Goal: Task Accomplishment & Management: Manage account settings

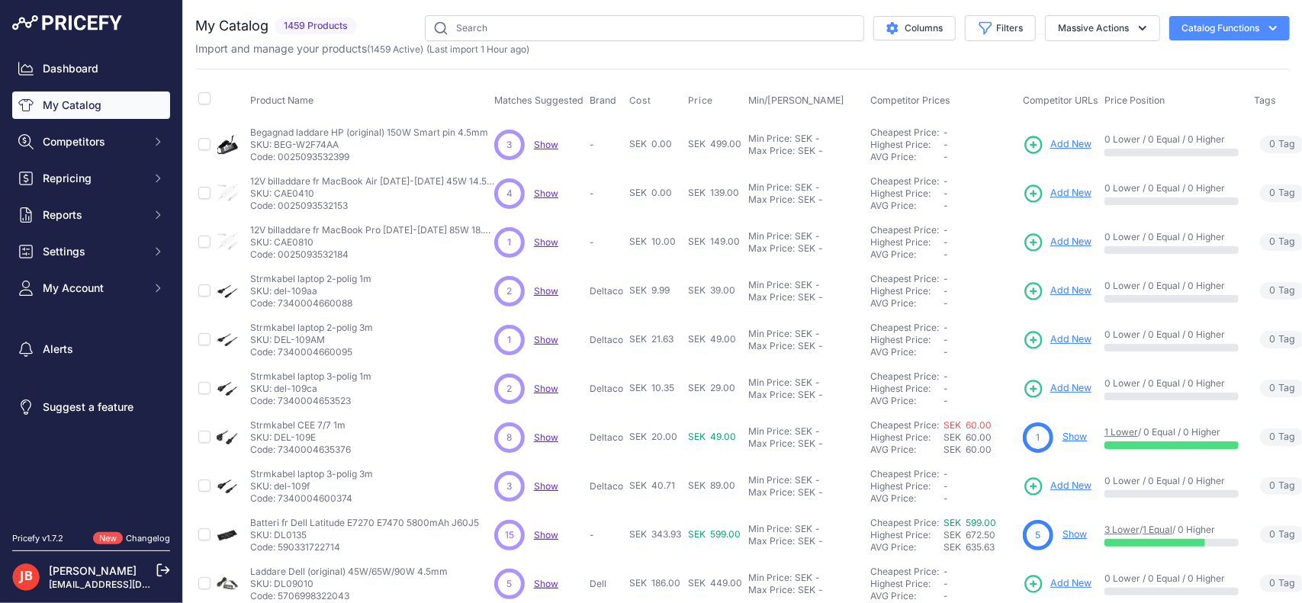
scroll to position [322, 0]
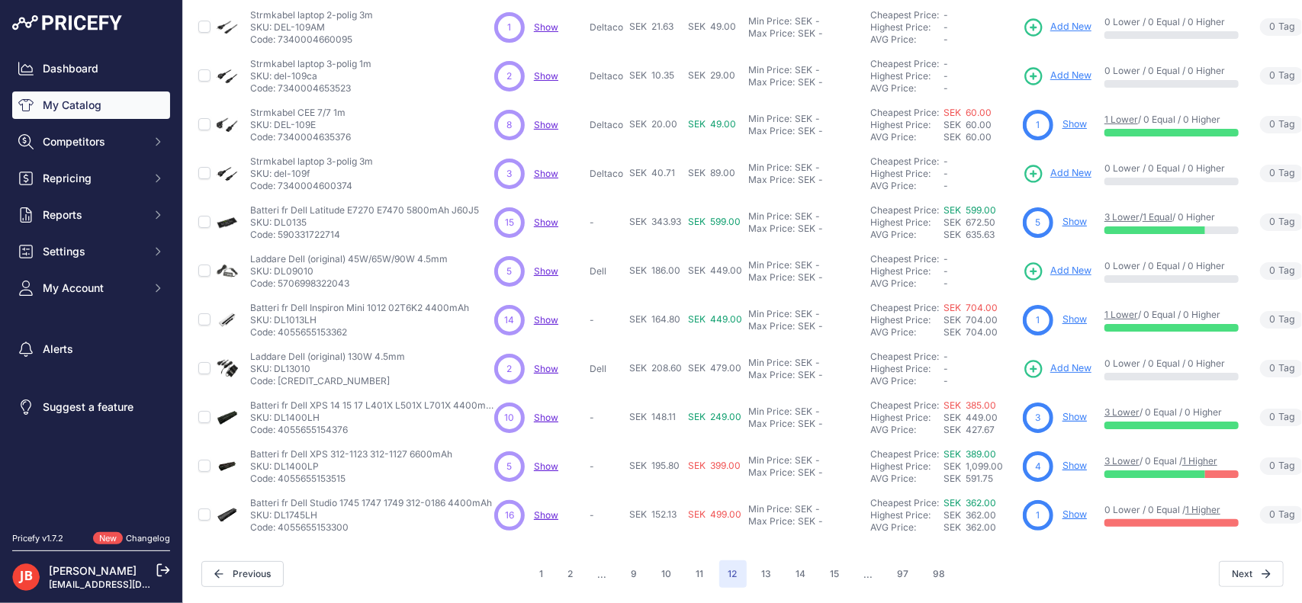
click at [1070, 460] on link "Show" at bounding box center [1075, 465] width 24 height 11
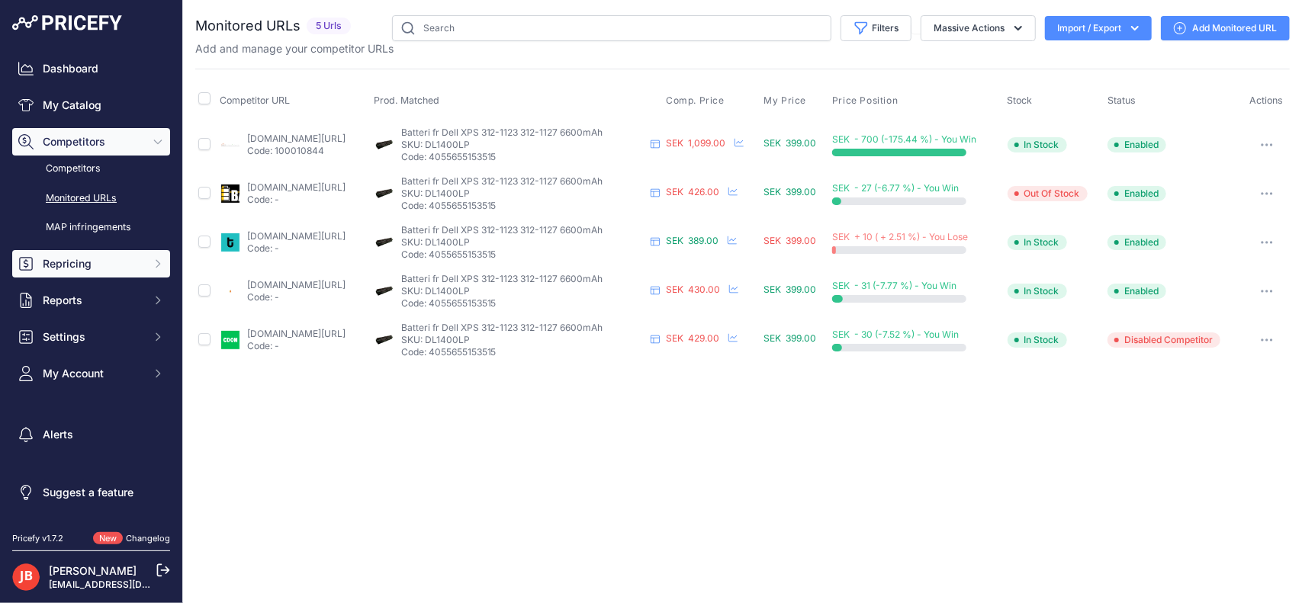
click at [64, 262] on span "Repricing" at bounding box center [93, 263] width 100 height 15
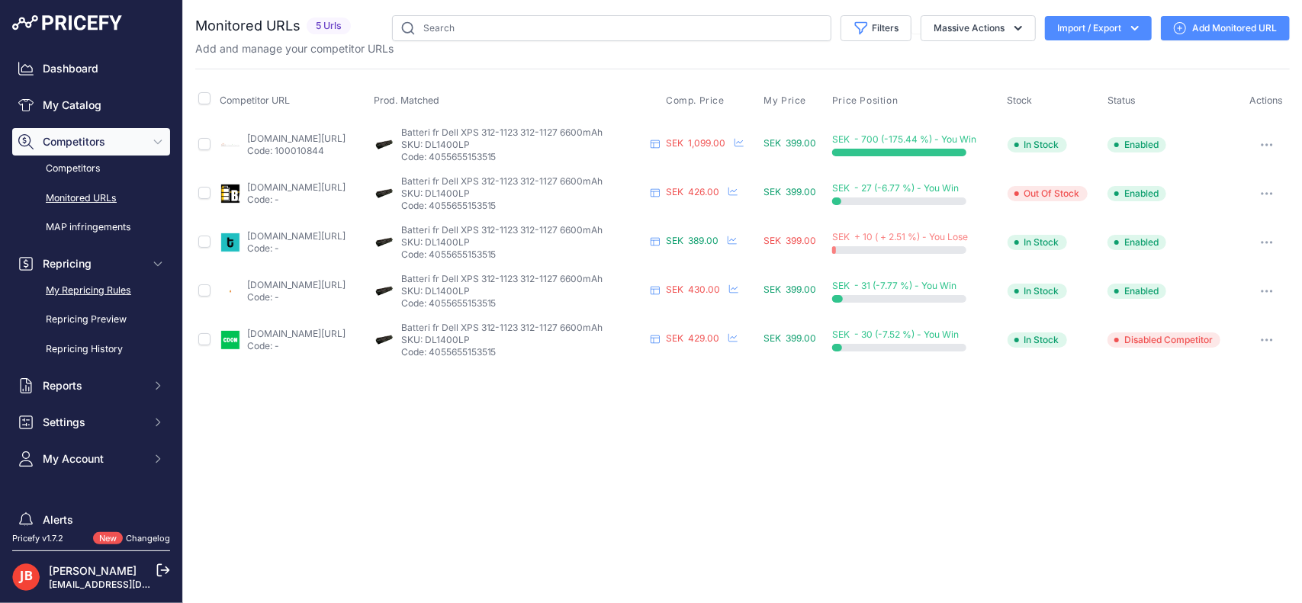
click at [103, 293] on link "My Repricing Rules" at bounding box center [91, 291] width 158 height 27
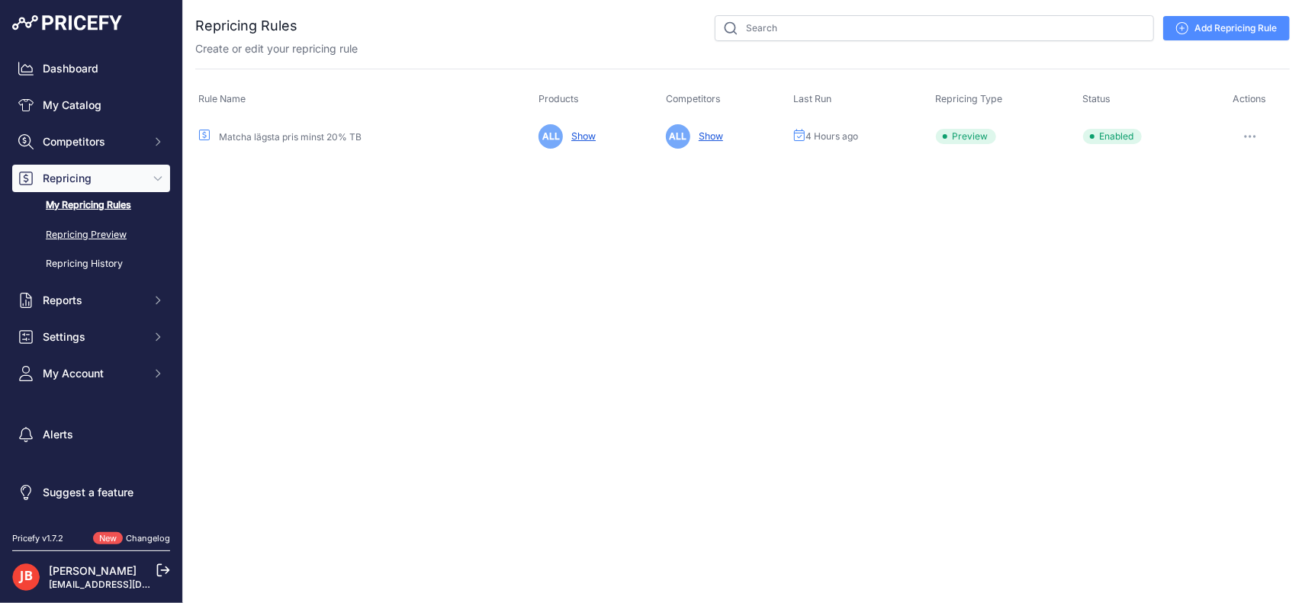
click at [104, 238] on link "Repricing Preview" at bounding box center [91, 235] width 158 height 27
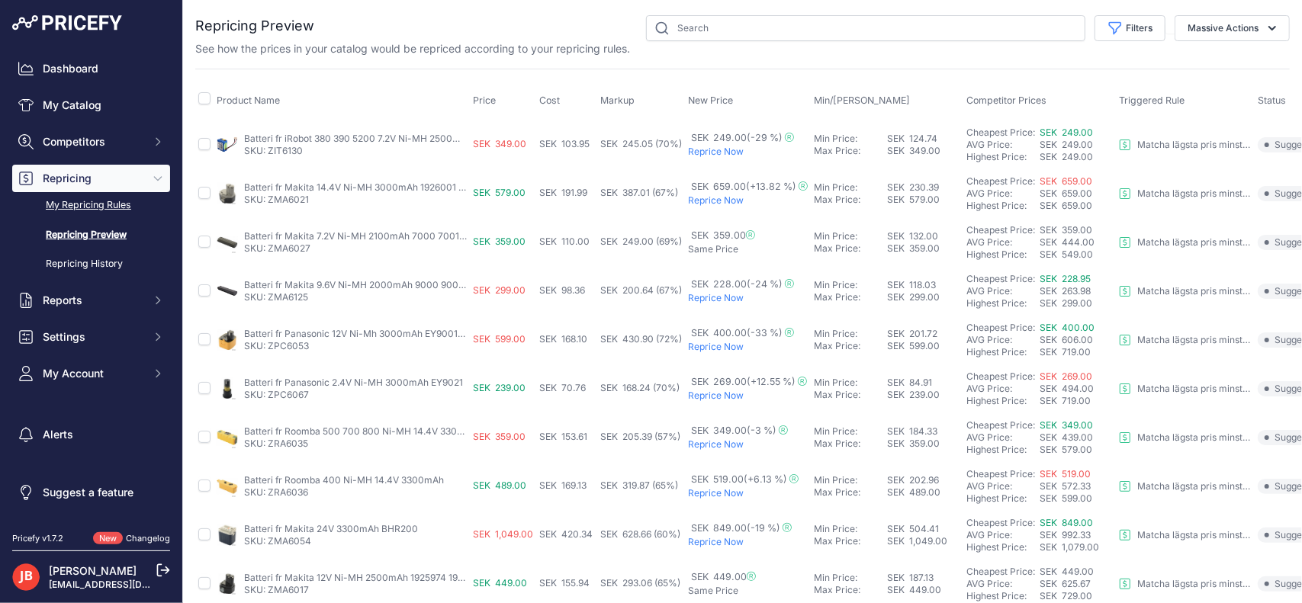
click at [73, 208] on link "My Repricing Rules" at bounding box center [91, 205] width 158 height 27
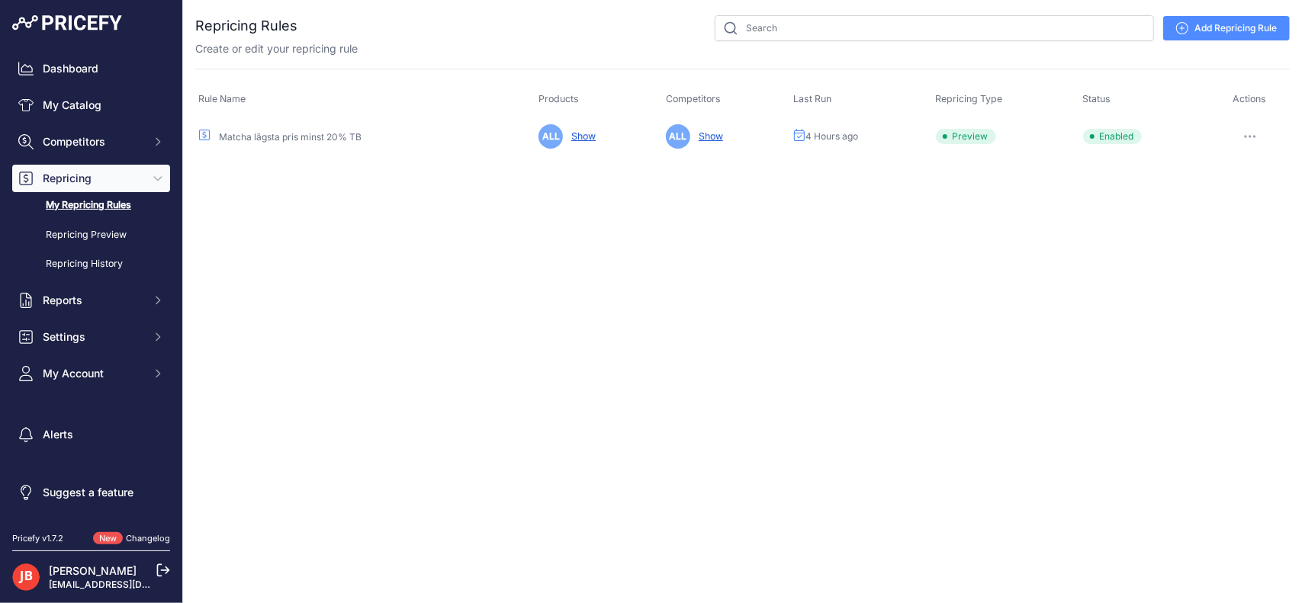
click at [1256, 131] on button "button" at bounding box center [1250, 136] width 31 height 21
click at [1262, 198] on button "Run Preview" at bounding box center [1238, 193] width 98 height 24
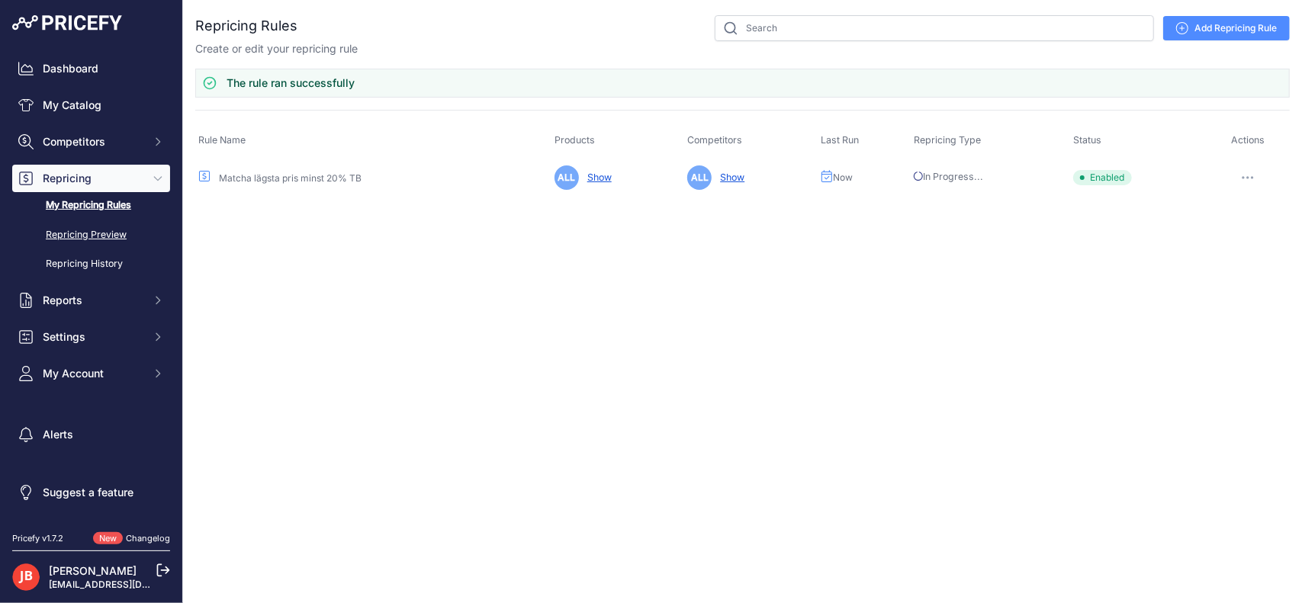
click at [95, 226] on link "Repricing Preview" at bounding box center [91, 235] width 158 height 27
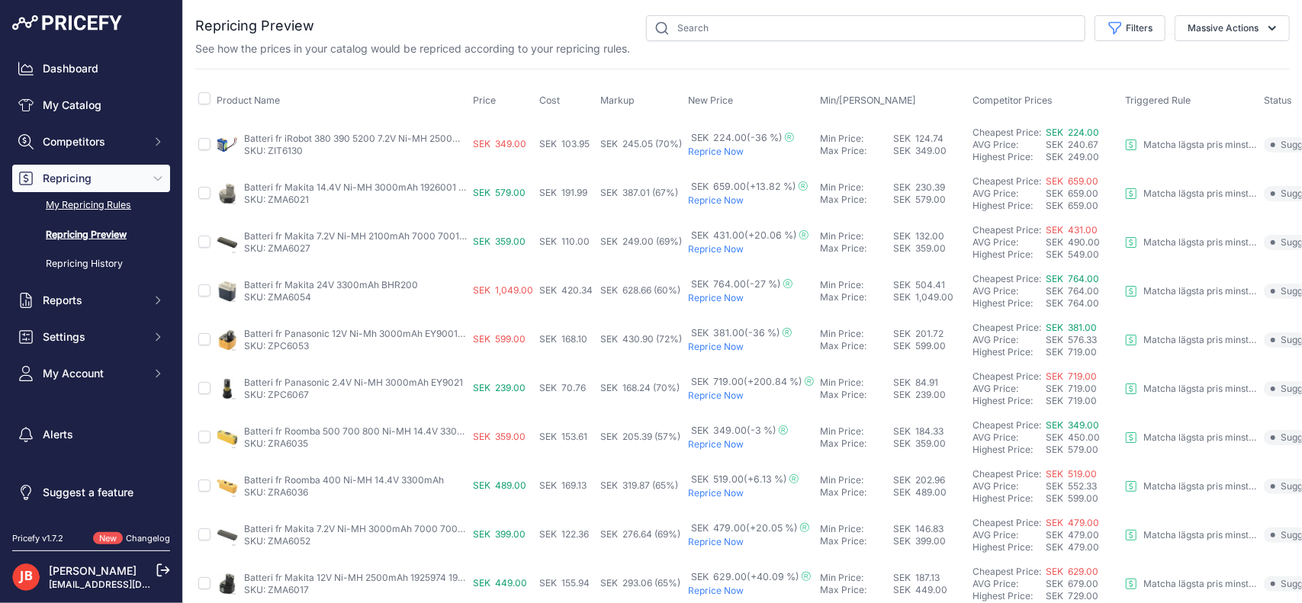
click at [58, 205] on link "My Repricing Rules" at bounding box center [91, 205] width 158 height 27
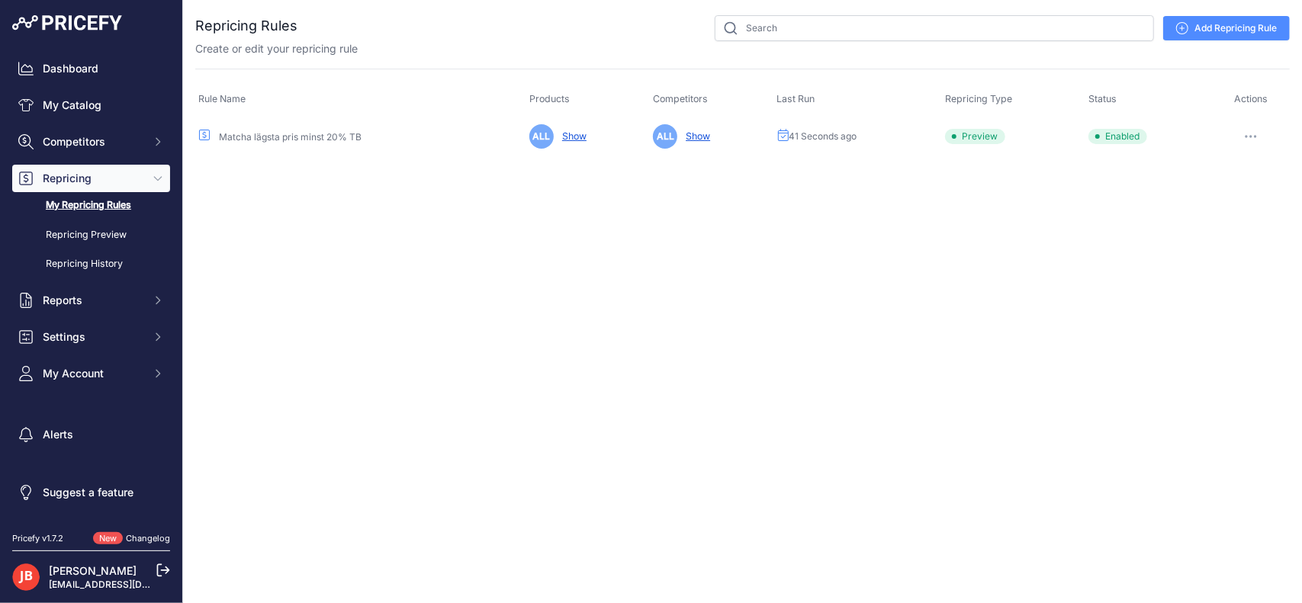
click at [1252, 132] on button "button" at bounding box center [1251, 136] width 31 height 21
click at [1227, 169] on link "Edit" at bounding box center [1238, 168] width 98 height 24
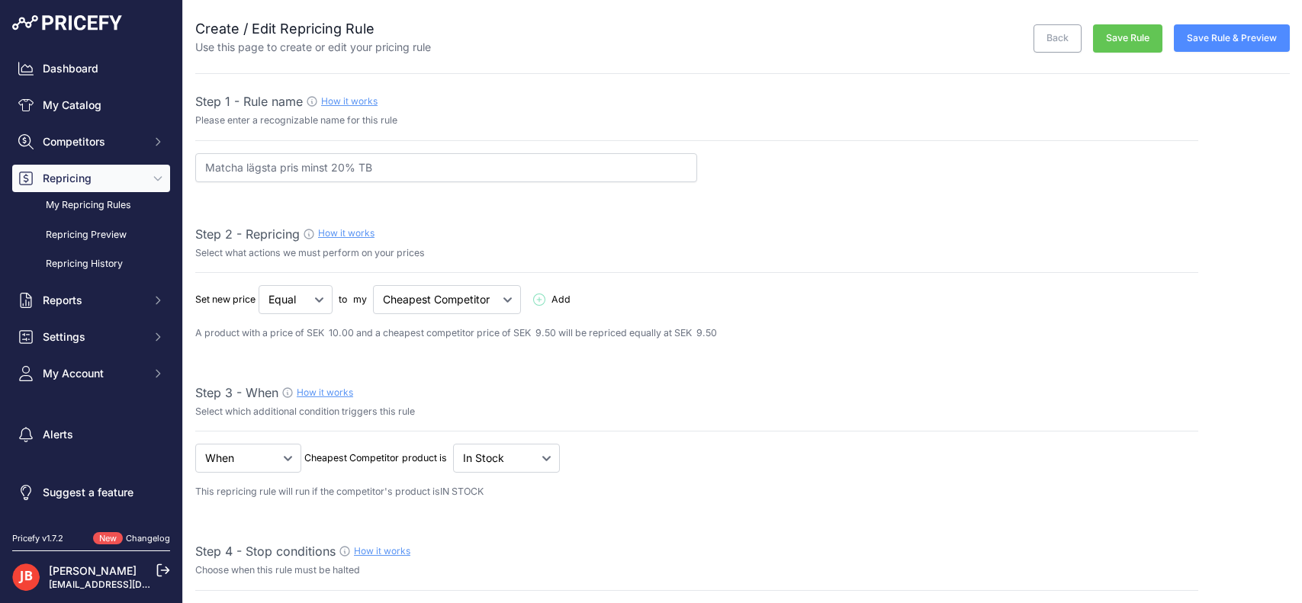
select select "percentage"
select select "7"
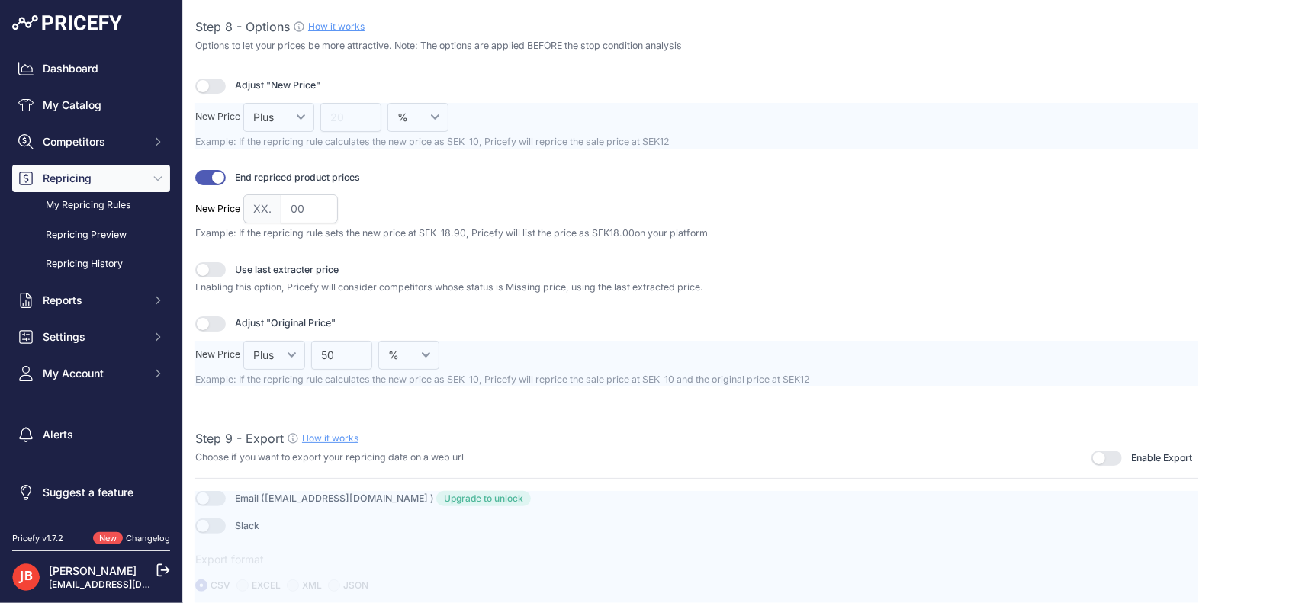
scroll to position [2060, 0]
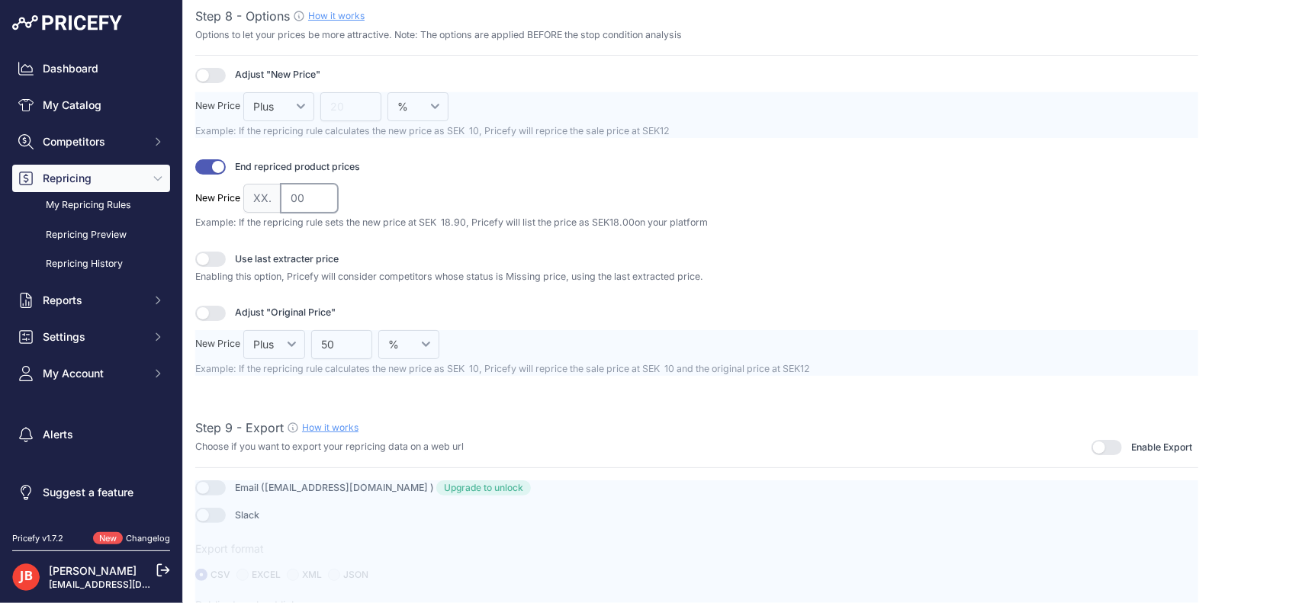
click at [285, 190] on input "00" at bounding box center [309, 198] width 57 height 29
type input "9.00"
click at [299, 188] on input "9.00" at bounding box center [309, 198] width 57 height 29
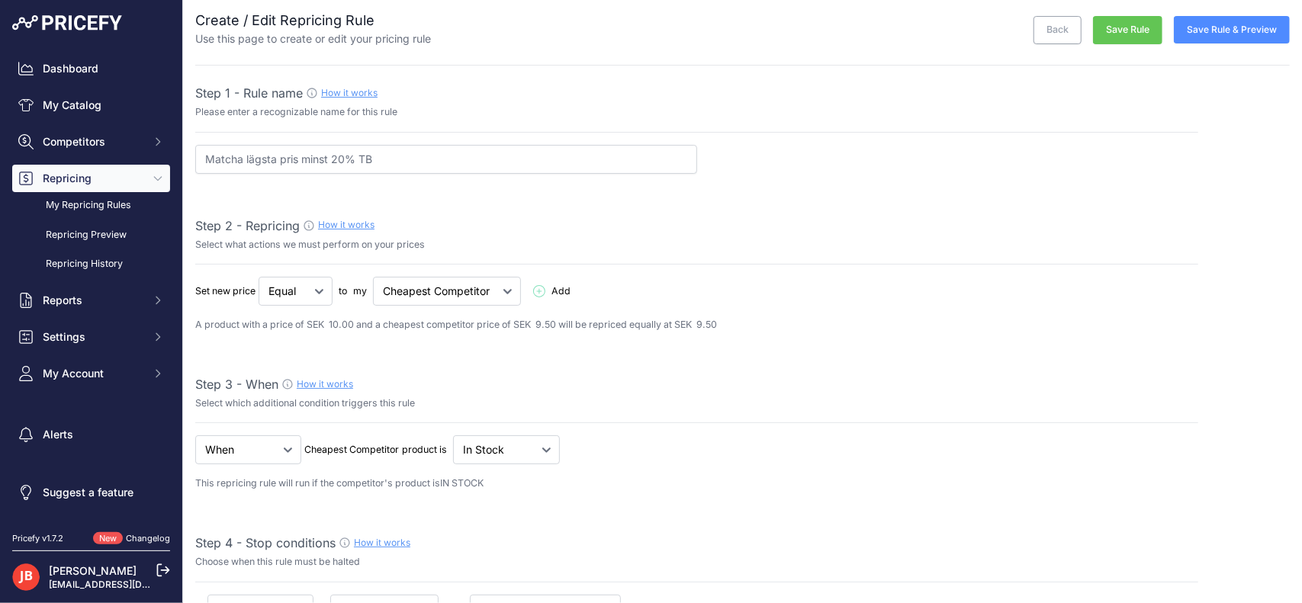
scroll to position [0, 0]
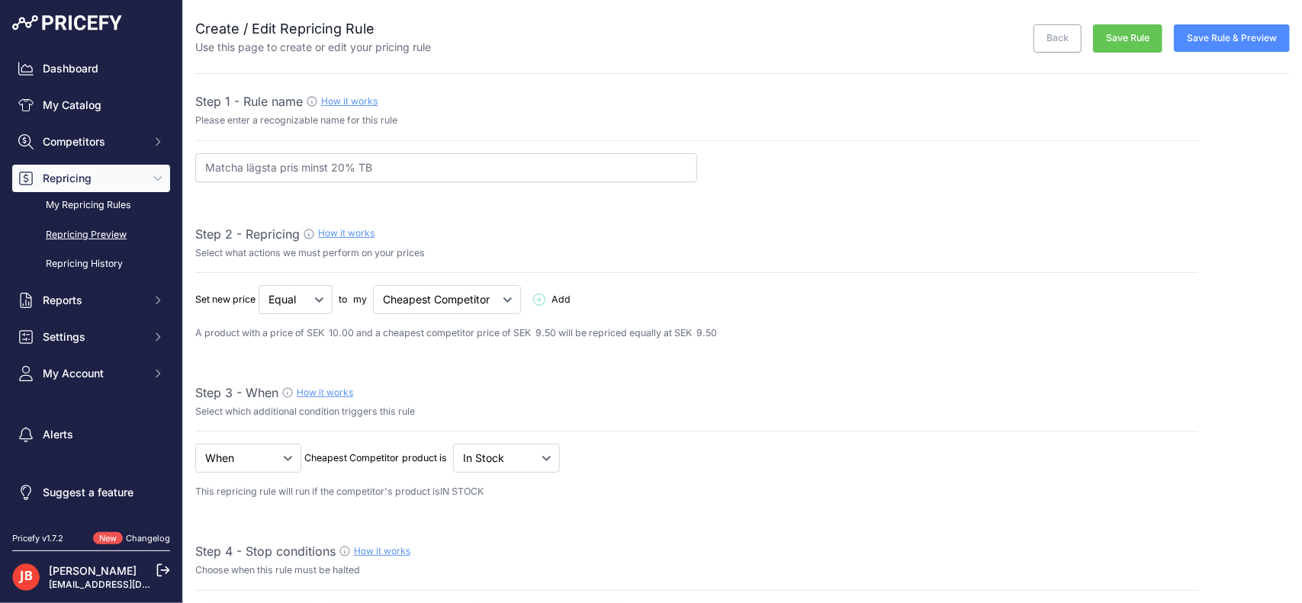
type input "00"
click at [98, 230] on link "Repricing Preview" at bounding box center [91, 235] width 158 height 27
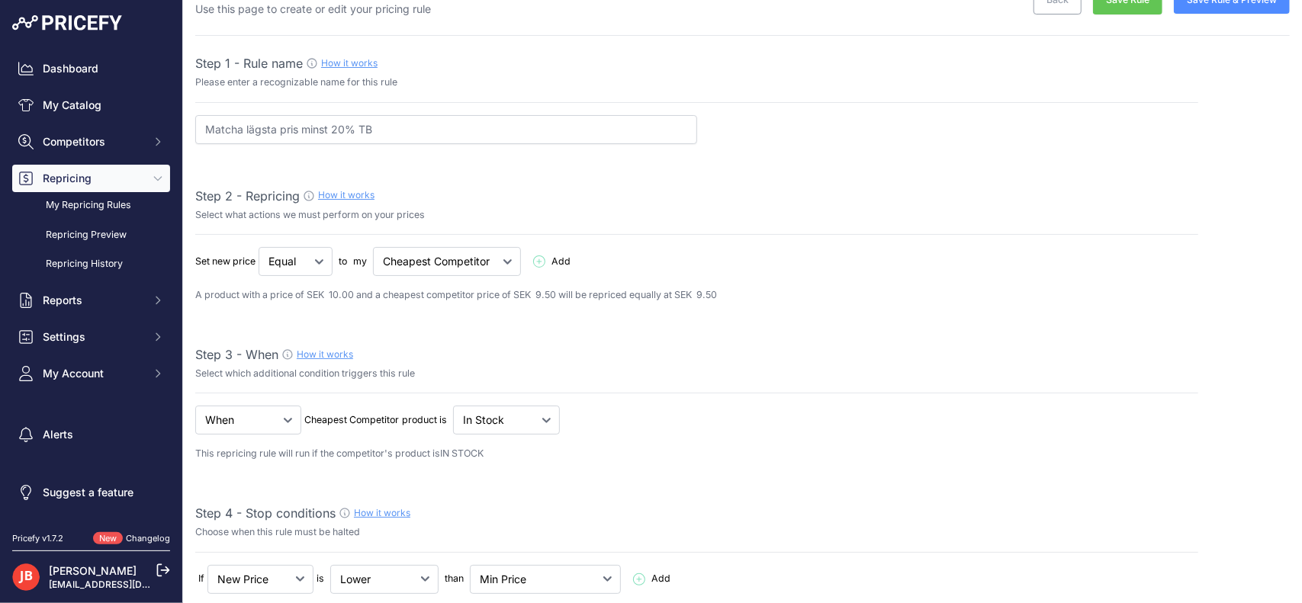
scroll to position [46, 0]
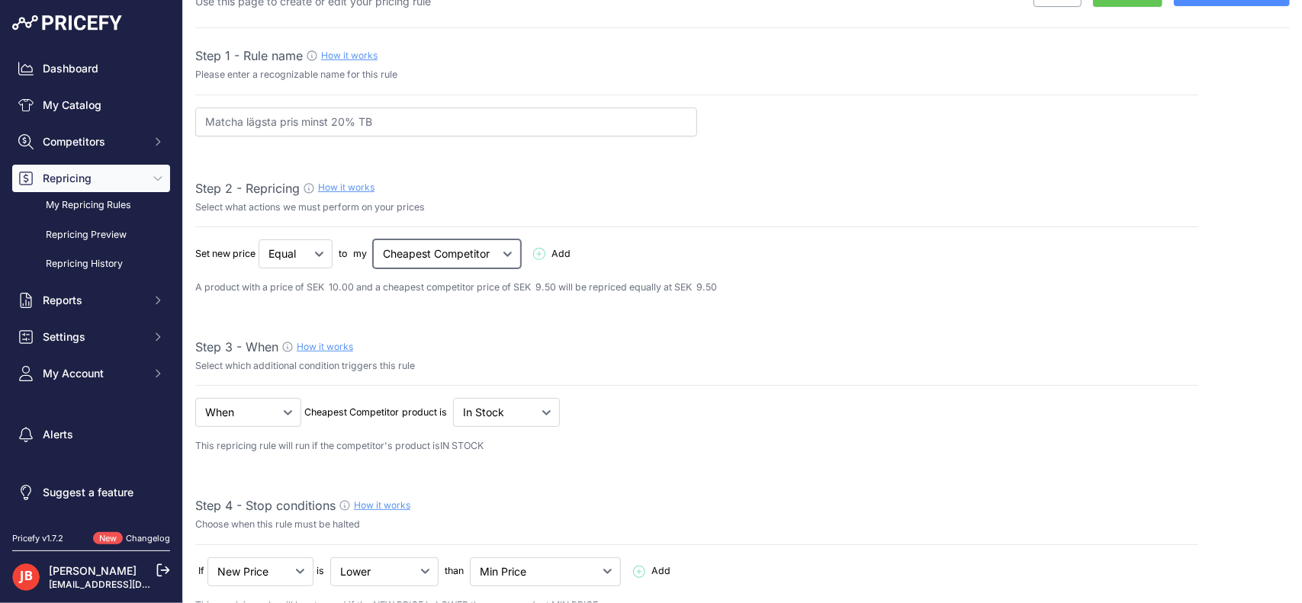
click at [480, 253] on select "Cheapest Competitor Highest Competitor" at bounding box center [447, 254] width 148 height 29
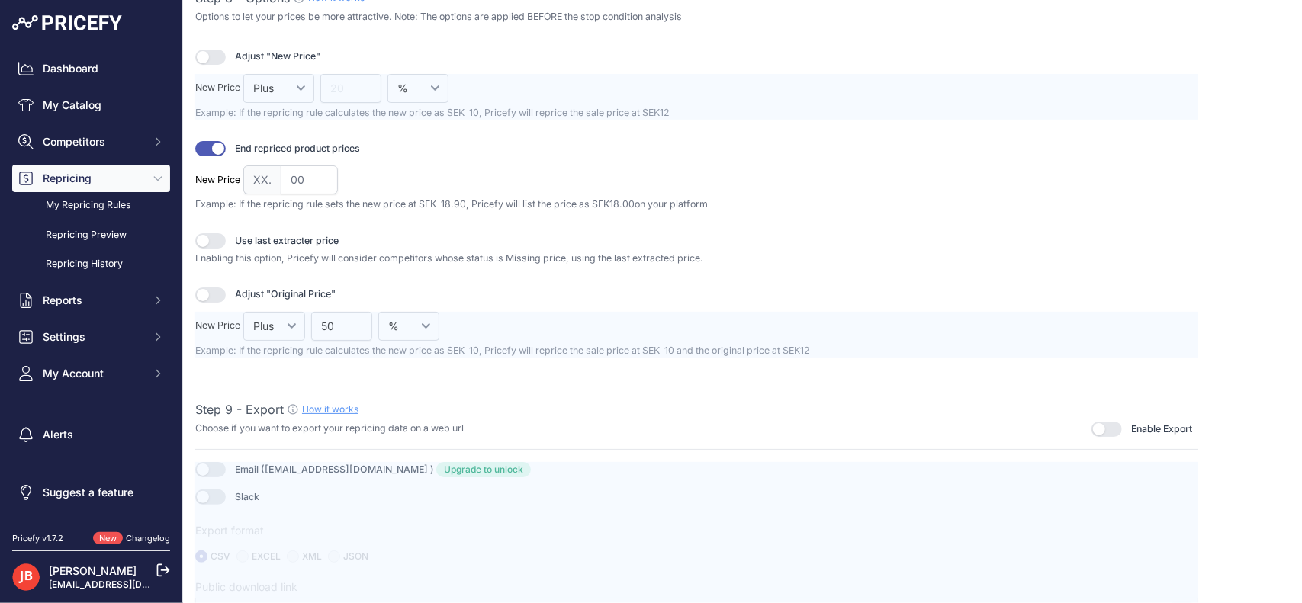
scroll to position [2090, 0]
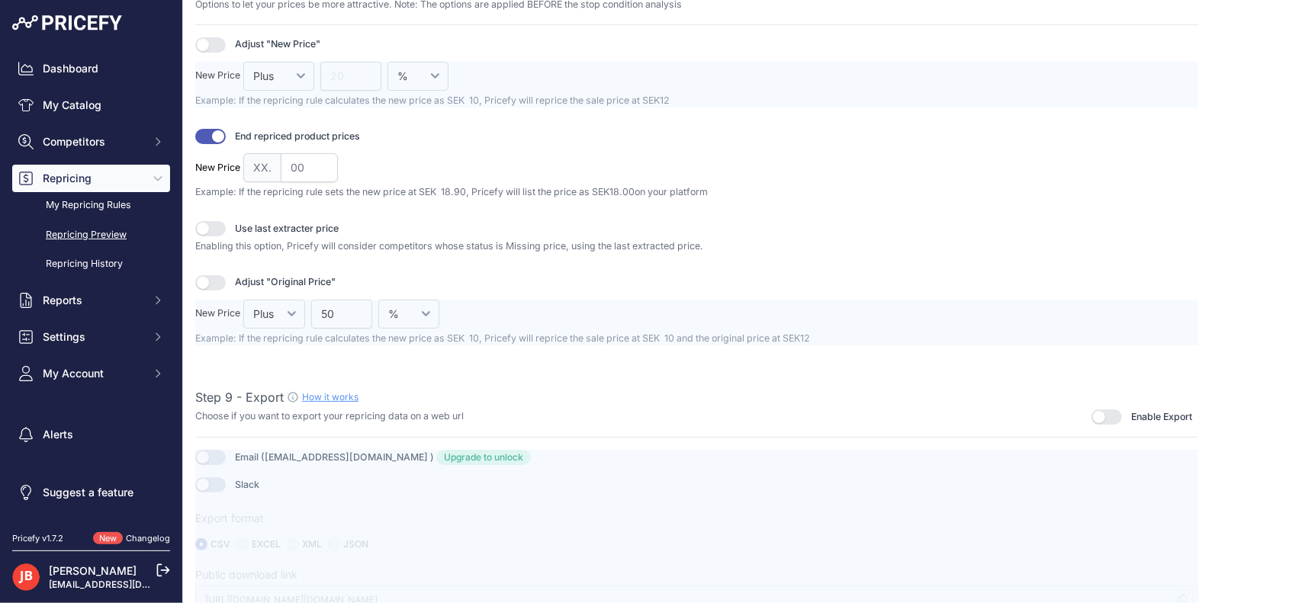
click at [102, 230] on link "Repricing Preview" at bounding box center [91, 235] width 158 height 27
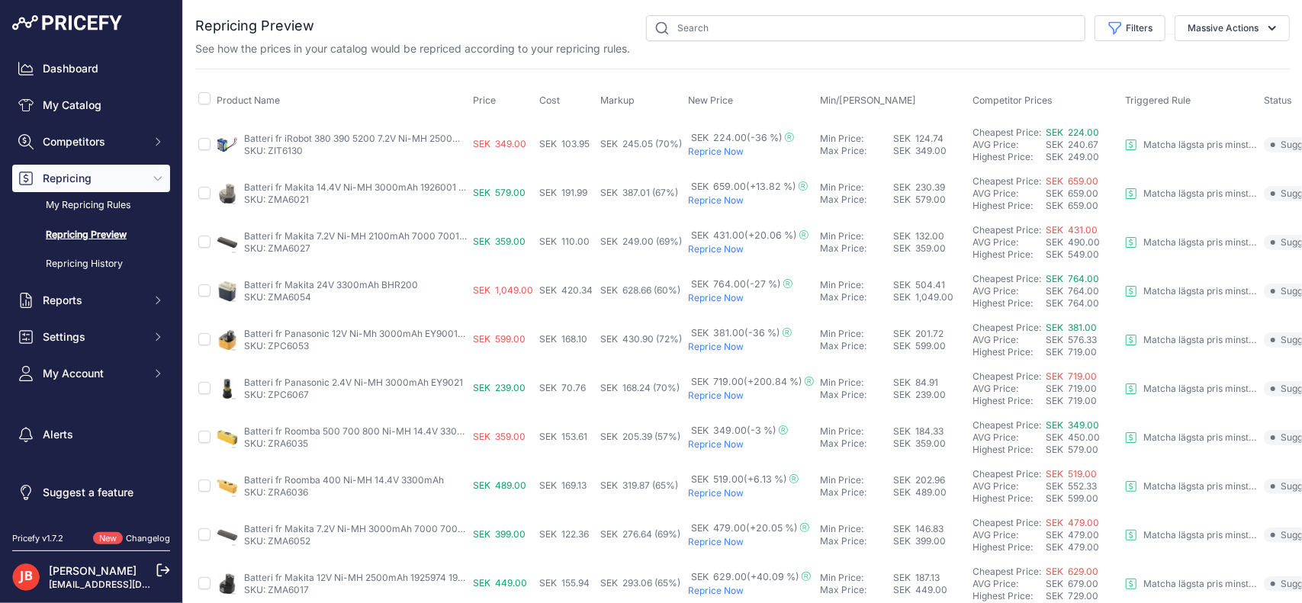
click at [279, 139] on link "Batteri fr iRobot 380 390 5200 7.2V Ni-MH 2500mAh" at bounding box center [358, 138] width 228 height 11
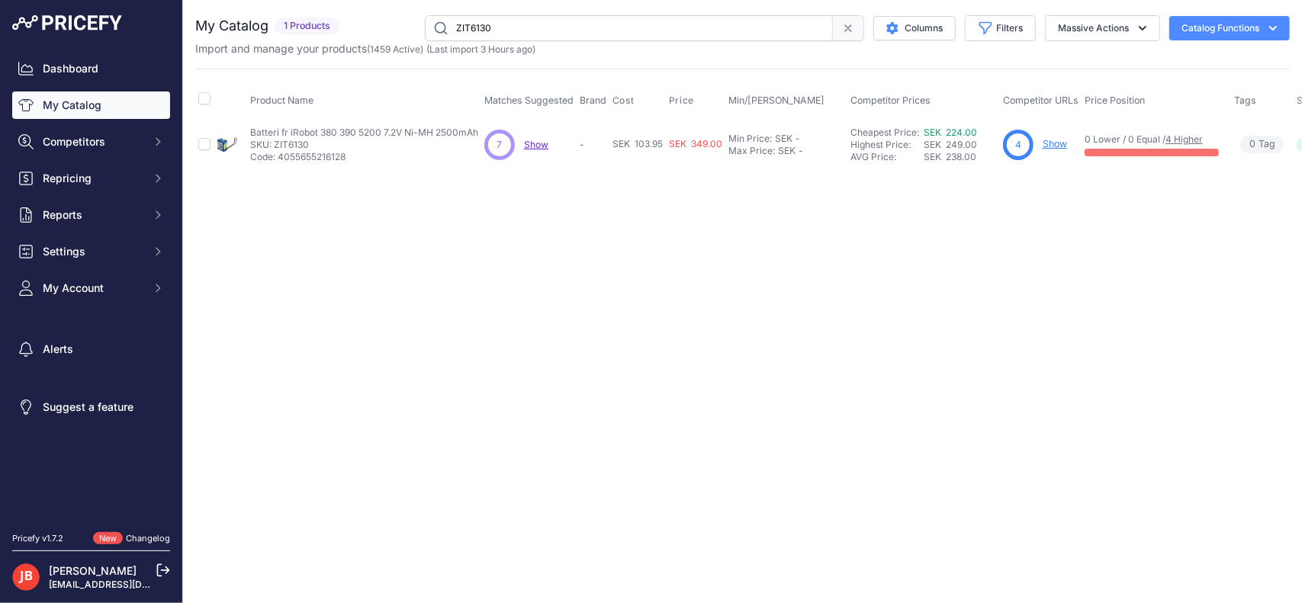
click at [1062, 141] on link "Show" at bounding box center [1055, 143] width 24 height 11
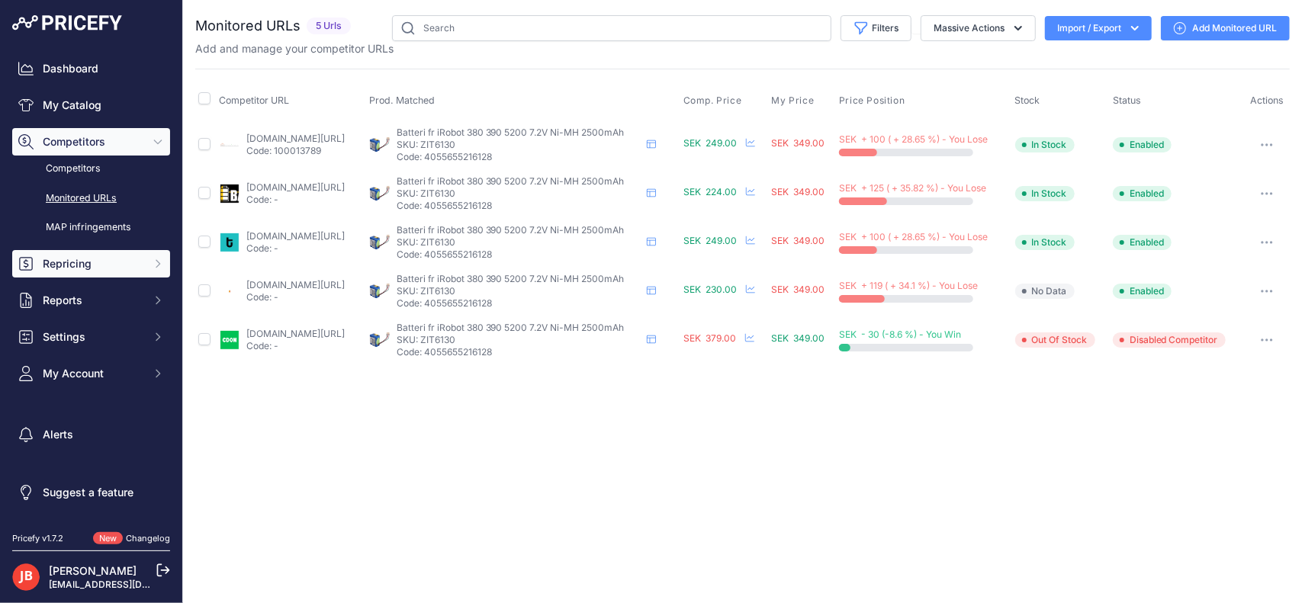
click at [79, 259] on span "Repricing" at bounding box center [93, 263] width 100 height 15
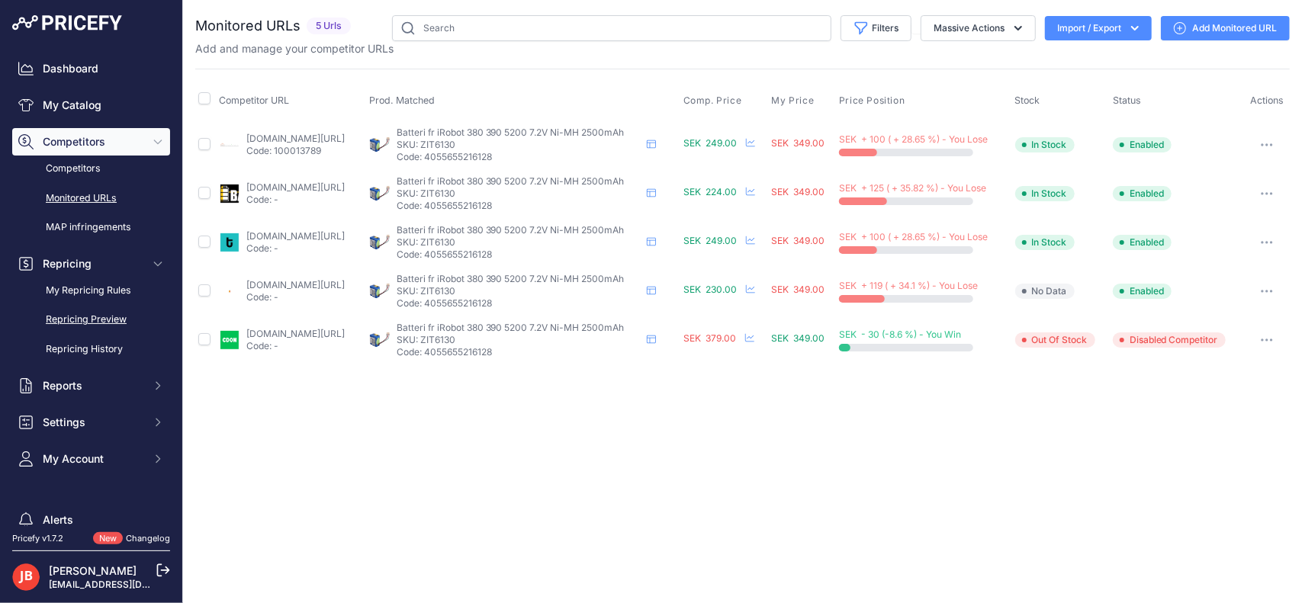
click at [92, 323] on link "Repricing Preview" at bounding box center [91, 320] width 158 height 27
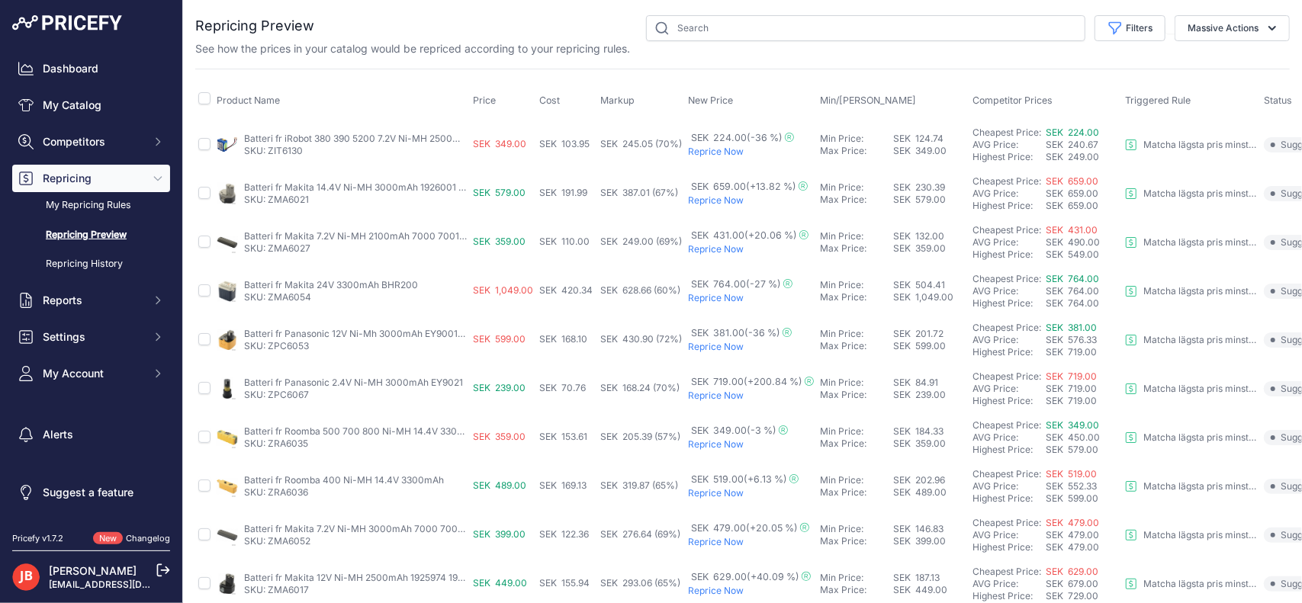
click at [712, 151] on p "Reprice Now" at bounding box center [751, 152] width 126 height 12
click at [719, 295] on p "Reprice Now" at bounding box center [751, 298] width 126 height 12
click at [720, 346] on p "Reprice Now" at bounding box center [751, 347] width 126 height 12
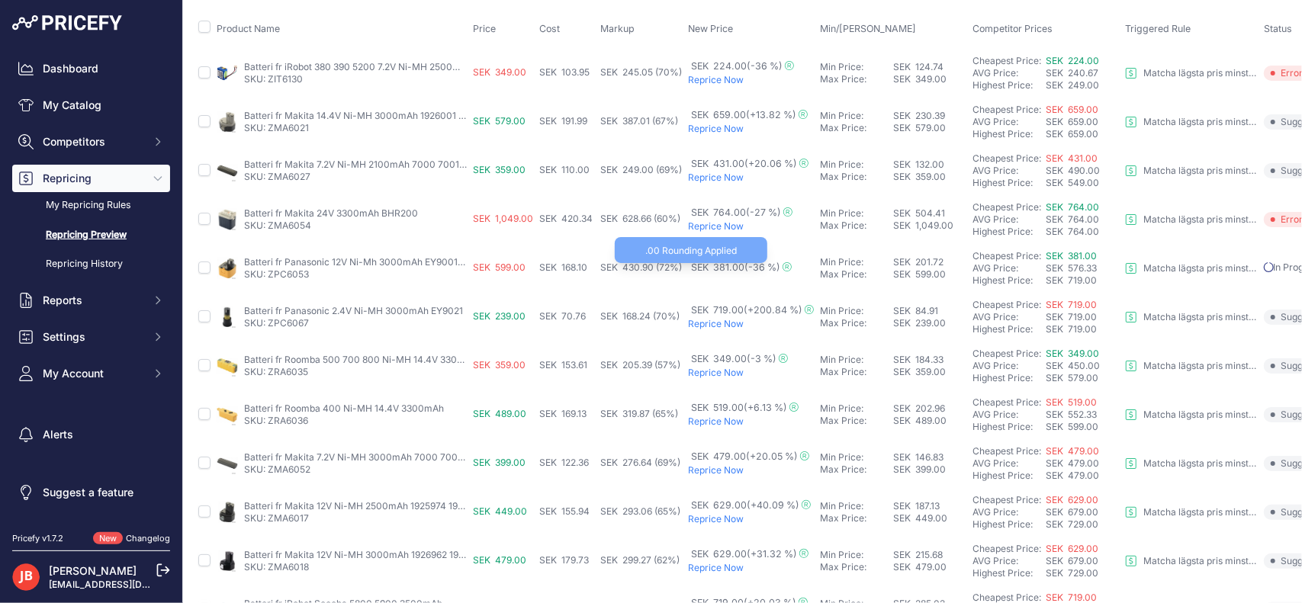
scroll to position [71, 0]
click at [730, 368] on p "Reprice Now" at bounding box center [751, 374] width 126 height 12
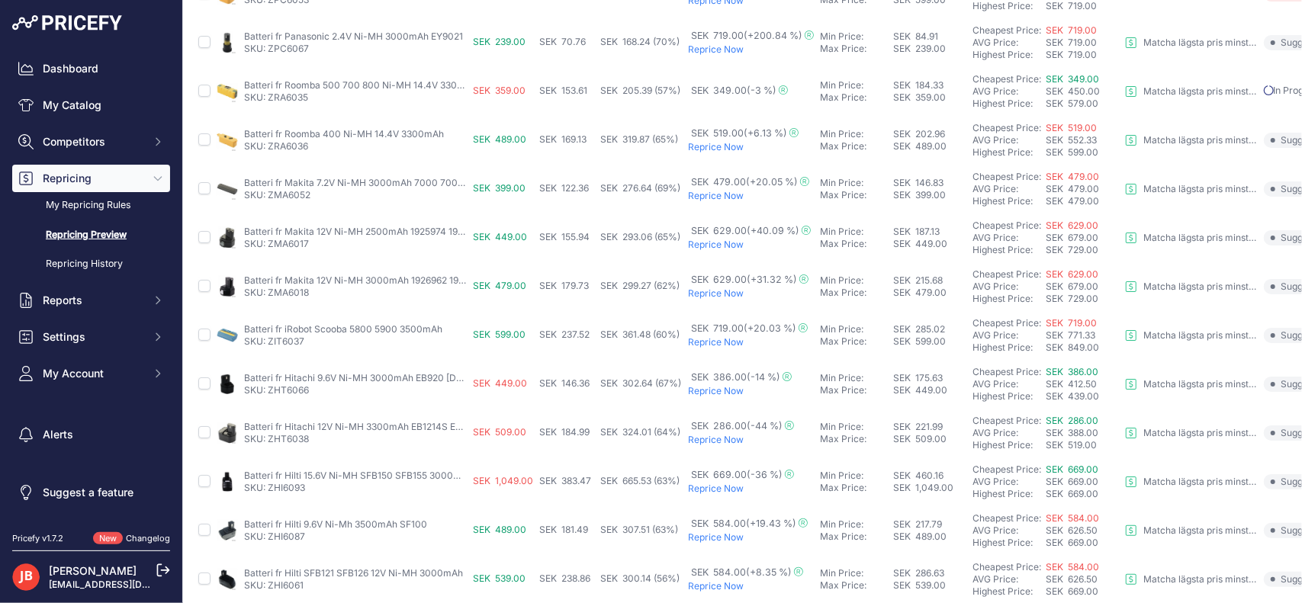
scroll to position [417, 0]
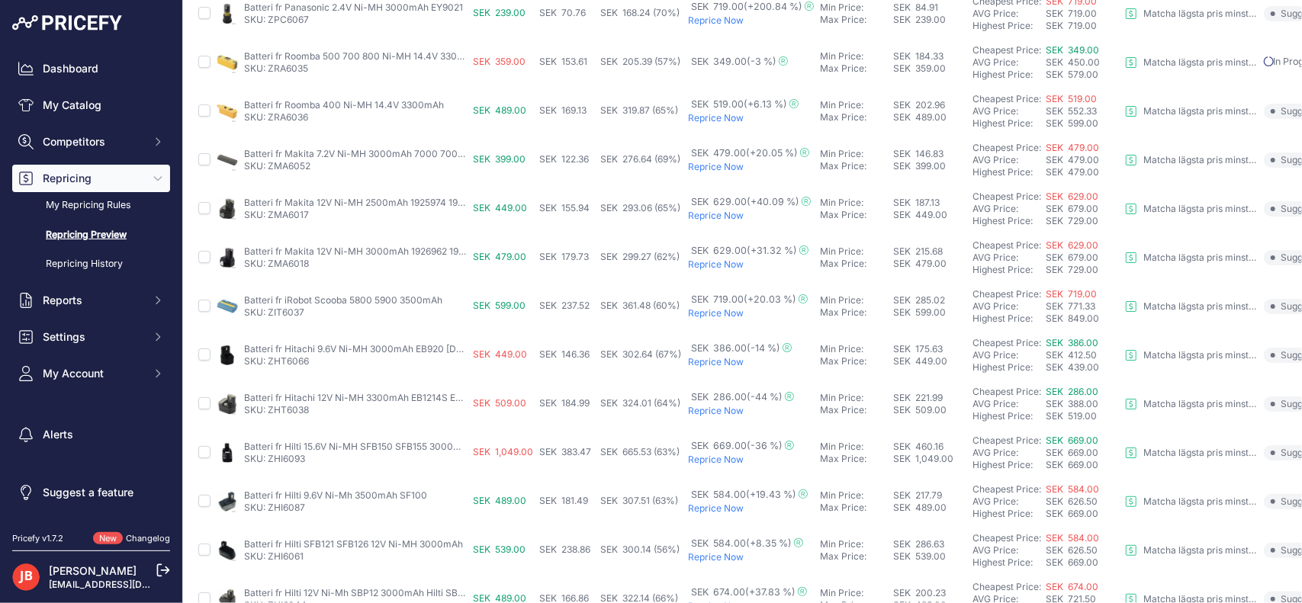
click at [726, 362] on p "Reprice Now" at bounding box center [751, 362] width 126 height 12
click at [715, 408] on p "Reprice Now" at bounding box center [751, 411] width 126 height 12
click at [720, 455] on p "Reprice Now" at bounding box center [751, 459] width 126 height 12
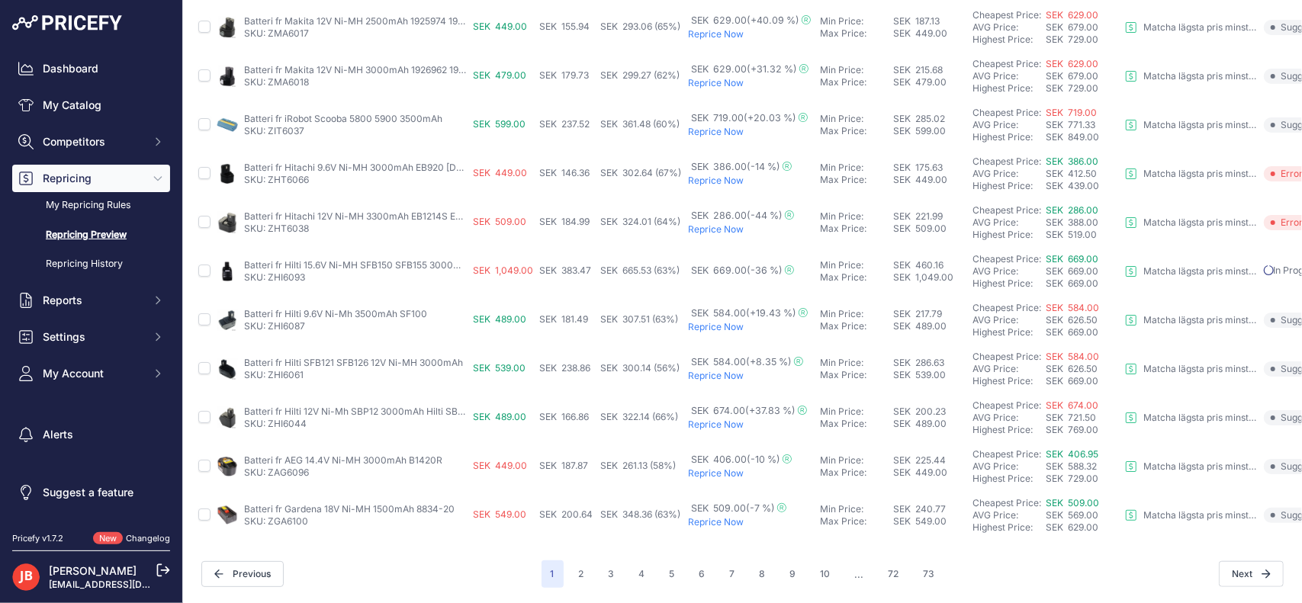
scroll to position [607, 0]
click at [729, 468] on p "Reprice Now" at bounding box center [751, 474] width 126 height 12
click at [720, 517] on p "Reprice Now" at bounding box center [751, 523] width 126 height 12
click at [1250, 562] on button "Next" at bounding box center [1251, 575] width 65 height 26
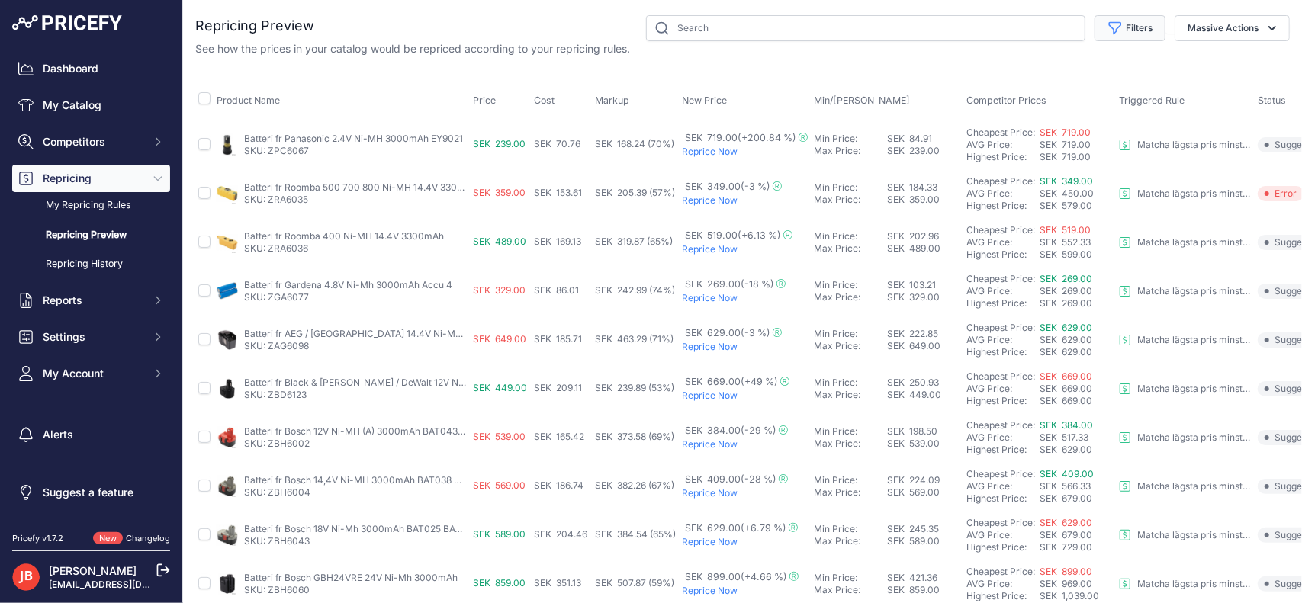
click at [1120, 20] on button "Filters" at bounding box center [1130, 28] width 71 height 26
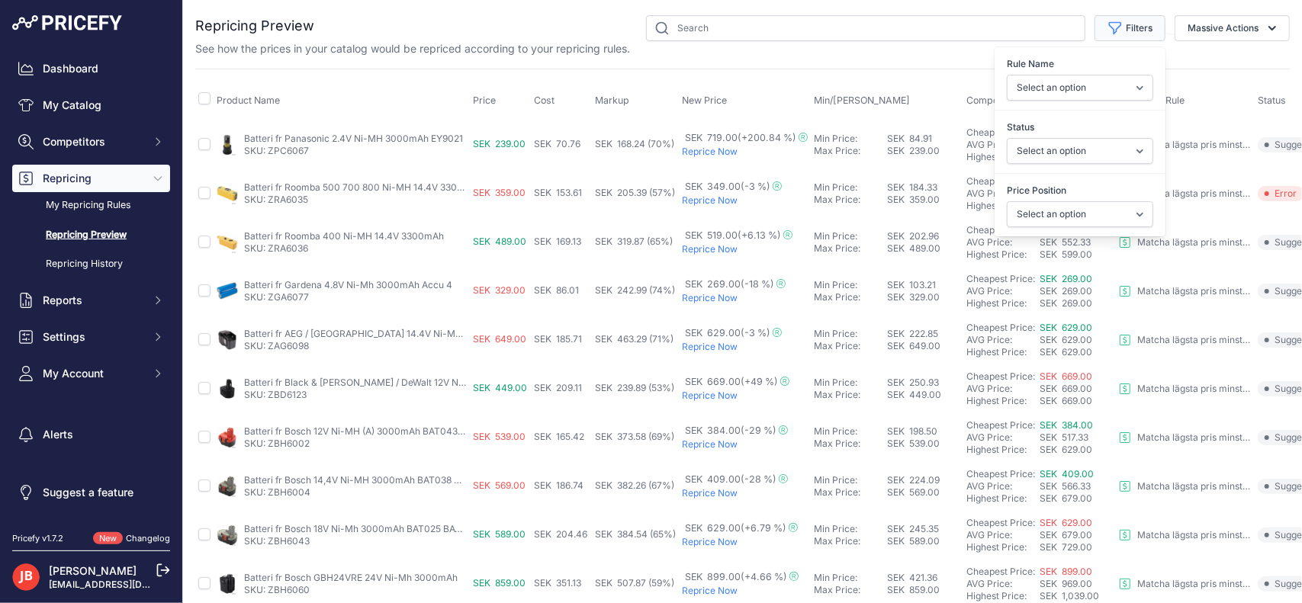
click at [1120, 20] on button "Filters" at bounding box center [1130, 28] width 71 height 26
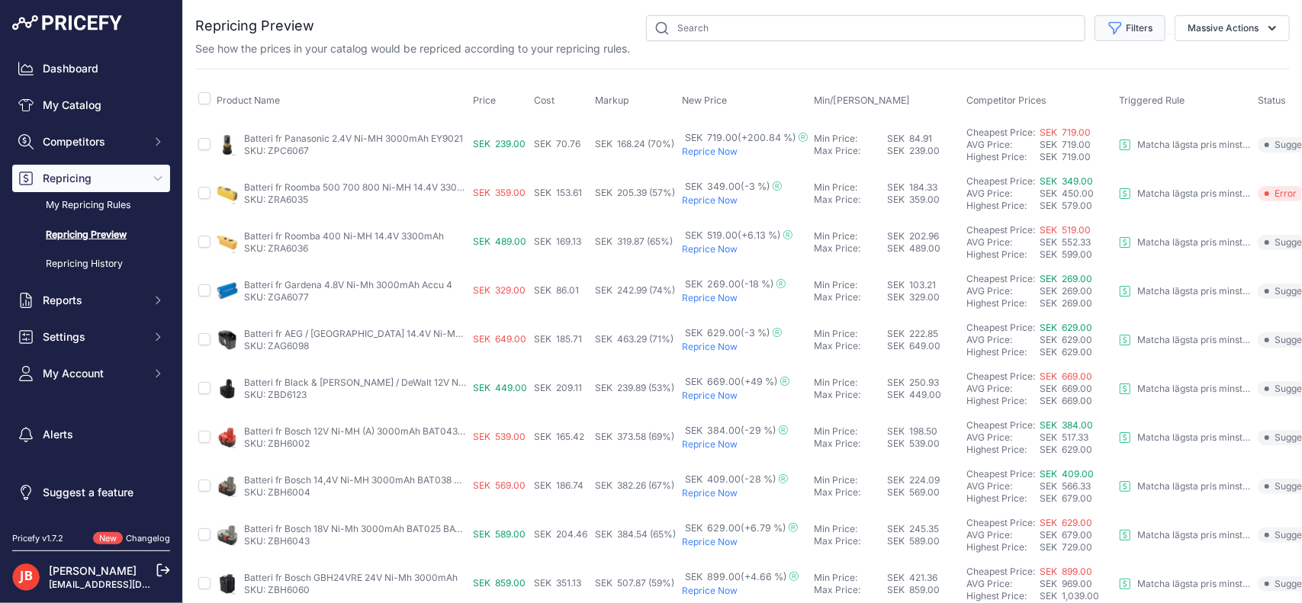
click at [1116, 22] on button "Filters" at bounding box center [1130, 28] width 71 height 26
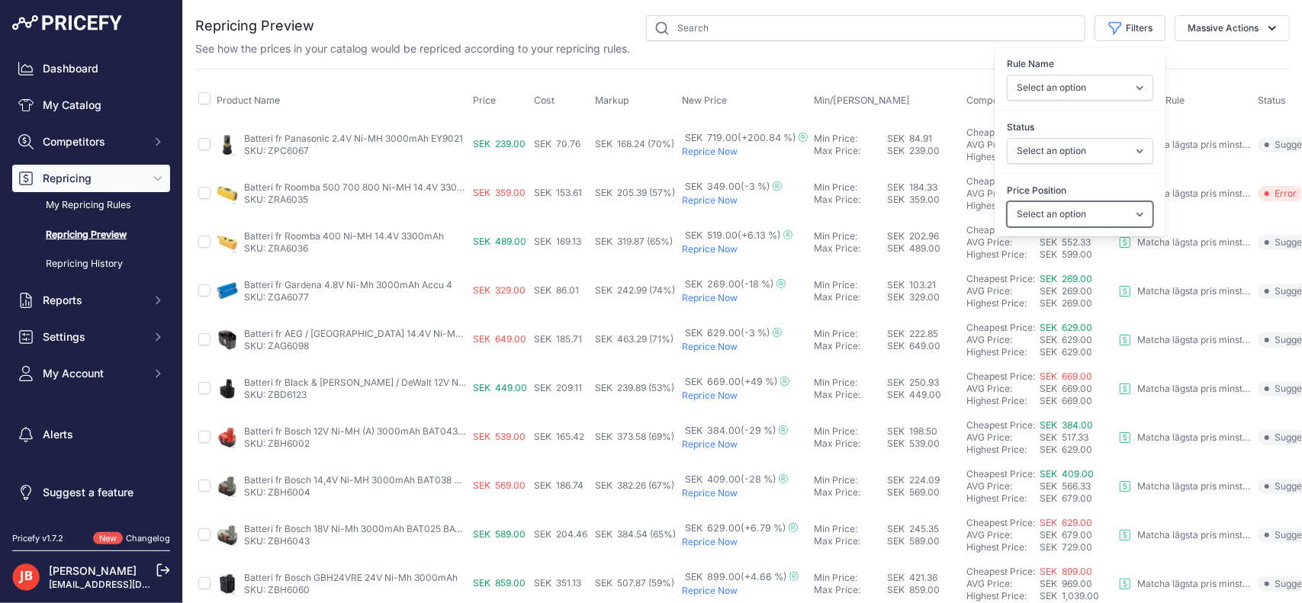
click at [1070, 202] on select "Select an option I am higher Same price I am lower" at bounding box center [1080, 214] width 146 height 26
select select "1"
click at [1007, 201] on select "Select an option I am higher Same price I am lower" at bounding box center [1080, 214] width 146 height 26
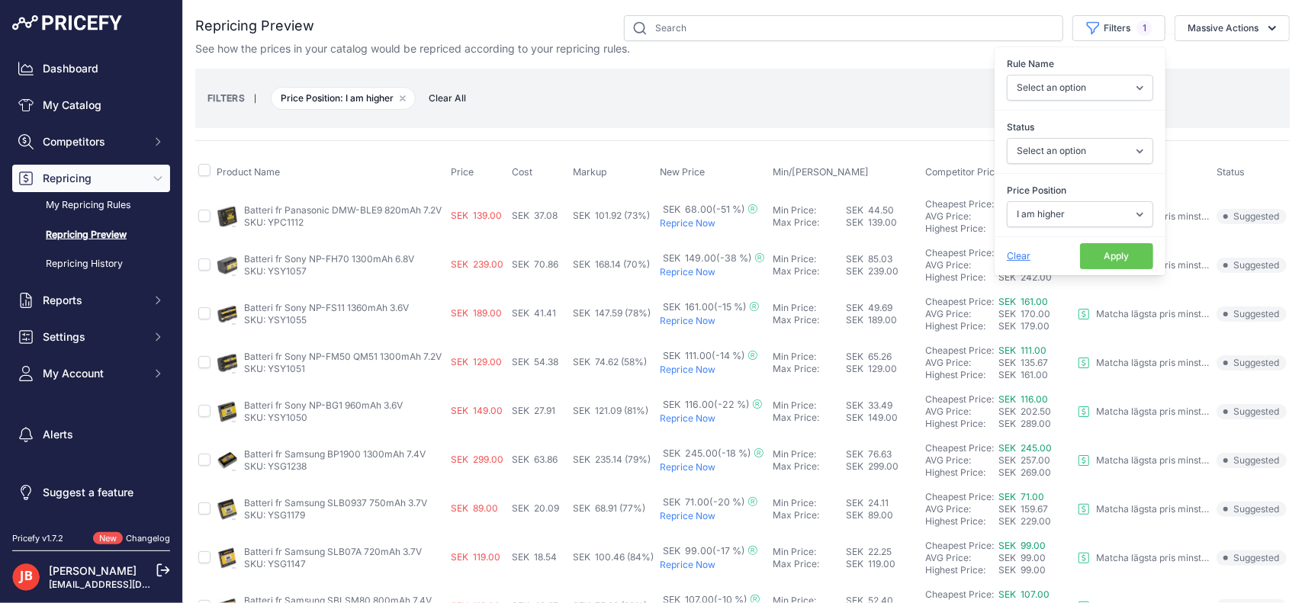
click at [1117, 249] on button "Apply" at bounding box center [1116, 256] width 73 height 26
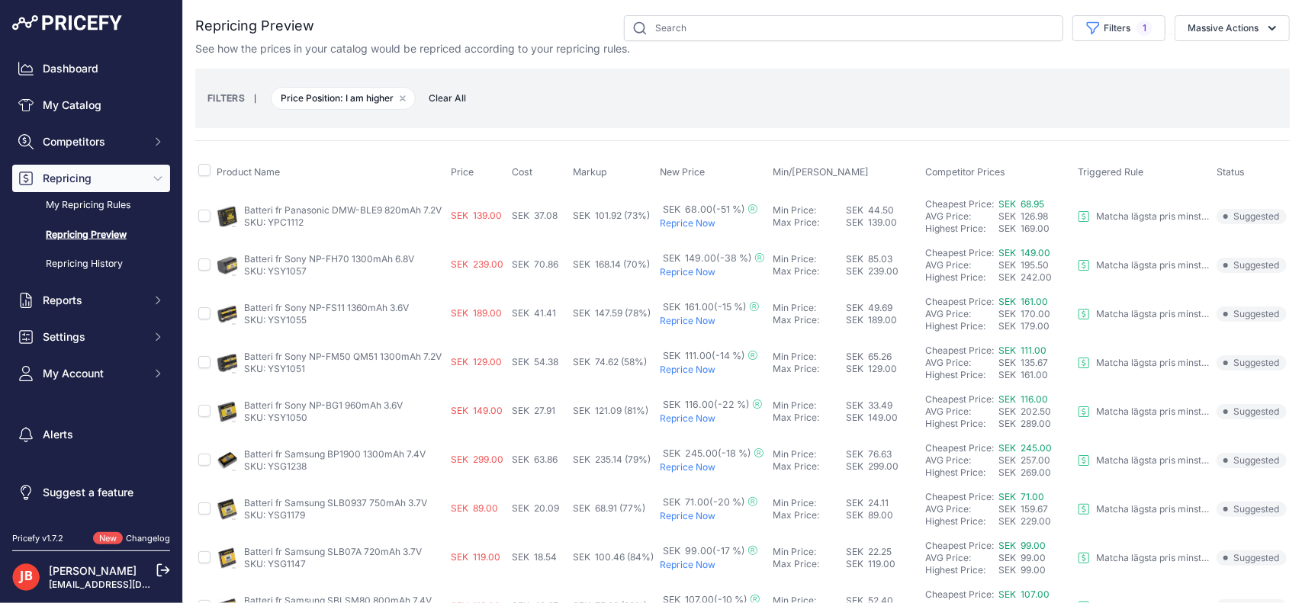
click at [294, 208] on link "Batteri fr Panasonic DMW-BLE9 820mAh 7.2V" at bounding box center [343, 209] width 198 height 11
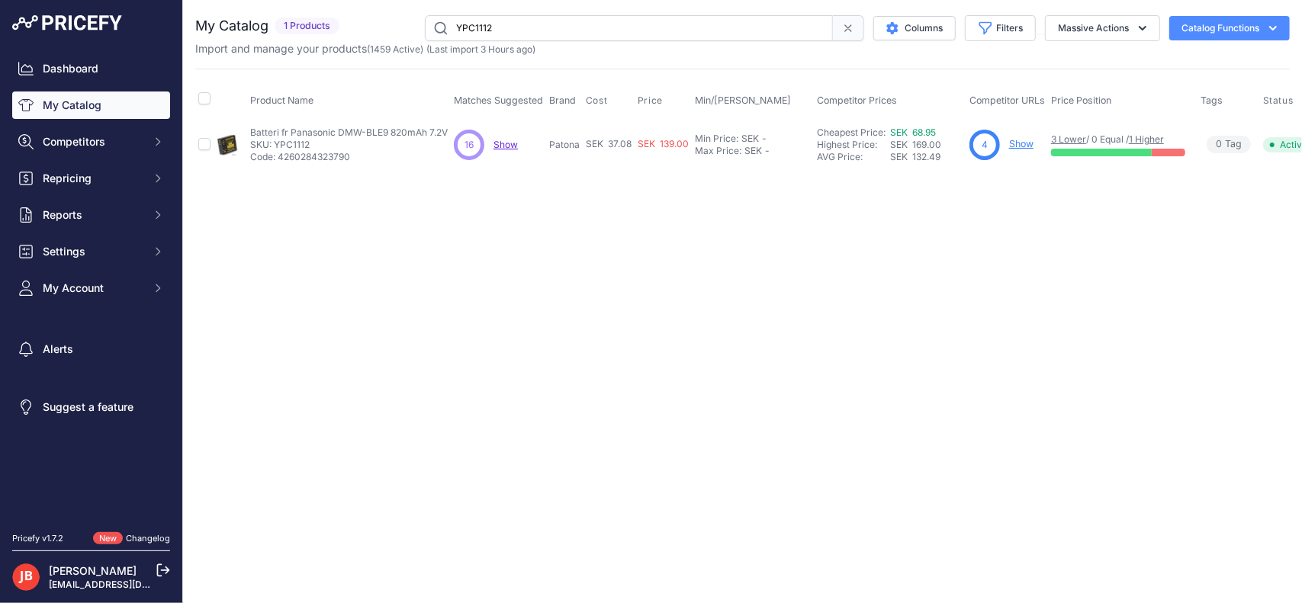
click at [1015, 135] on div "4 Show" at bounding box center [1008, 145] width 76 height 31
click at [1021, 143] on link "Show" at bounding box center [1021, 143] width 24 height 11
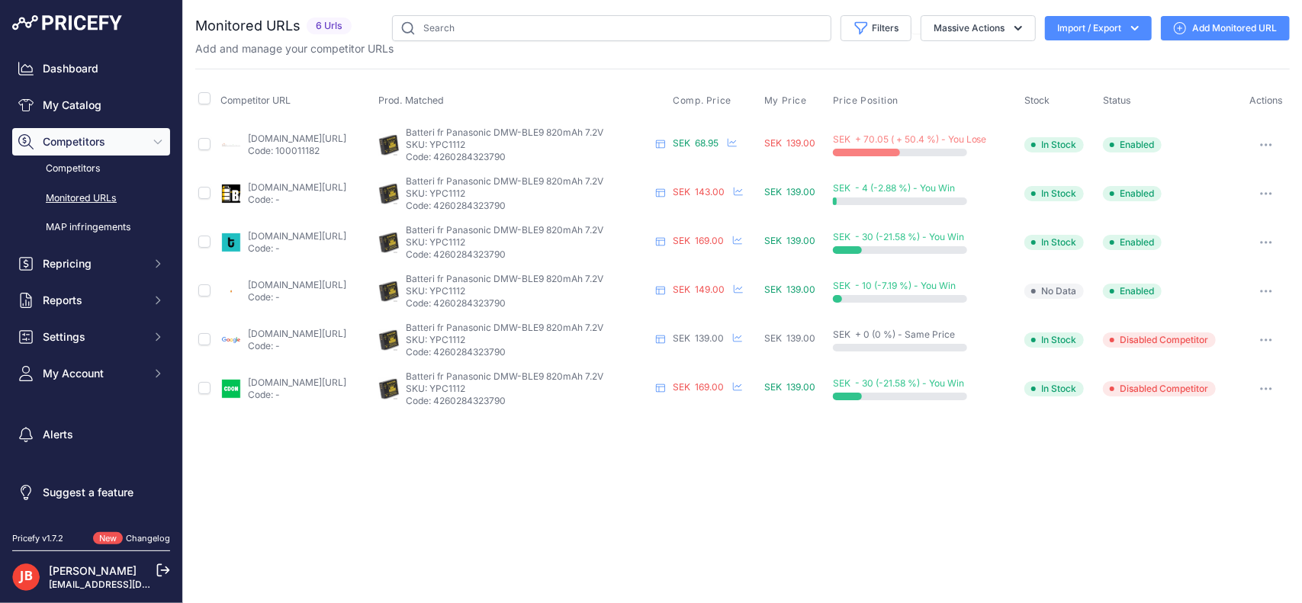
click at [339, 134] on link "batterionline.se/dmw-ble9-batteri-till-panasonic-kompatibelt?prirule_jdsnikfkfj…" at bounding box center [297, 138] width 98 height 11
click at [70, 272] on button "Repricing" at bounding box center [91, 263] width 158 height 27
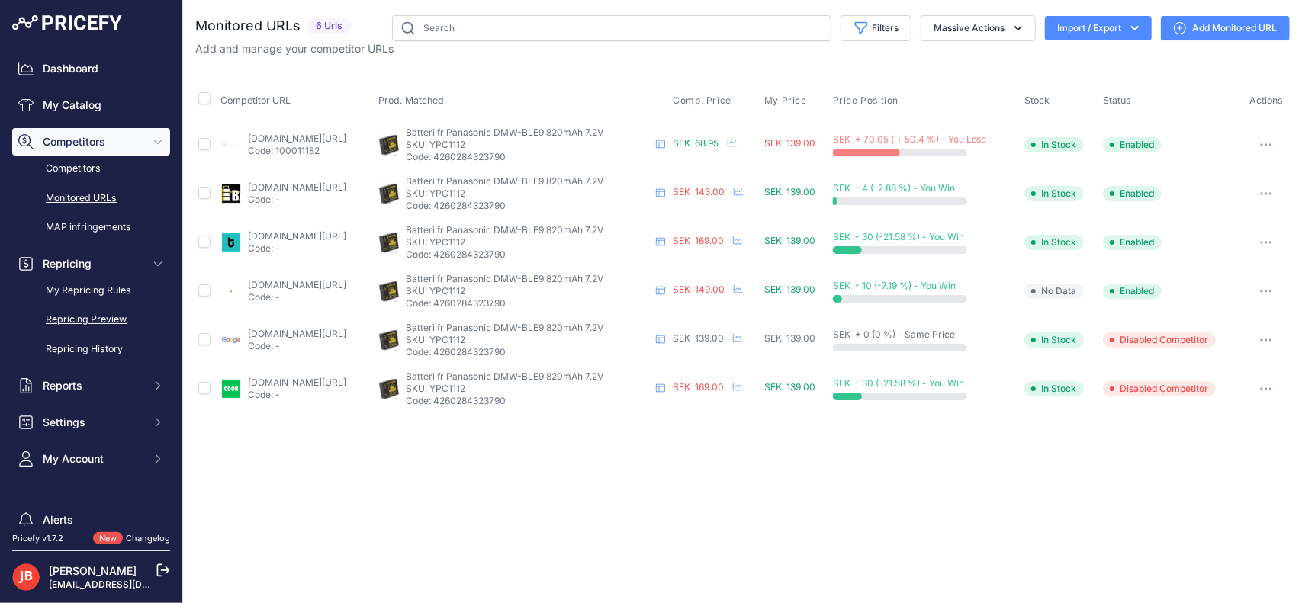
click at [90, 313] on link "Repricing Preview" at bounding box center [91, 320] width 158 height 27
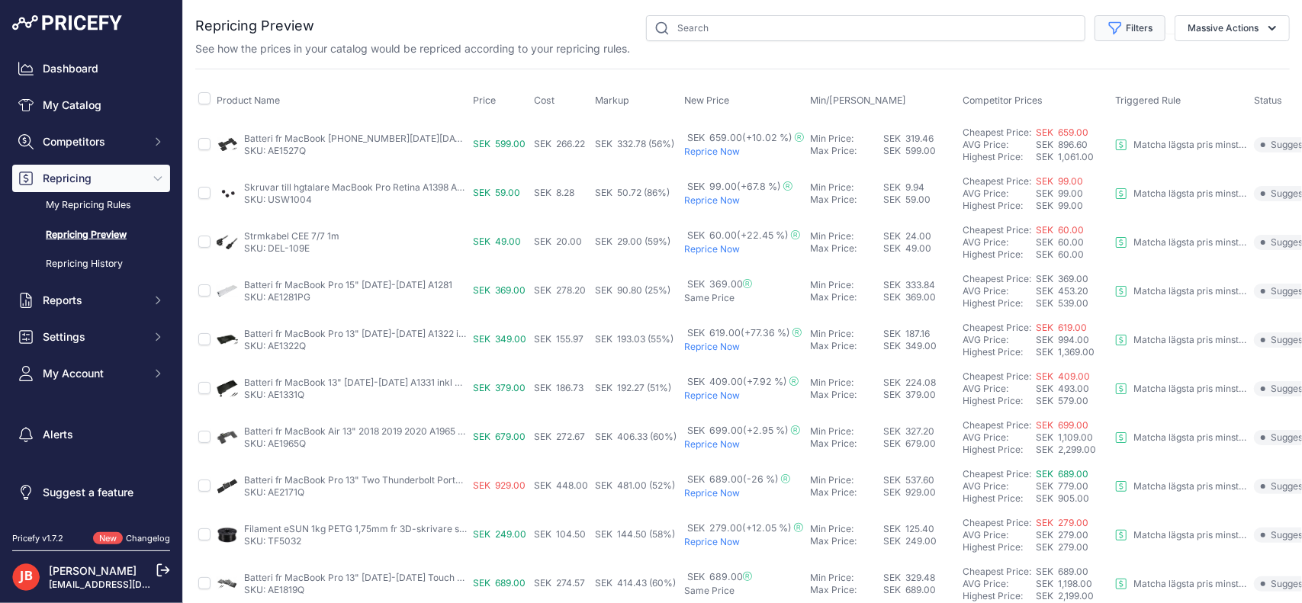
click at [1126, 30] on button "Filters" at bounding box center [1130, 28] width 71 height 26
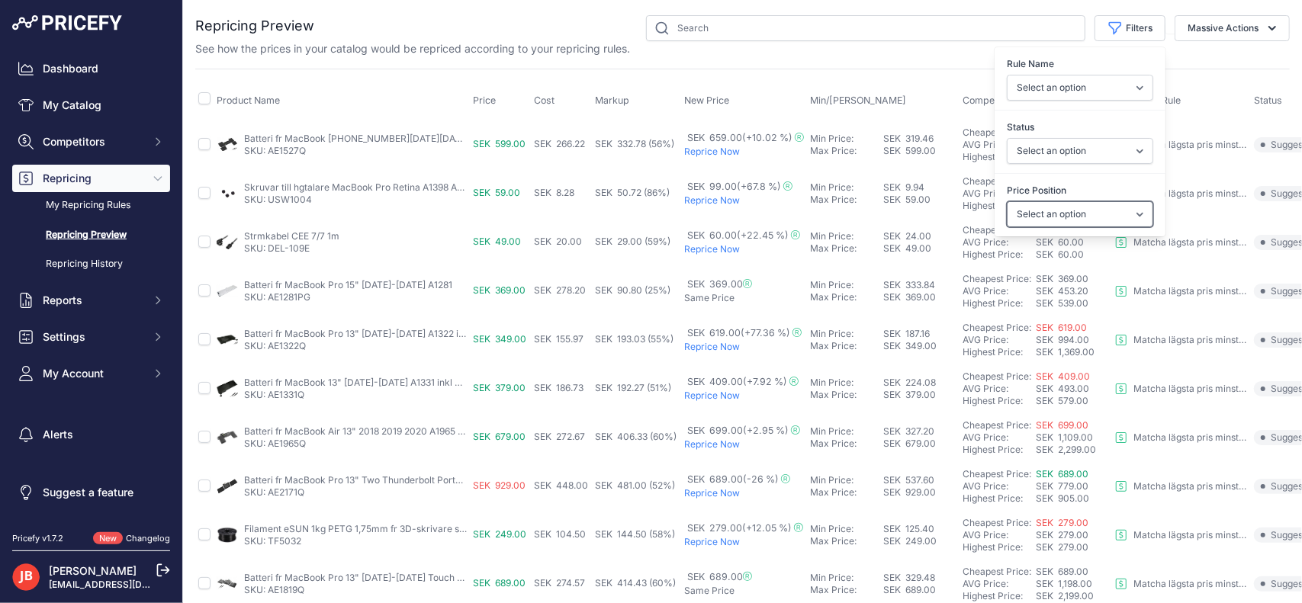
click at [1060, 213] on select "Select an option I am higher Same price I am lower" at bounding box center [1080, 214] width 146 height 26
select select "1"
click at [1007, 201] on select "Select an option I am higher Same price I am lower" at bounding box center [1080, 214] width 146 height 26
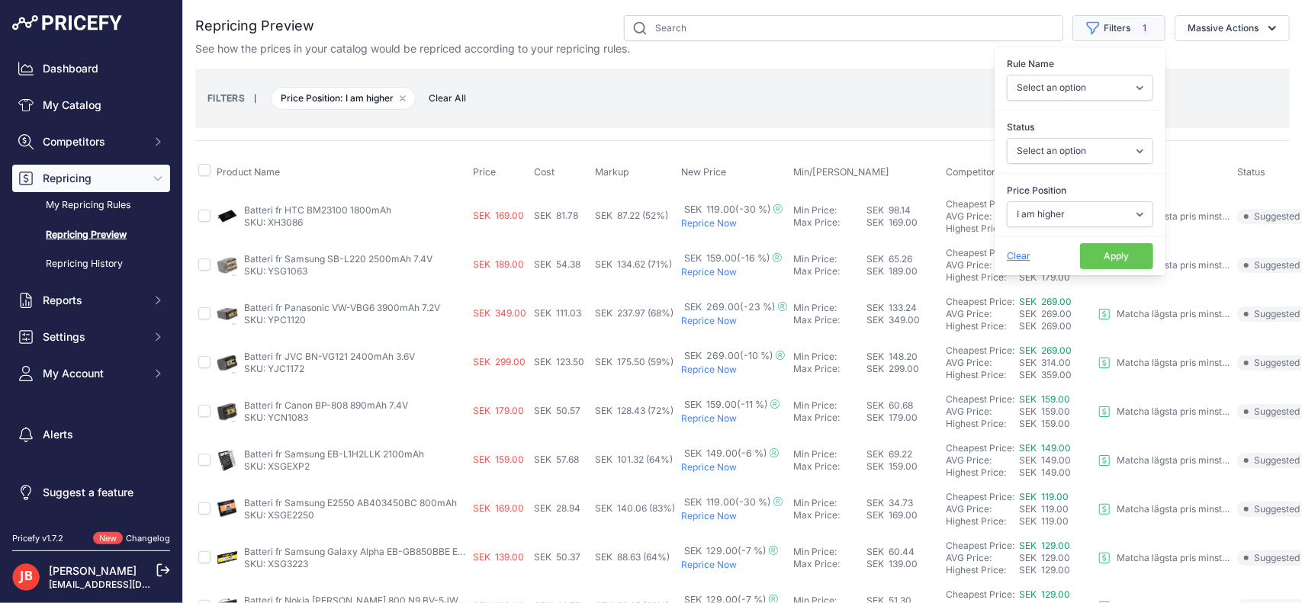
click at [1105, 24] on button "Filters 1" at bounding box center [1119, 28] width 93 height 26
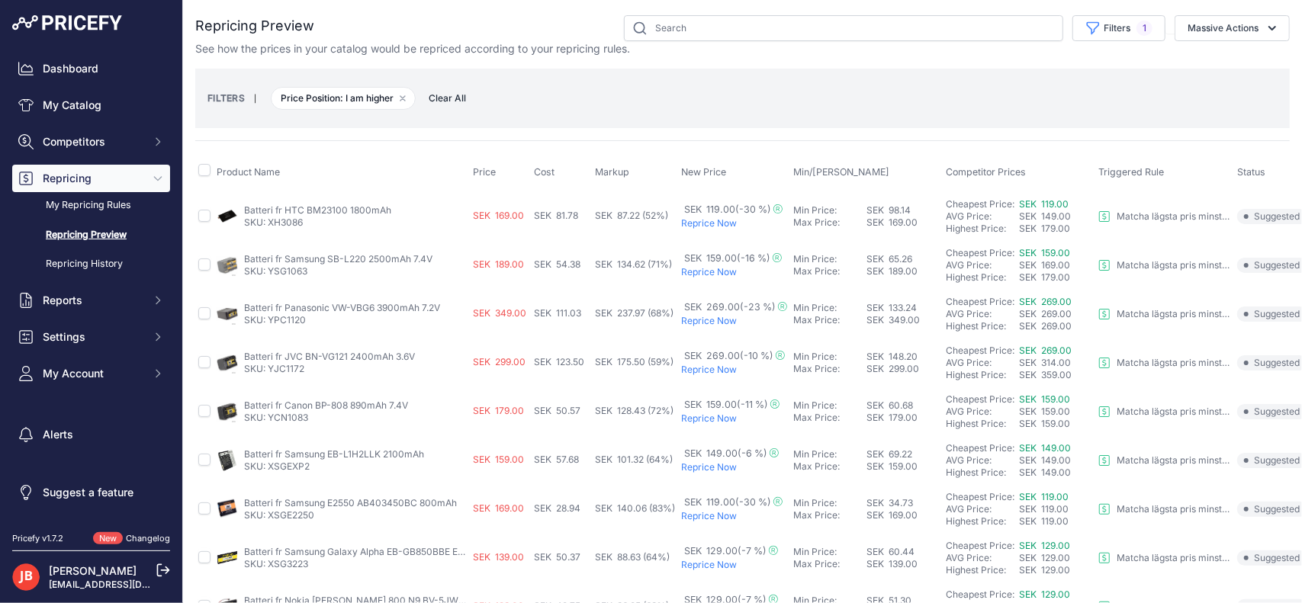
click at [729, 219] on p "Reprice Now" at bounding box center [734, 223] width 106 height 12
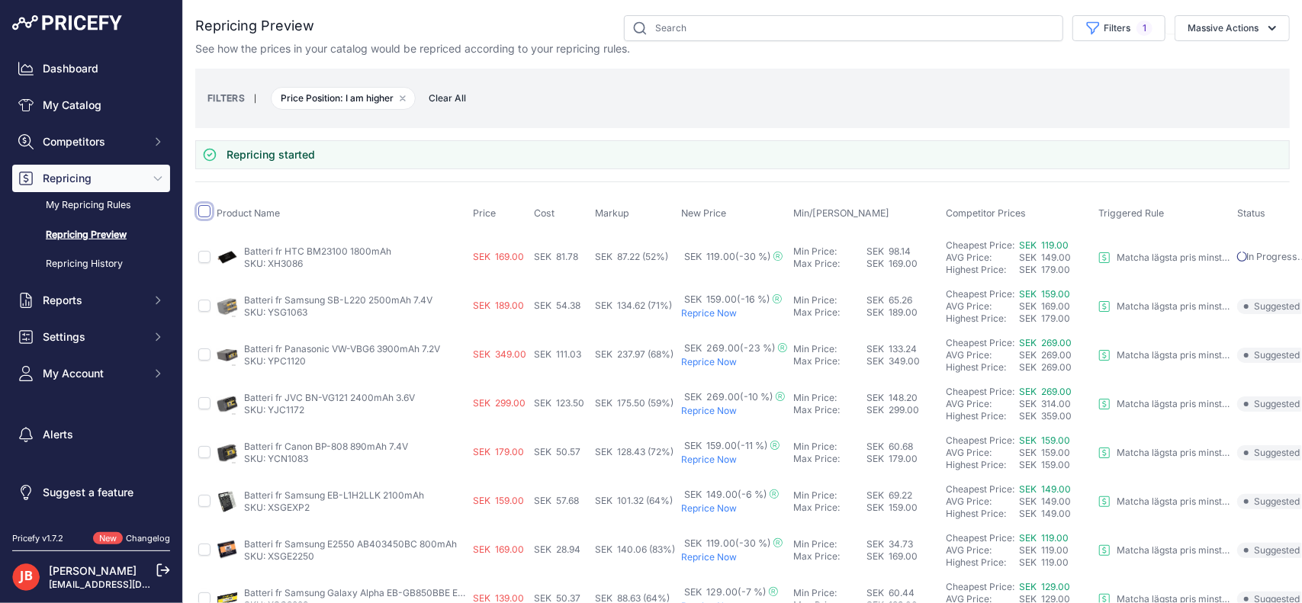
click at [207, 209] on input "checkbox" at bounding box center [204, 211] width 12 height 12
checkbox input "true"
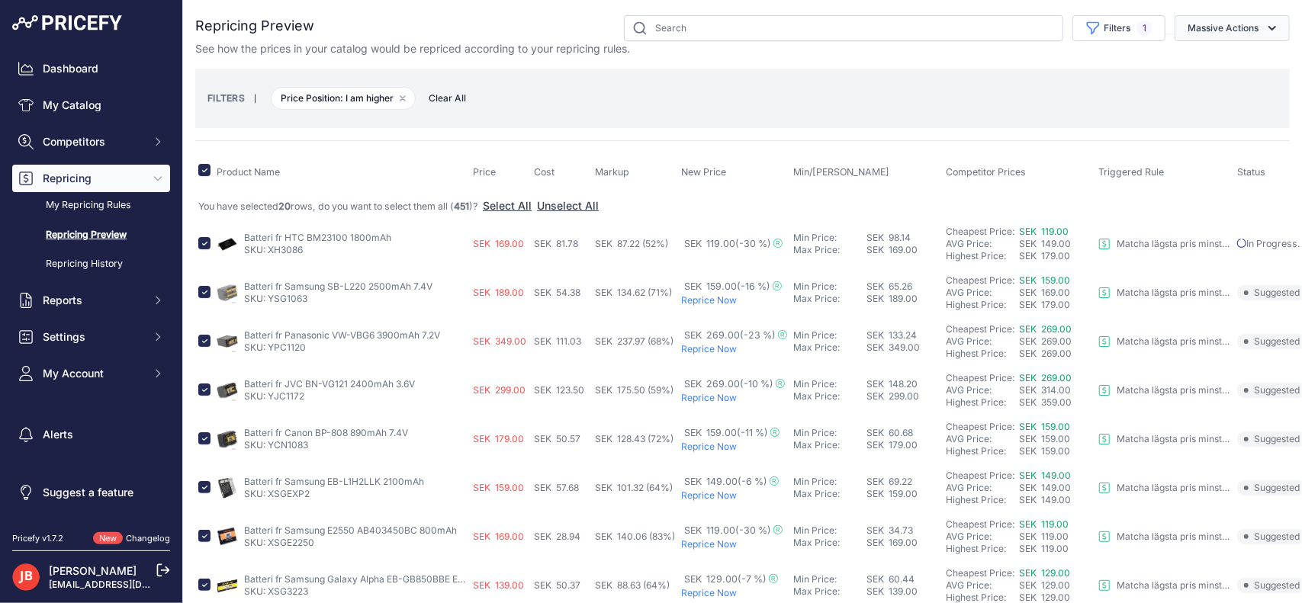
click at [1224, 19] on button "Massive Actions" at bounding box center [1232, 28] width 115 height 26
click at [110, 205] on link "My Repricing Rules" at bounding box center [91, 205] width 158 height 27
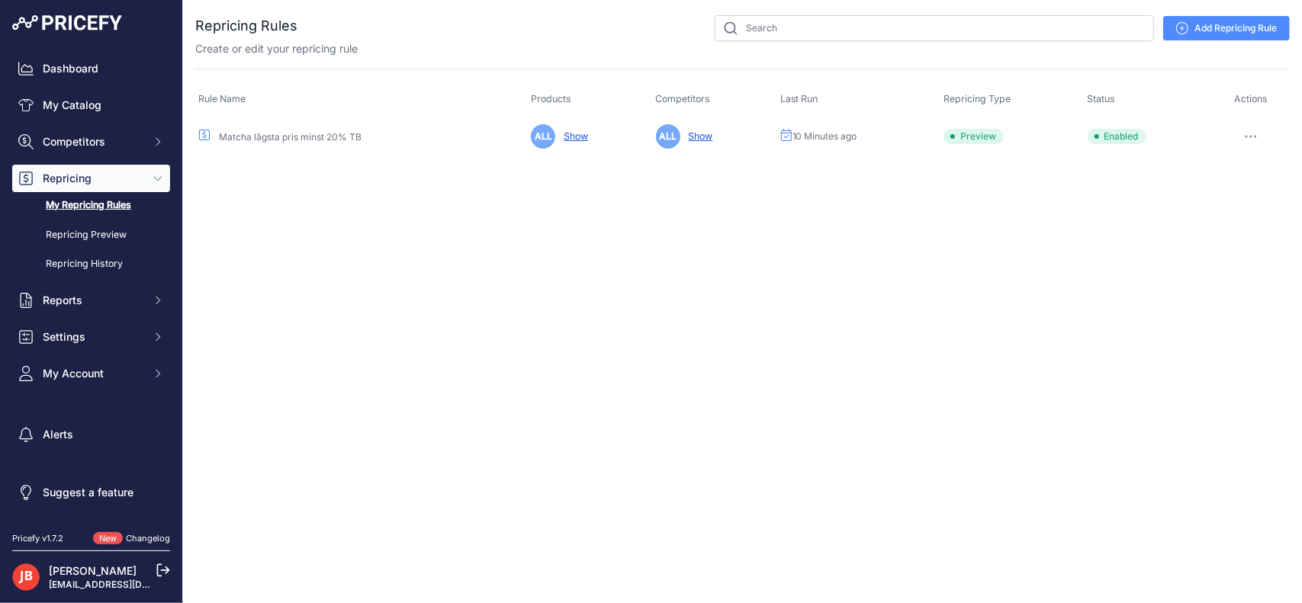
click at [1260, 134] on button "button" at bounding box center [1251, 136] width 31 height 21
click at [1235, 162] on link "Edit" at bounding box center [1238, 168] width 98 height 24
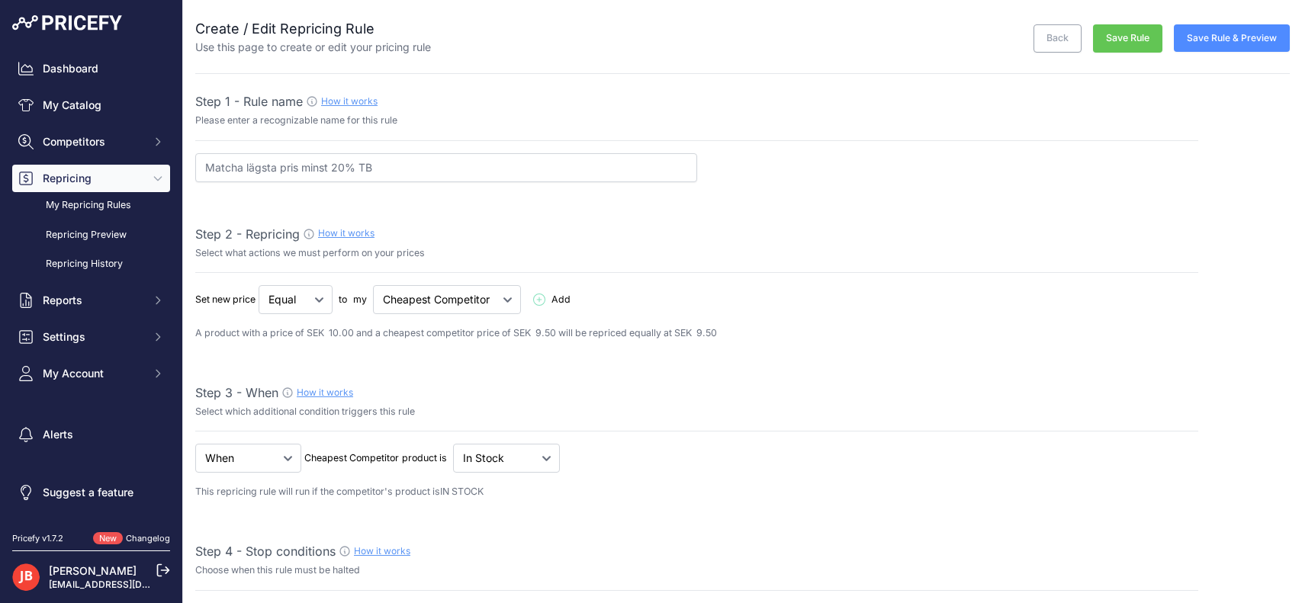
select select "percentage"
select select "7"
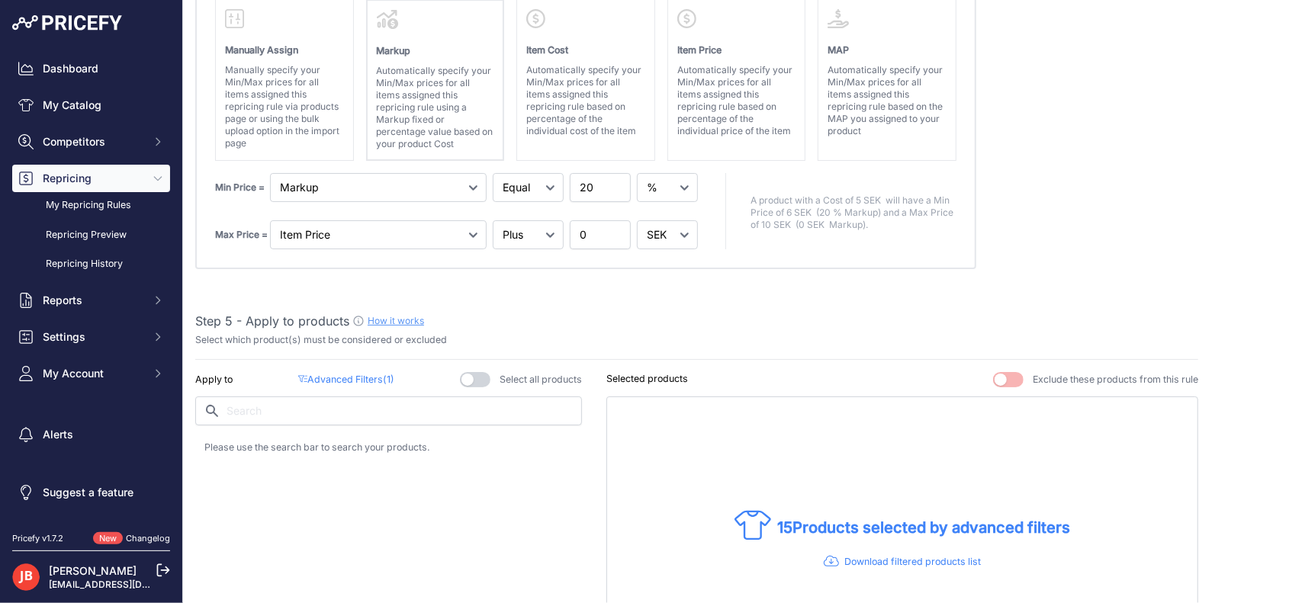
scroll to position [732, 0]
click at [414, 220] on select "Markup Item Cost Item Price MAP" at bounding box center [378, 233] width 217 height 29
click at [597, 227] on input "0" at bounding box center [600, 233] width 61 height 29
drag, startPoint x: 597, startPoint y: 227, endPoint x: 581, endPoint y: 227, distance: 16.0
click at [583, 227] on input "0" at bounding box center [600, 233] width 61 height 29
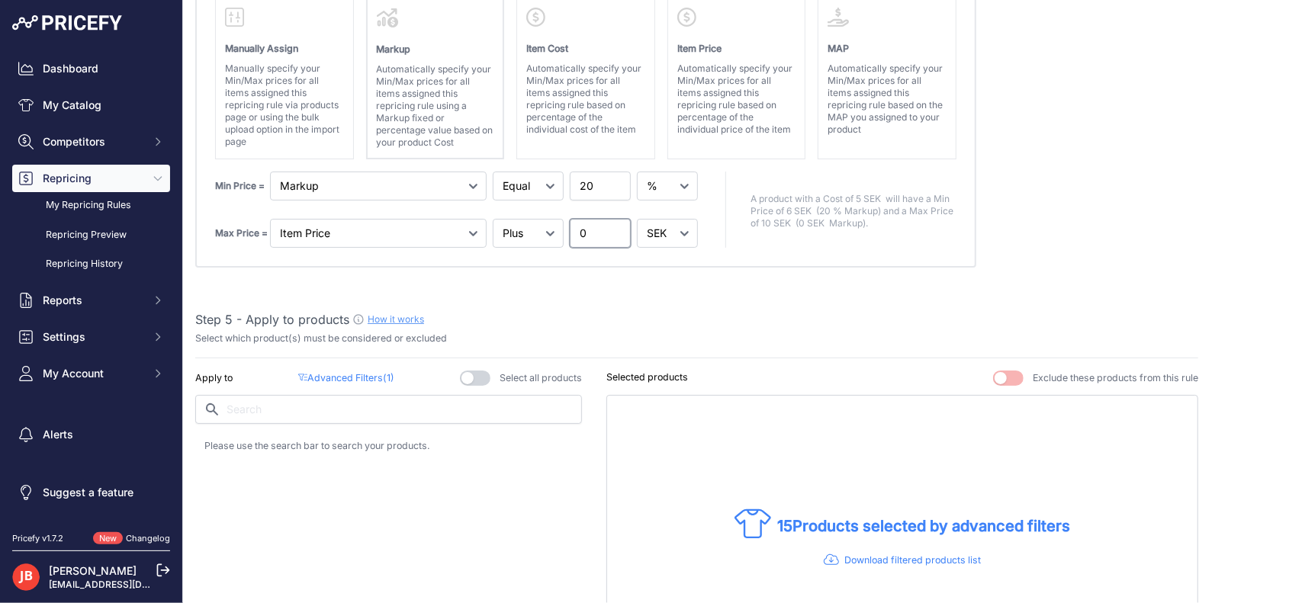
click at [578, 227] on input "0" at bounding box center [600, 233] width 61 height 29
click at [583, 228] on input "0" at bounding box center [600, 233] width 61 height 29
click at [581, 228] on input "0" at bounding box center [600, 233] width 61 height 29
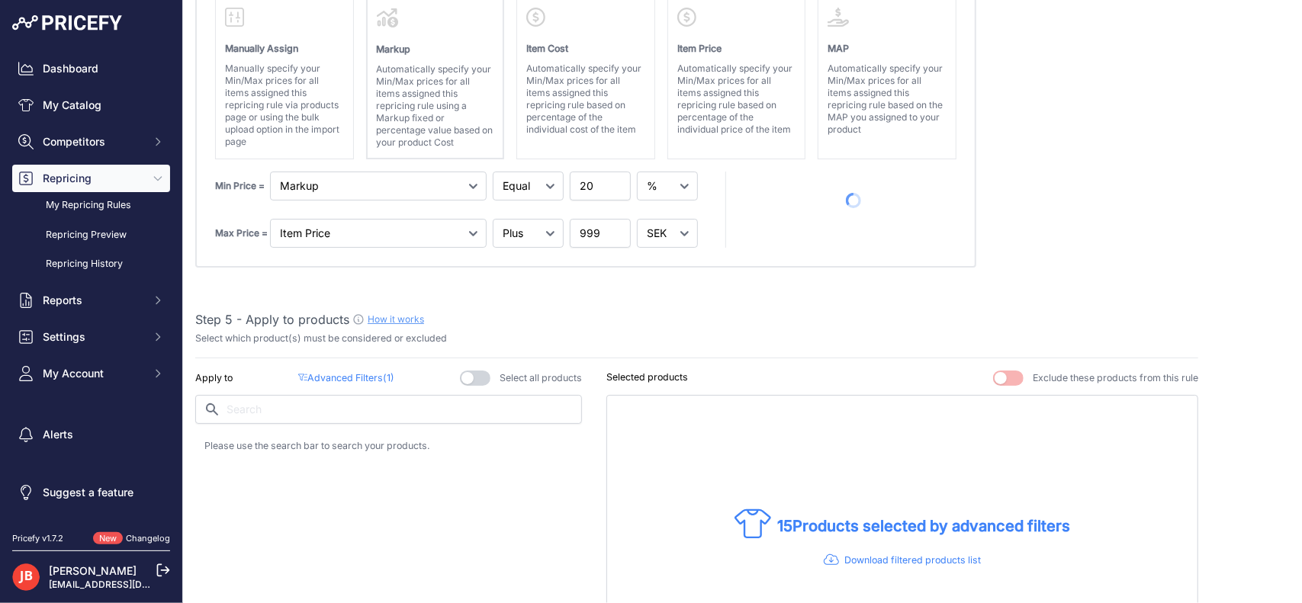
click at [867, 248] on div "Manually Assign Manually specify your Min/Max prices for all items assigned thi…" at bounding box center [585, 123] width 781 height 290
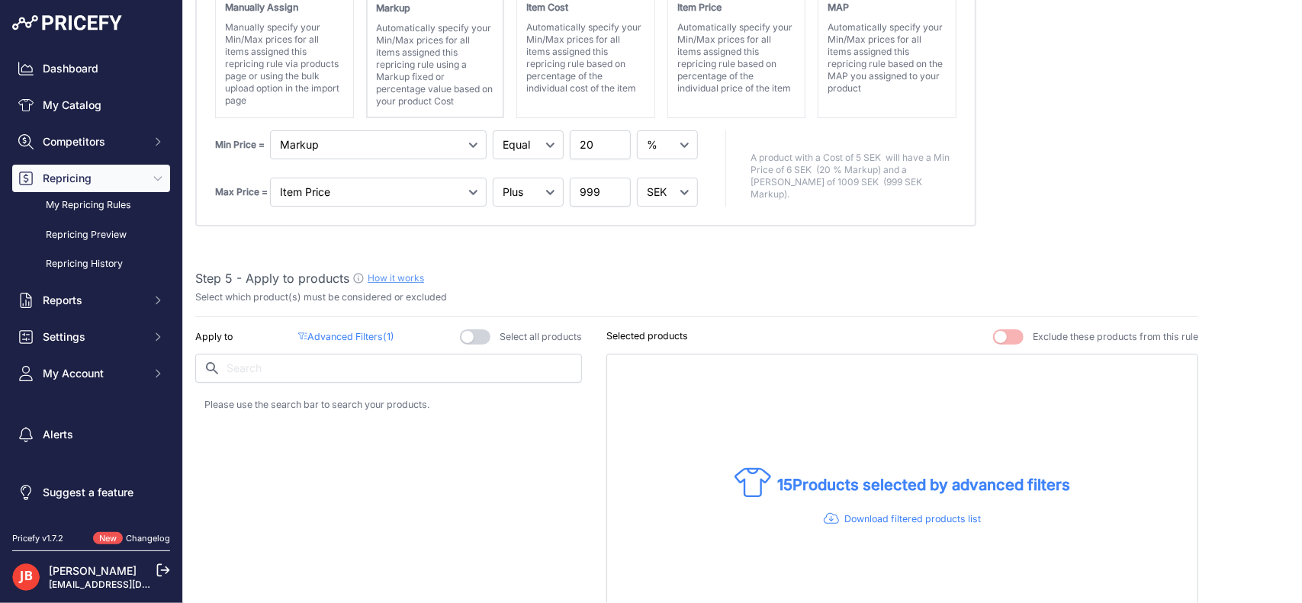
scroll to position [773, 0]
click at [574, 187] on input "999" at bounding box center [600, 193] width 61 height 29
type input "9999"
click at [1012, 168] on absolute "Please select Min / Max / Min-Max as stop condition to enable this section Manu…" at bounding box center [696, 82] width 1003 height 290
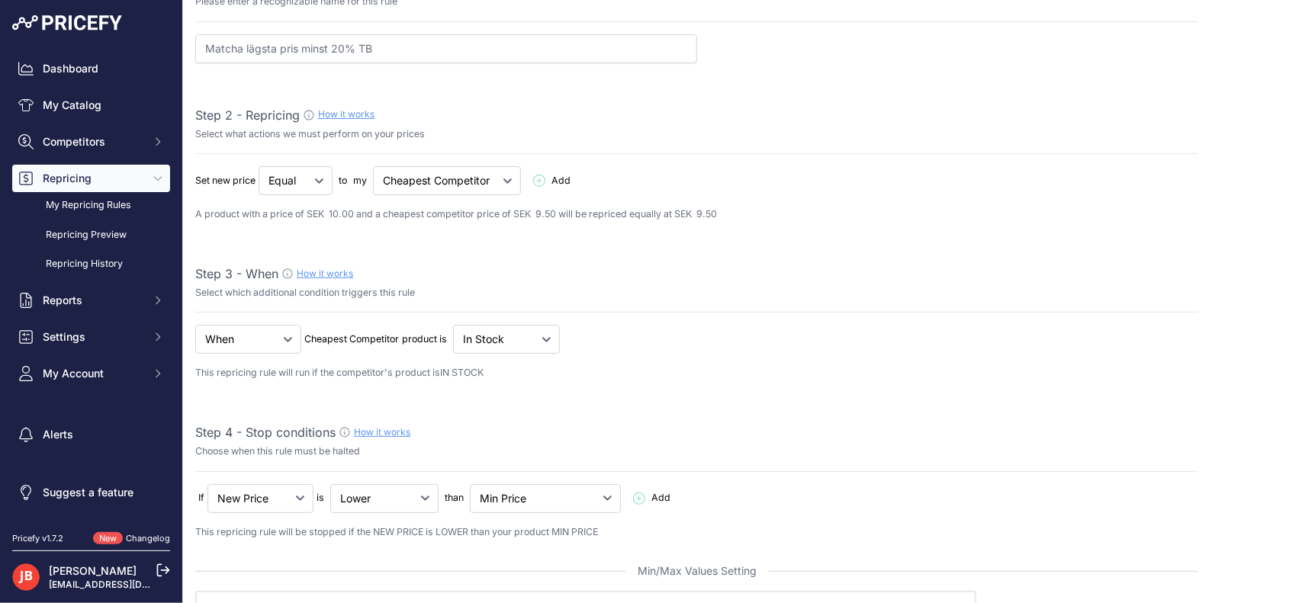
scroll to position [0, 0]
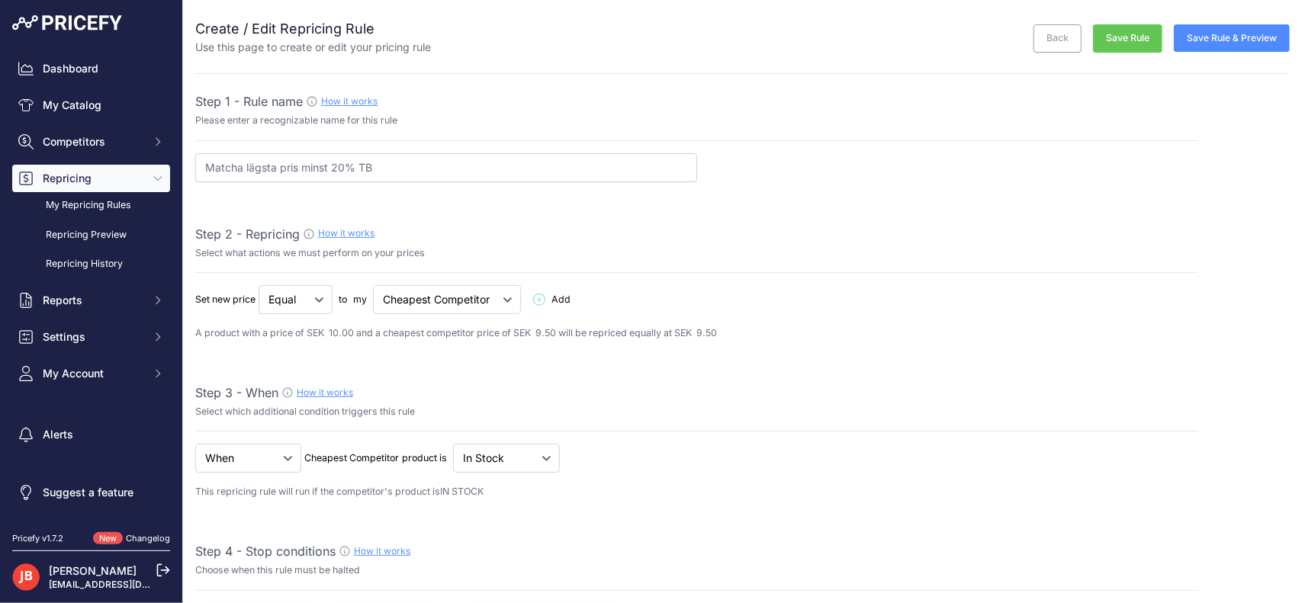
click at [1135, 38] on button "Save Rule" at bounding box center [1127, 38] width 69 height 28
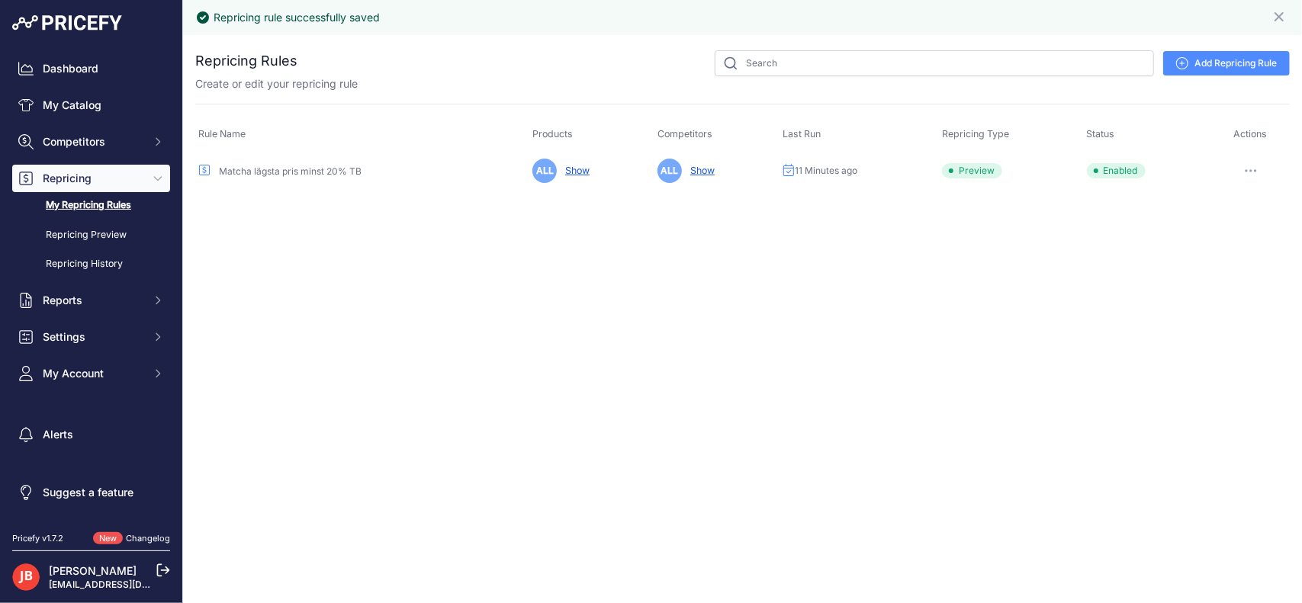
click at [1257, 172] on button "button" at bounding box center [1251, 170] width 31 height 21
click at [1241, 225] on button "Run Preview" at bounding box center [1238, 227] width 98 height 24
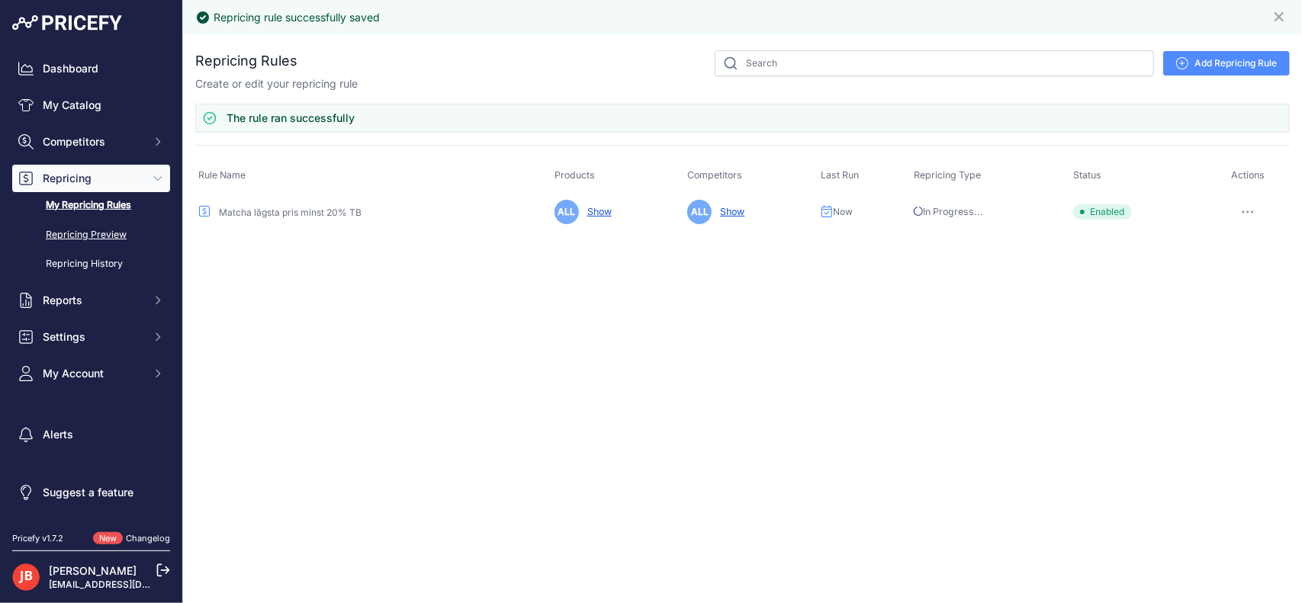
click at [101, 231] on link "Repricing Preview" at bounding box center [91, 235] width 158 height 27
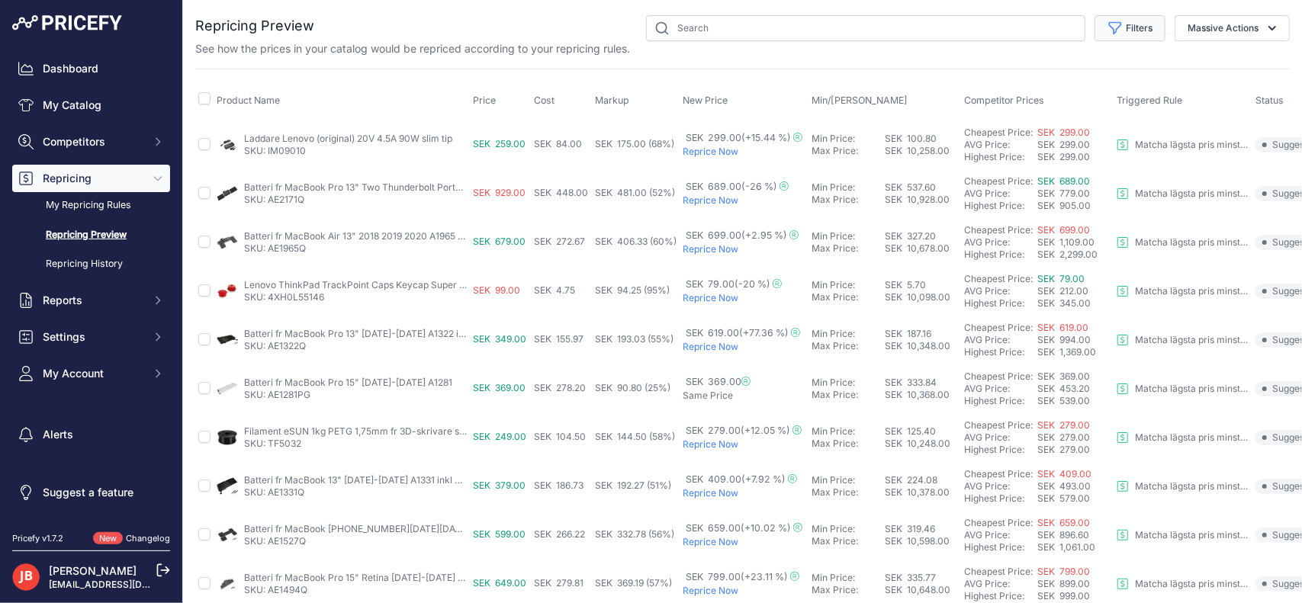
click at [1108, 30] on icon "button" at bounding box center [1115, 28] width 15 height 15
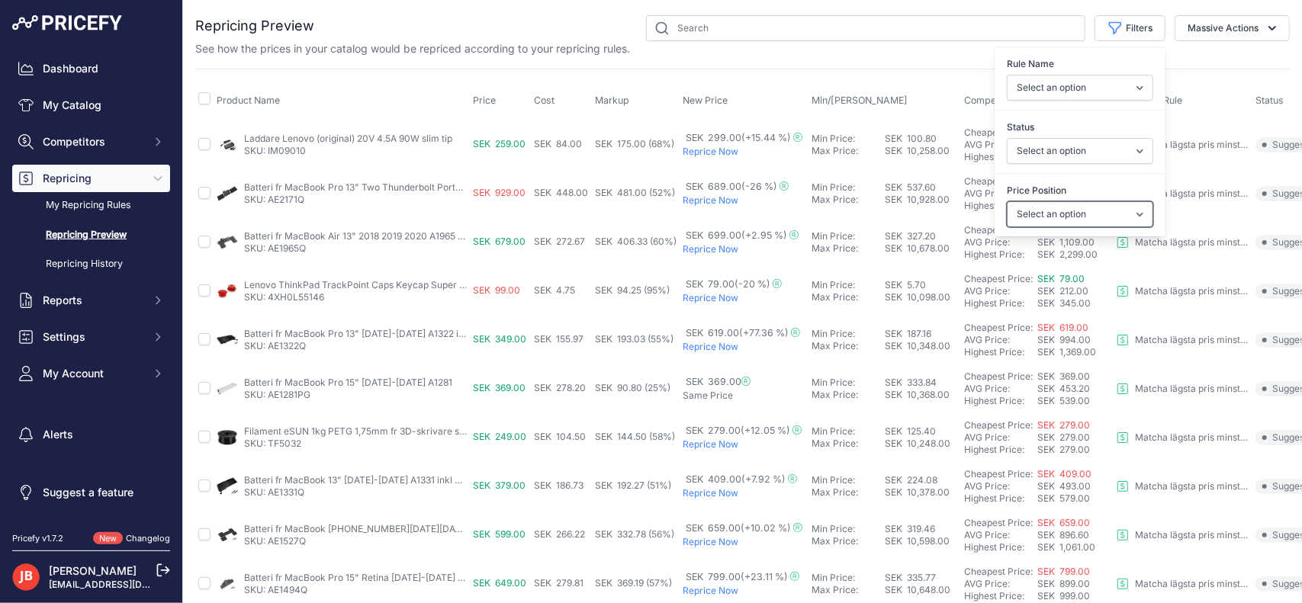
click at [1045, 202] on select "Select an option I am higher Same price I am lower" at bounding box center [1080, 214] width 146 height 26
select select "1"
click at [1007, 201] on select "Select an option I am higher Same price I am lower" at bounding box center [1080, 214] width 146 height 26
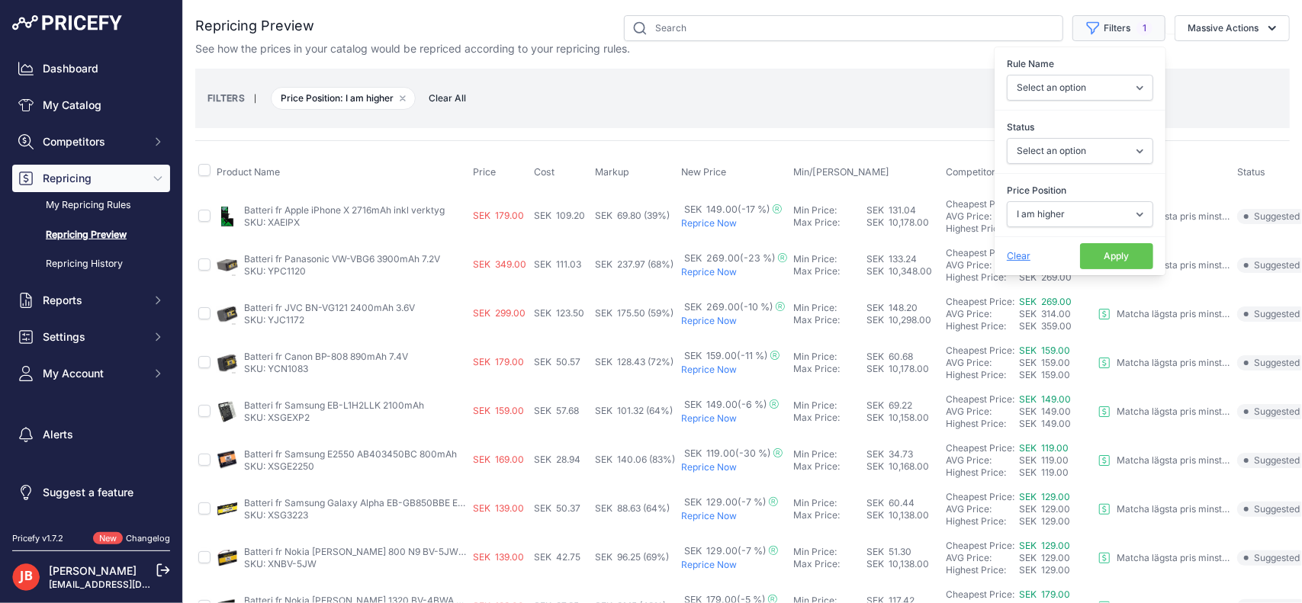
click at [1137, 27] on span "1" at bounding box center [1145, 28] width 16 height 15
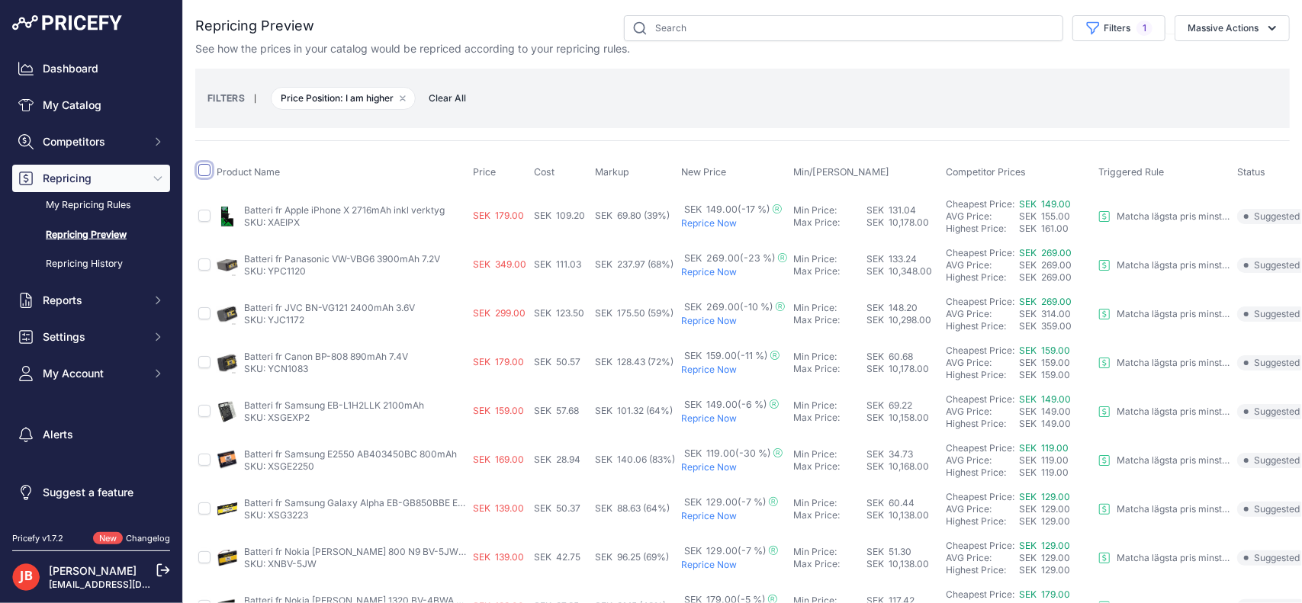
click at [204, 170] on input "checkbox" at bounding box center [204, 170] width 12 height 12
checkbox input "true"
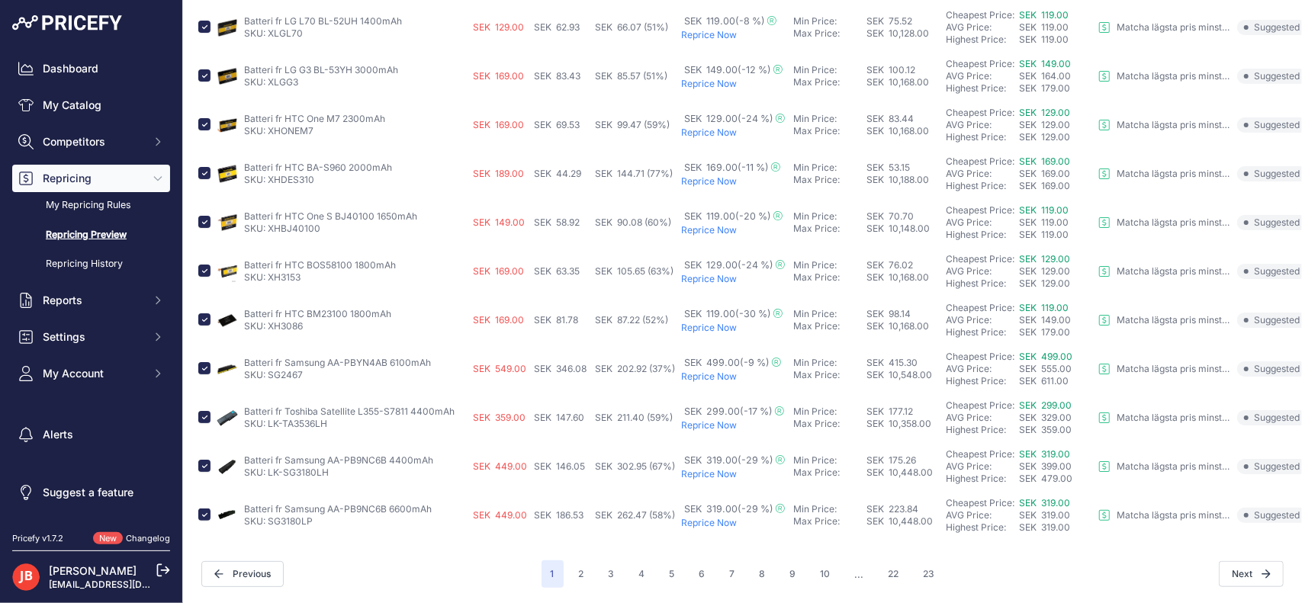
scroll to position [665, 0]
click at [242, 568] on span "Previous" at bounding box center [242, 575] width 82 height 26
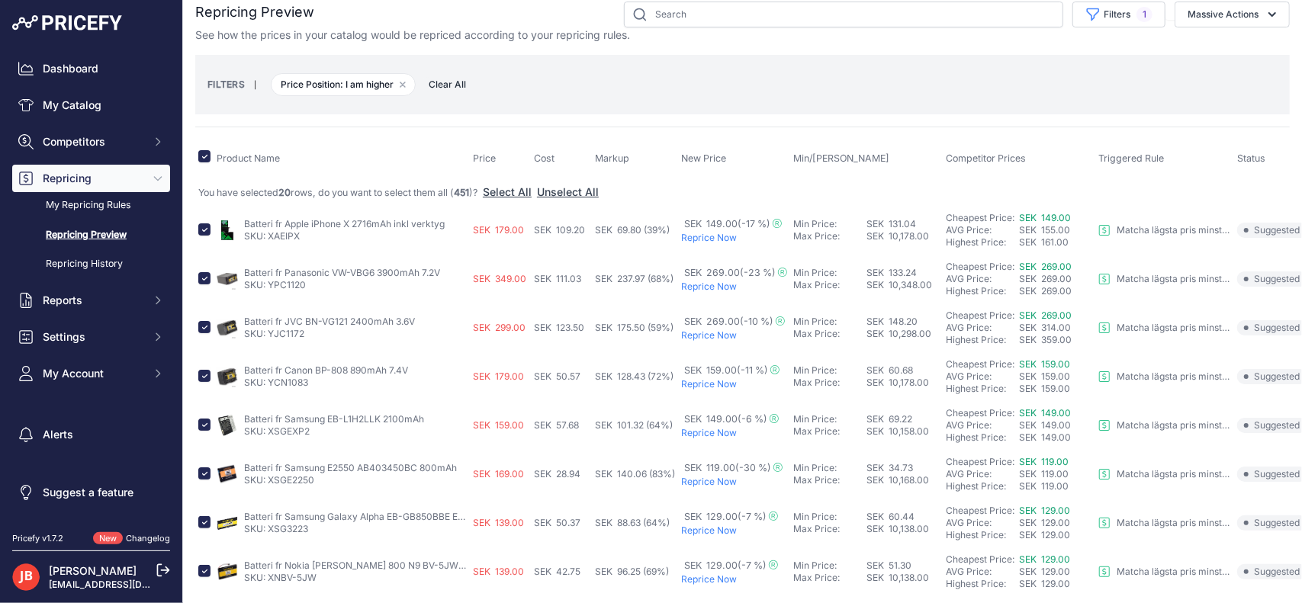
scroll to position [0, 0]
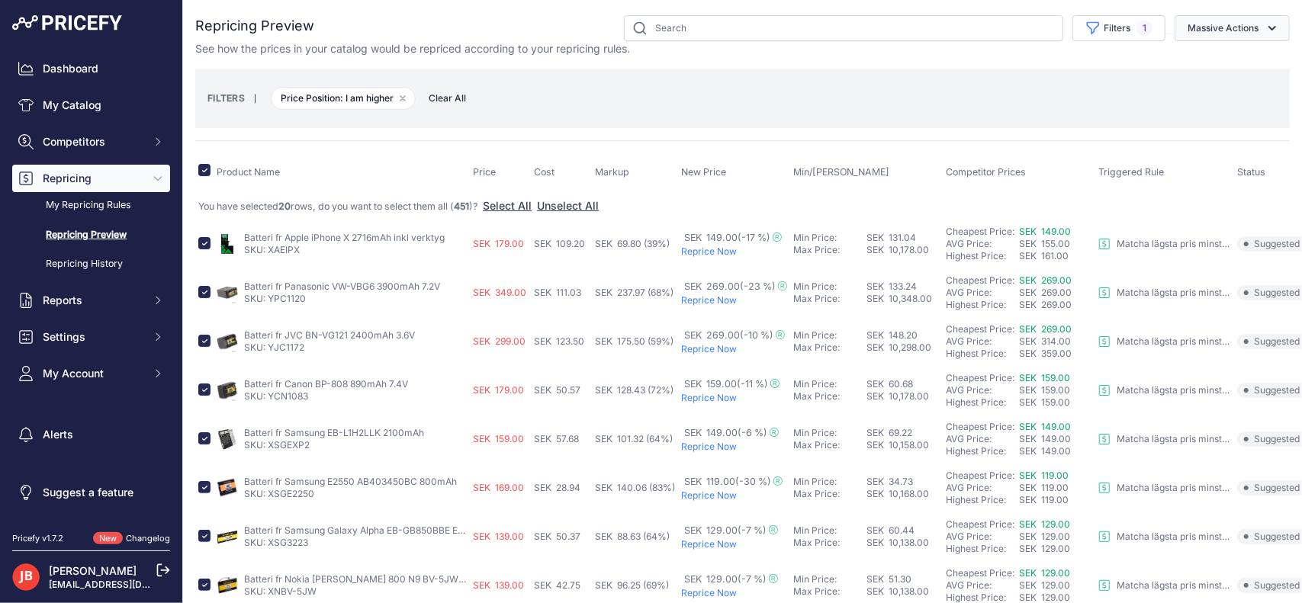
click at [1239, 31] on button "Massive Actions" at bounding box center [1232, 28] width 115 height 26
click at [1212, 71] on button "Reprice Now" at bounding box center [1229, 63] width 122 height 27
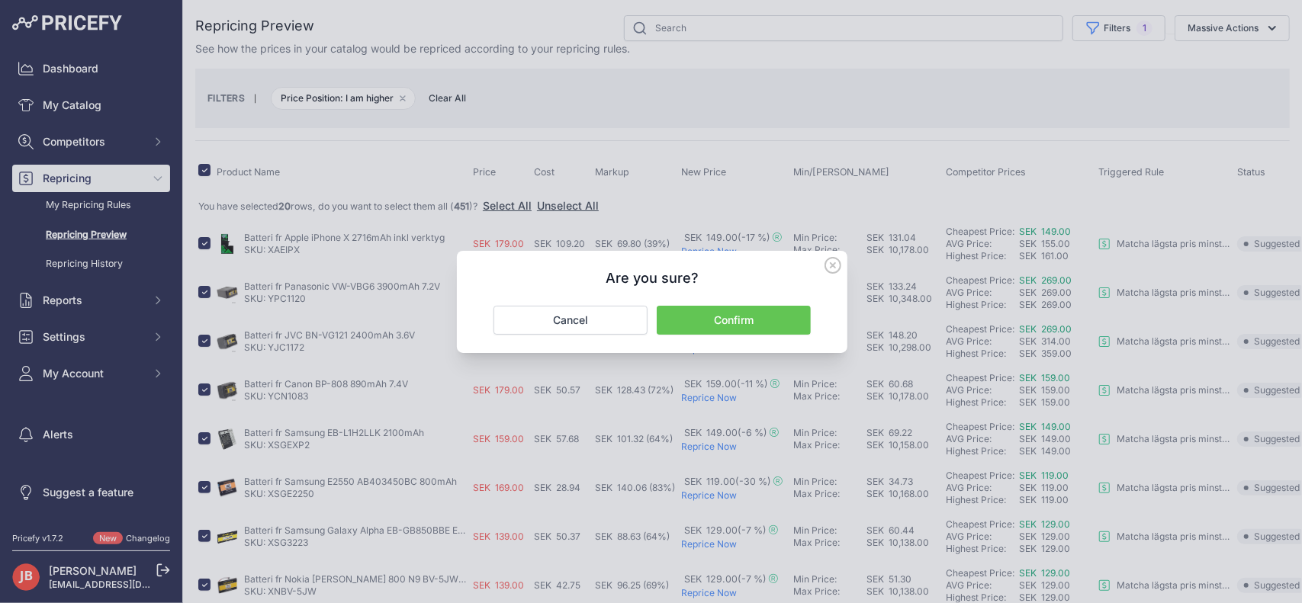
click at [747, 321] on button "Confirm" at bounding box center [734, 320] width 154 height 29
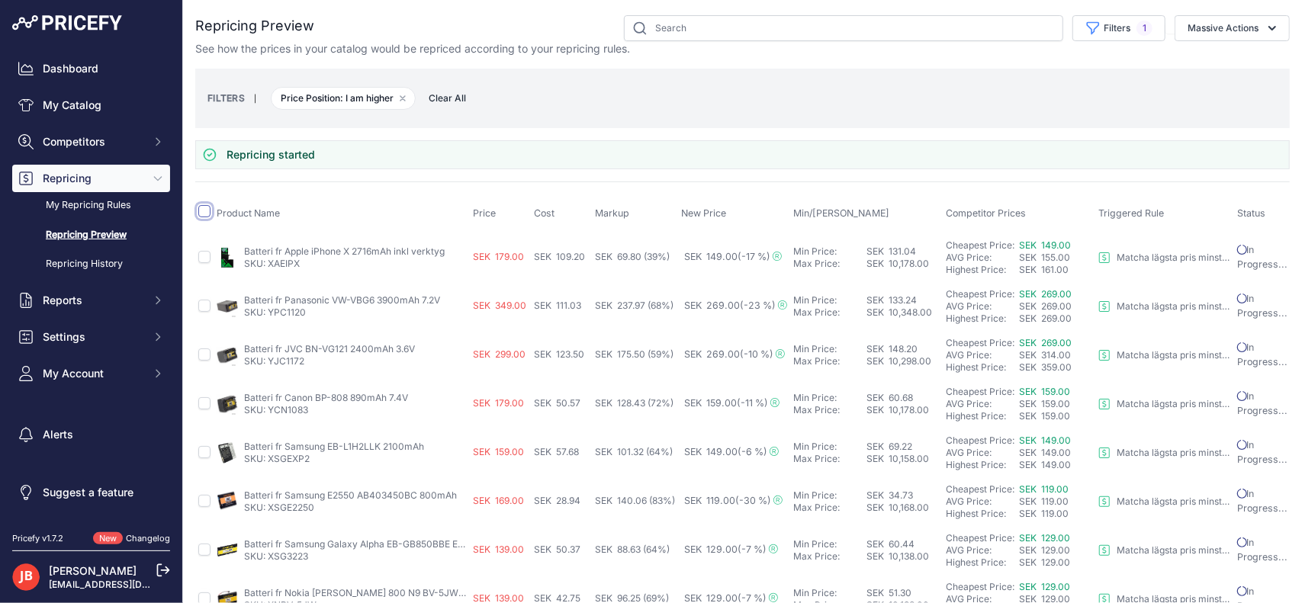
click at [204, 209] on input "checkbox" at bounding box center [204, 211] width 12 height 12
checkbox input "true"
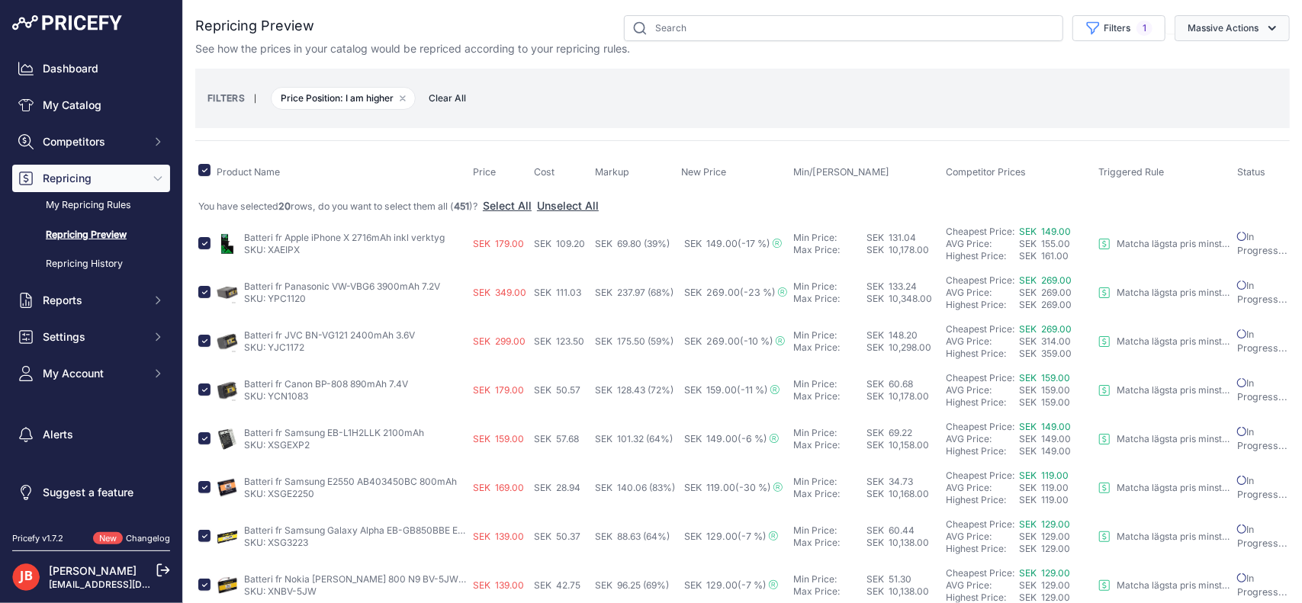
click at [1213, 28] on button "Massive Actions" at bounding box center [1232, 28] width 115 height 26
click at [1200, 72] on button "Reprice Now" at bounding box center [1229, 63] width 122 height 27
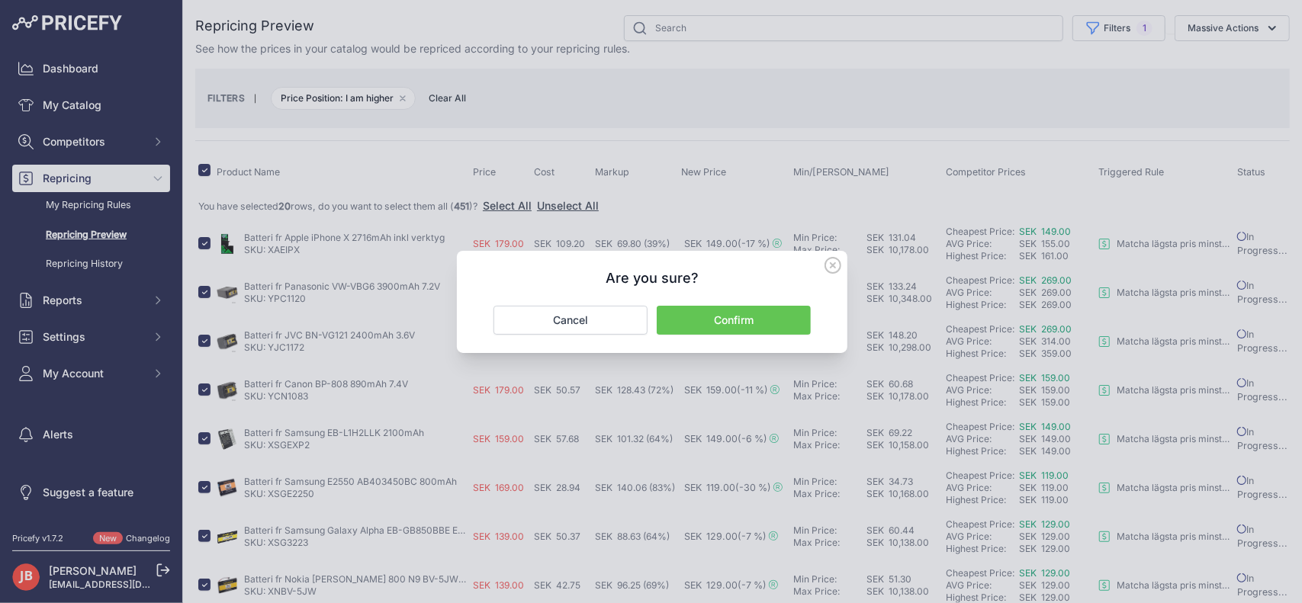
click at [759, 320] on button "Confirm" at bounding box center [734, 320] width 154 height 29
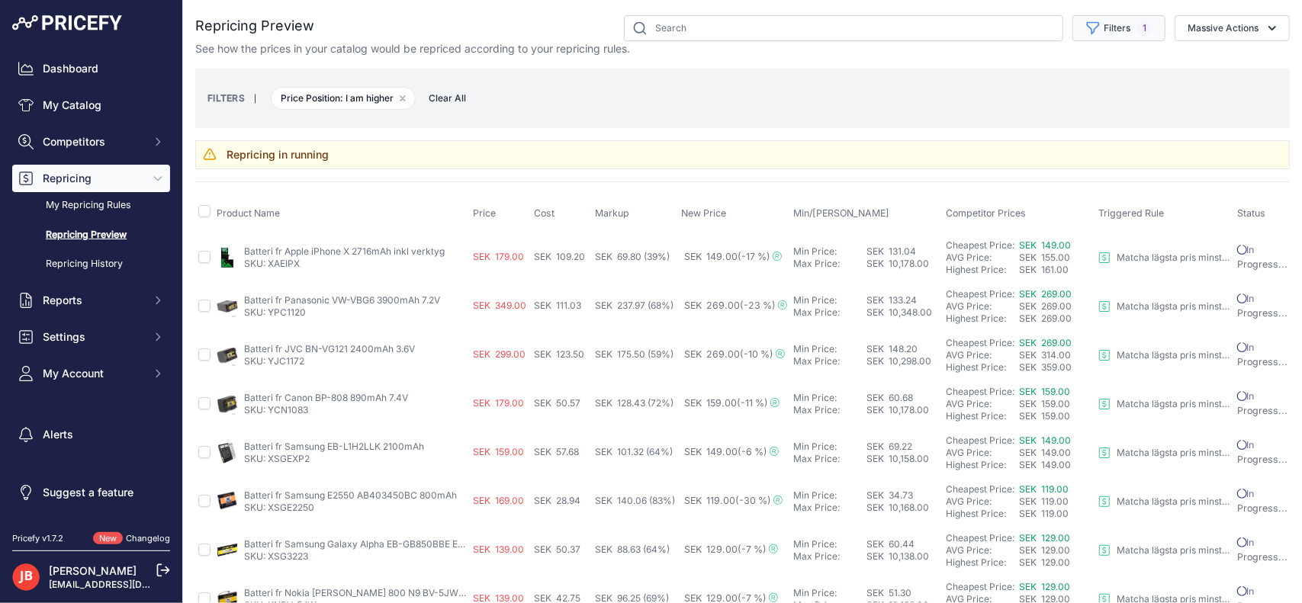
click at [1112, 22] on button "Filters 1" at bounding box center [1119, 28] width 93 height 26
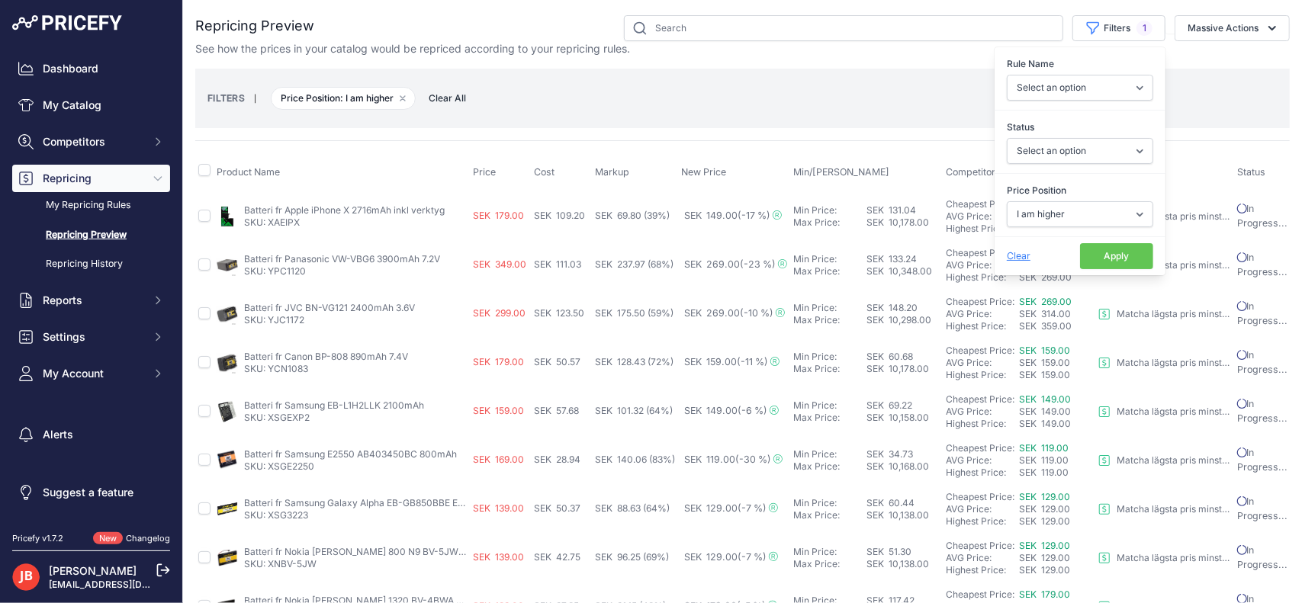
click at [1105, 247] on button "Apply" at bounding box center [1116, 256] width 73 height 26
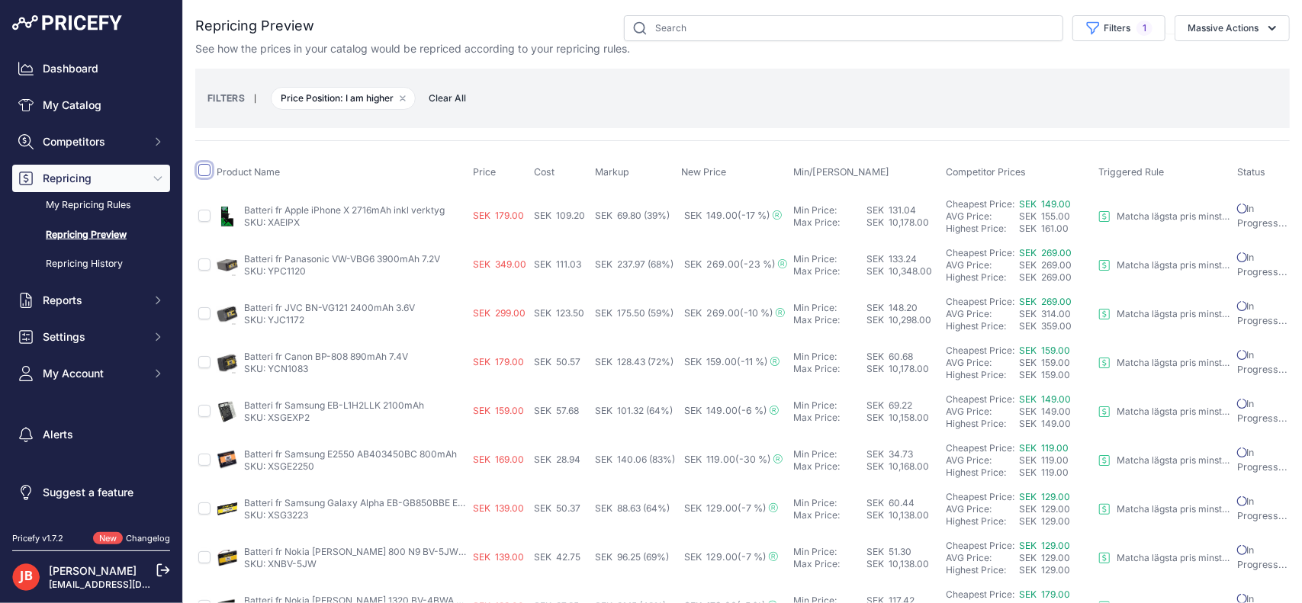
click at [201, 169] on input "checkbox" at bounding box center [204, 170] width 12 height 12
checkbox input "true"
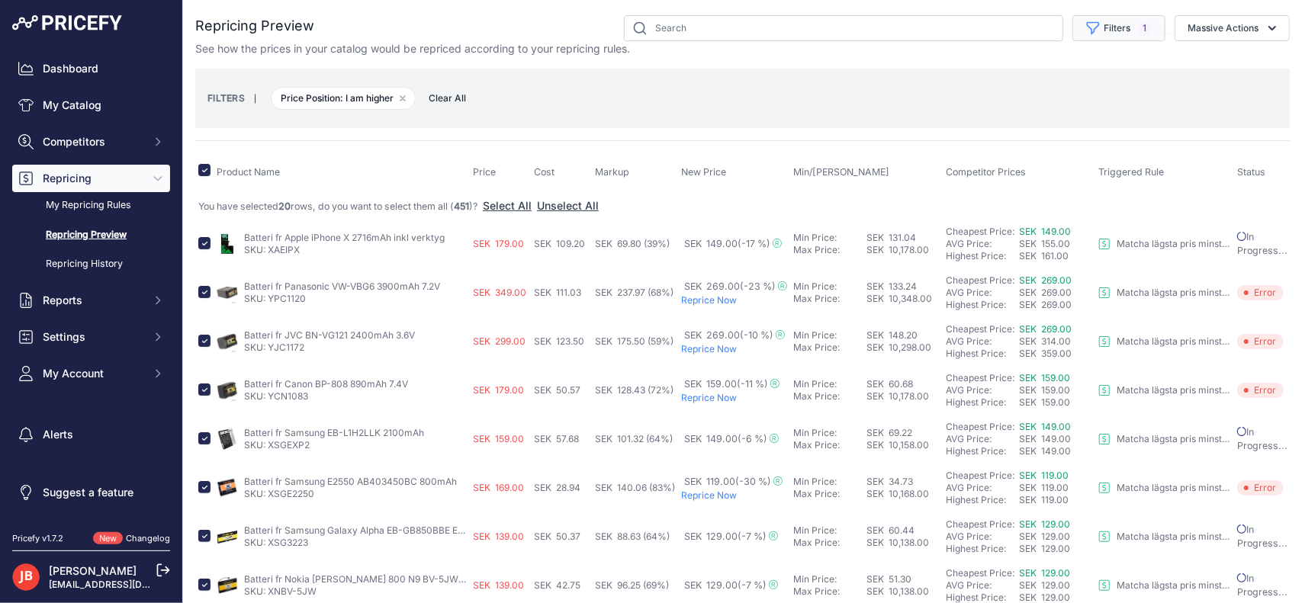
click at [1105, 24] on button "Filters 1" at bounding box center [1119, 28] width 93 height 26
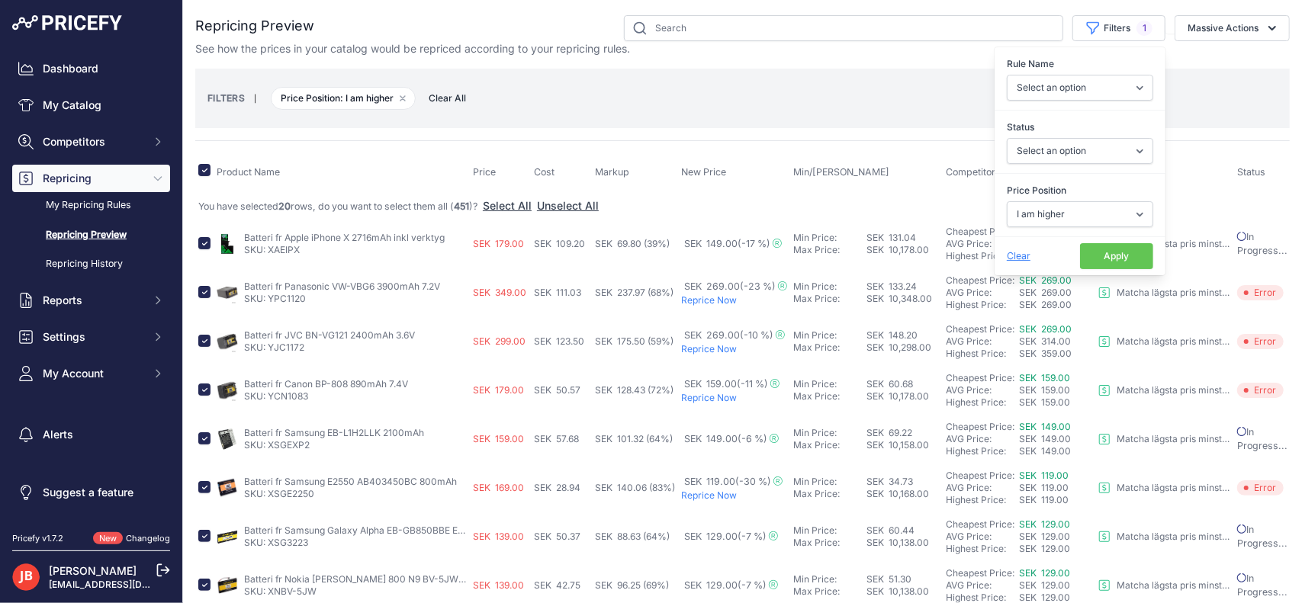
click at [1106, 249] on button "Apply" at bounding box center [1116, 256] width 73 height 26
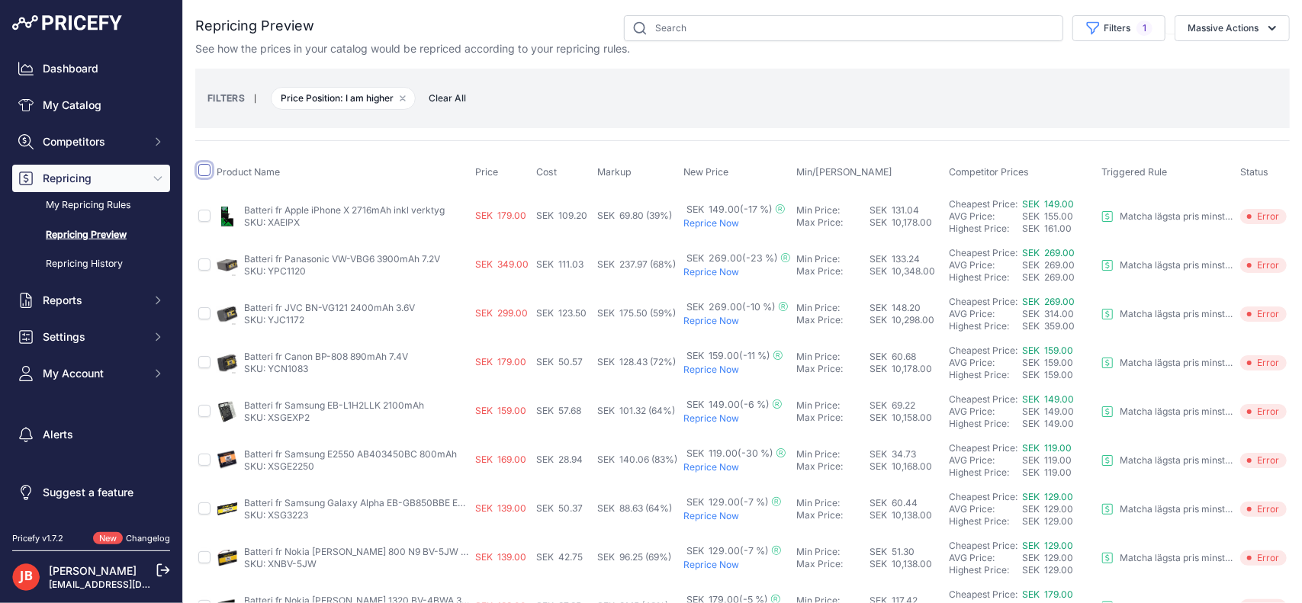
click at [206, 166] on input "checkbox" at bounding box center [204, 170] width 12 height 12
checkbox input "true"
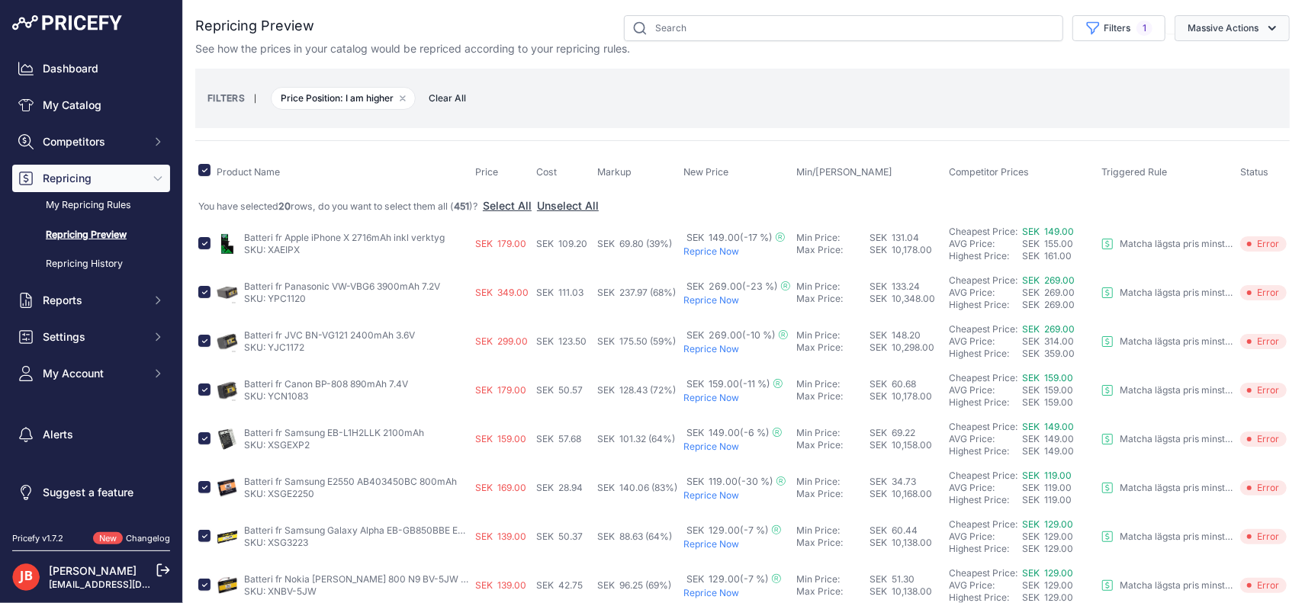
click at [1227, 31] on button "Massive Actions" at bounding box center [1232, 28] width 115 height 26
click at [1212, 69] on span "Reprice Now" at bounding box center [1212, 63] width 64 height 13
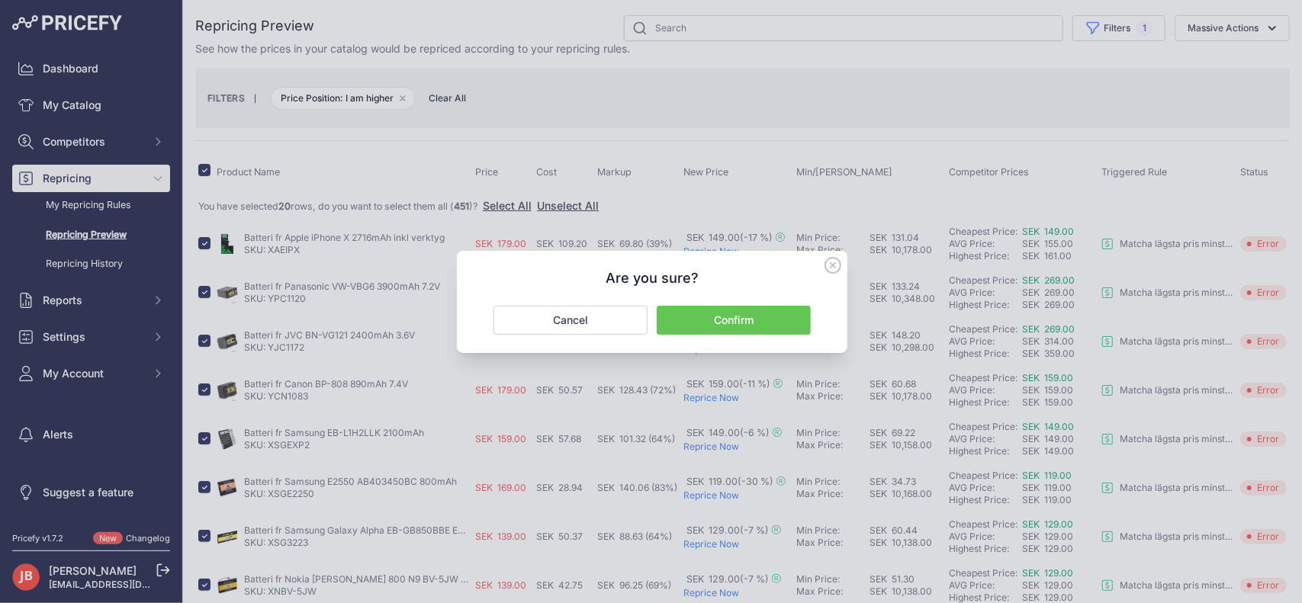
click at [734, 314] on button "Confirm" at bounding box center [734, 320] width 154 height 29
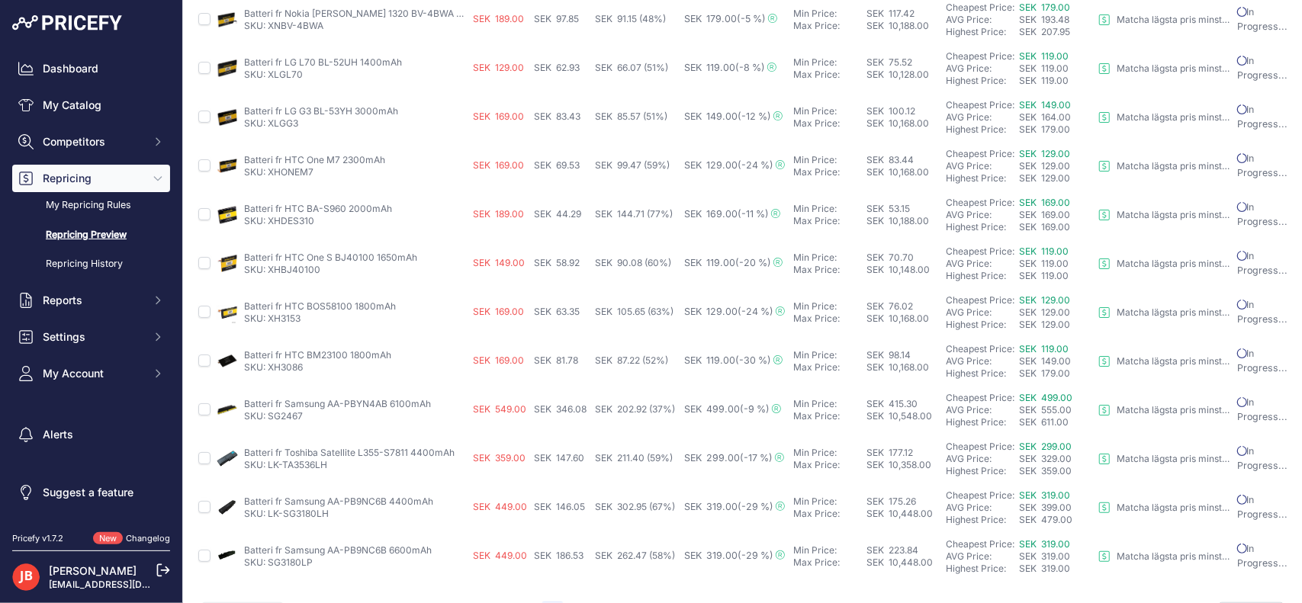
scroll to position [638, 0]
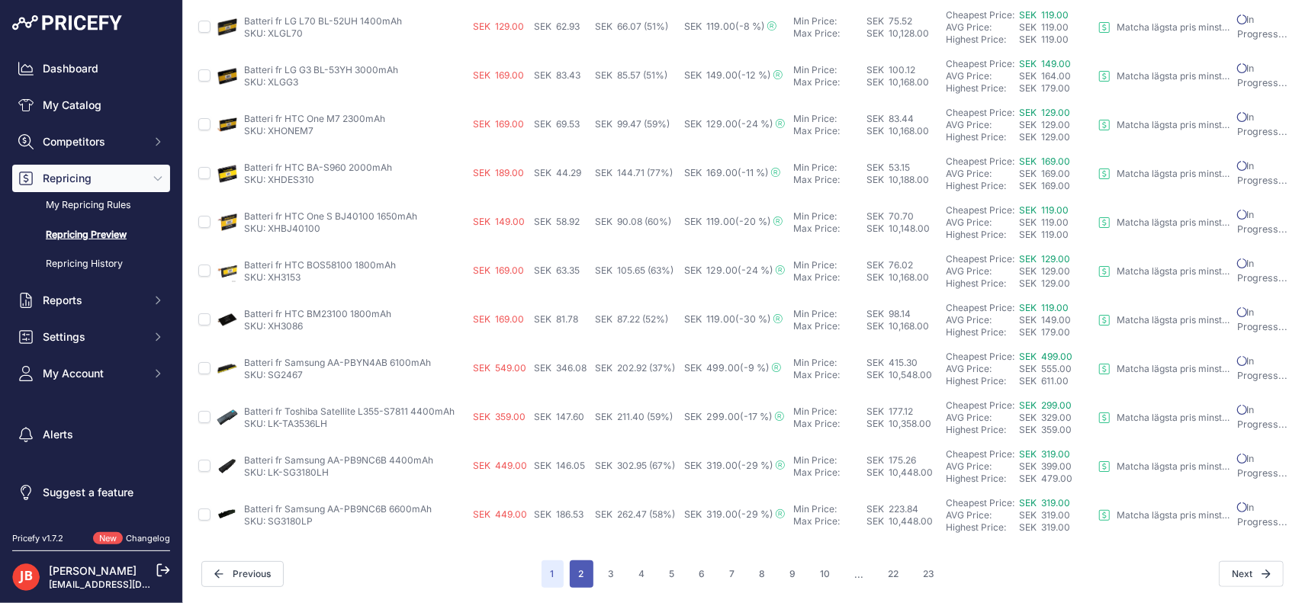
click at [584, 561] on button "2" at bounding box center [582, 574] width 24 height 27
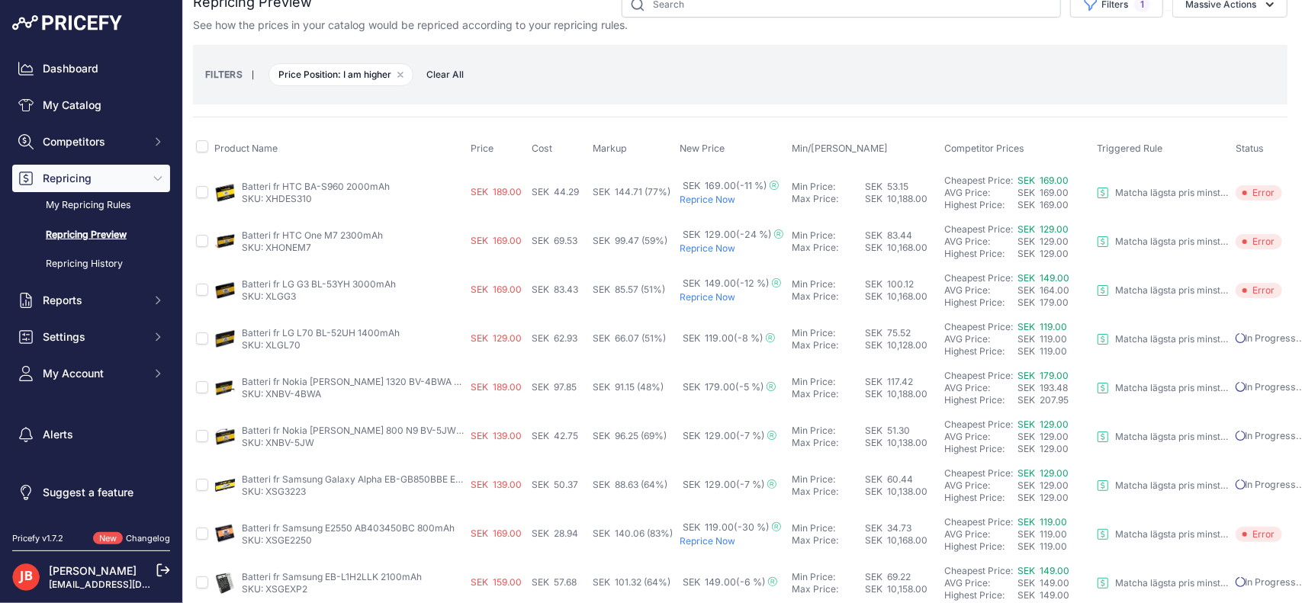
scroll to position [0, 26]
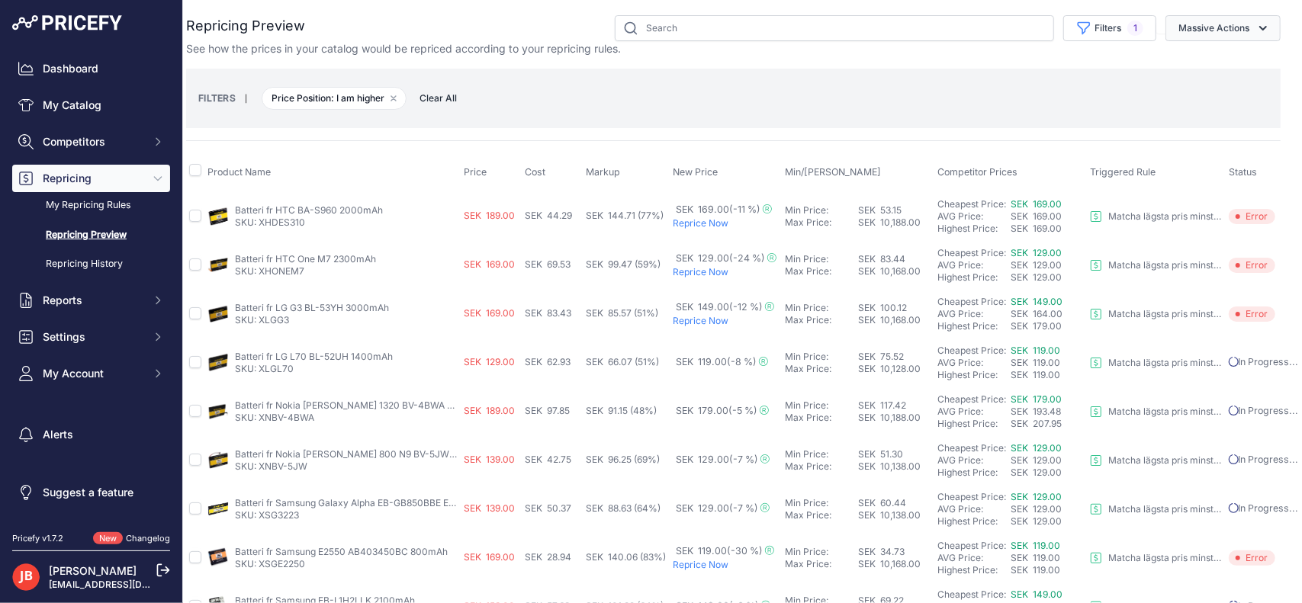
click at [1213, 34] on button "Massive Actions" at bounding box center [1223, 28] width 115 height 26
click at [1218, 31] on button "Massive Actions" at bounding box center [1223, 28] width 115 height 26
click at [72, 259] on link "Repricing History" at bounding box center [91, 264] width 158 height 27
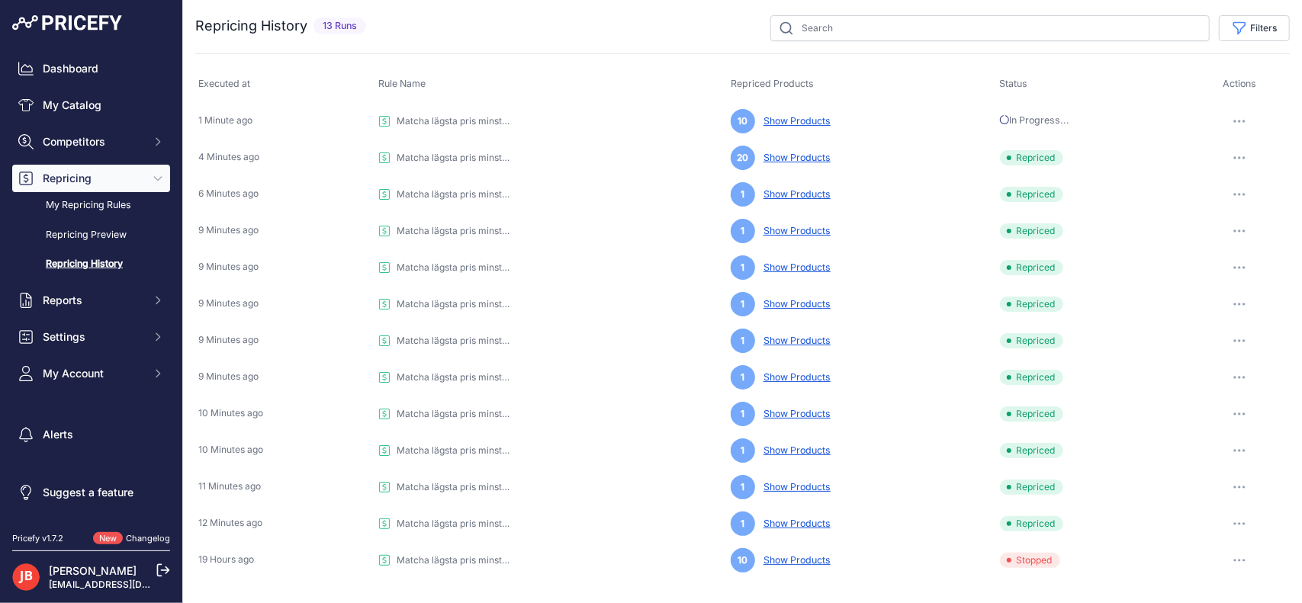
click at [786, 152] on link "Show Products" at bounding box center [794, 157] width 73 height 11
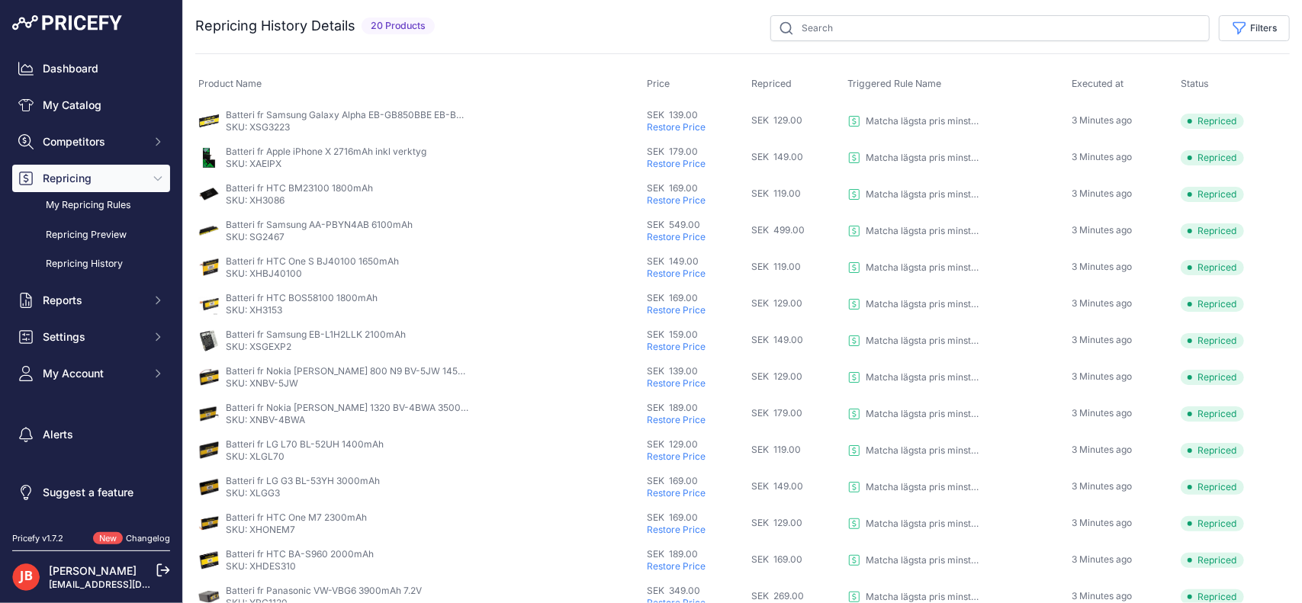
click at [294, 128] on p "SKU: XSG3223" at bounding box center [348, 127] width 244 height 12
click at [273, 127] on p "SKU: XSG3223" at bounding box center [348, 127] width 244 height 12
copy p "XSG3223"
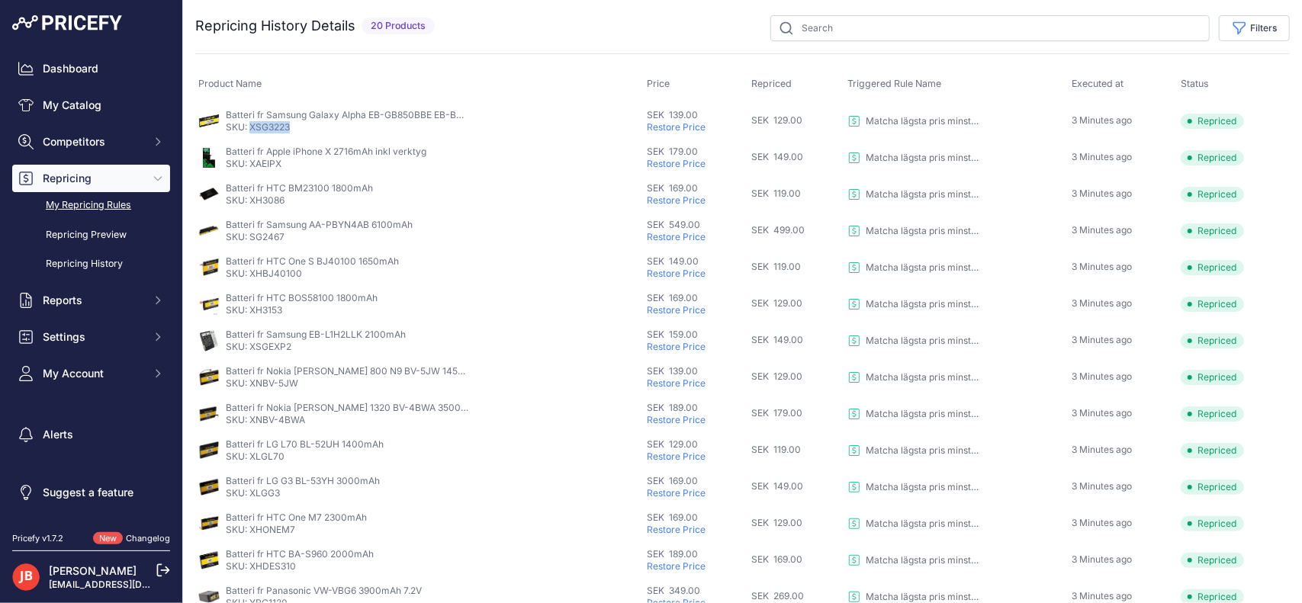
click at [116, 205] on link "My Repricing Rules" at bounding box center [91, 205] width 158 height 27
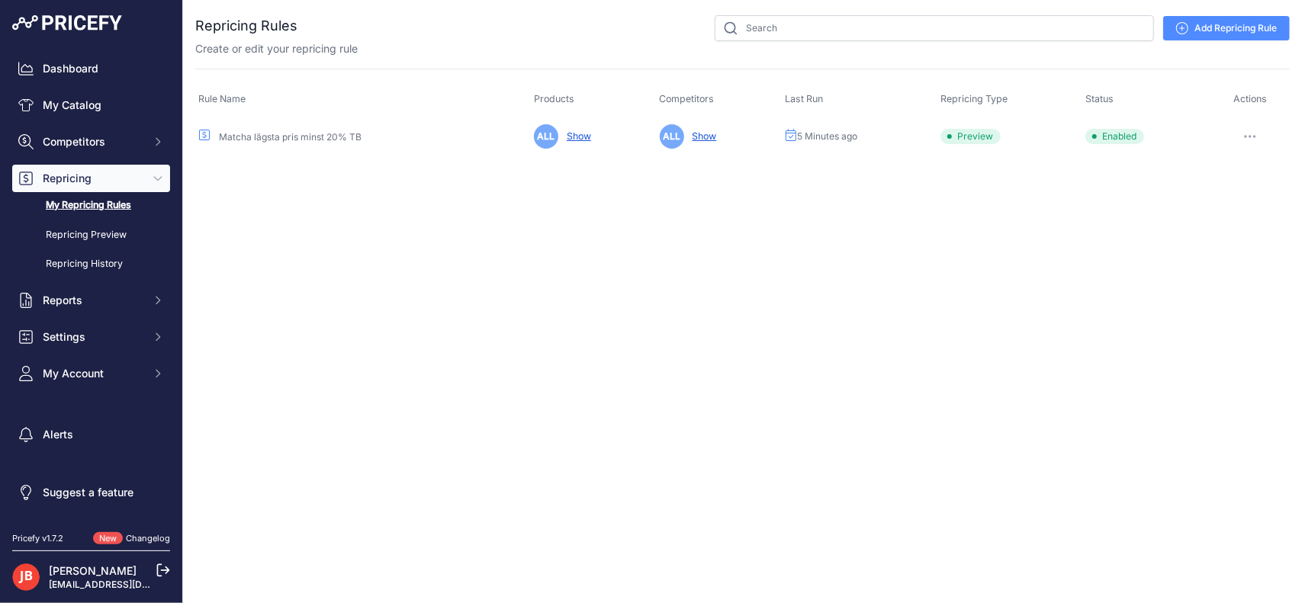
click at [1253, 136] on icon "button" at bounding box center [1250, 136] width 12 height 3
click at [1212, 163] on link "Edit" at bounding box center [1238, 168] width 98 height 24
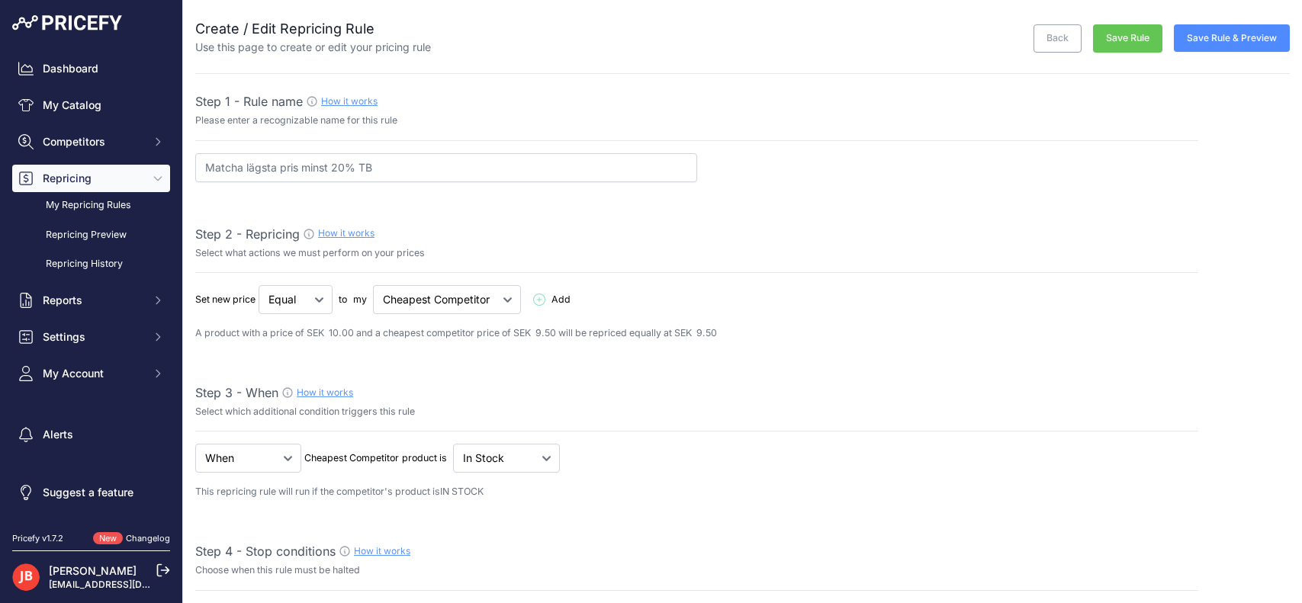
select select "percentage"
select select "7"
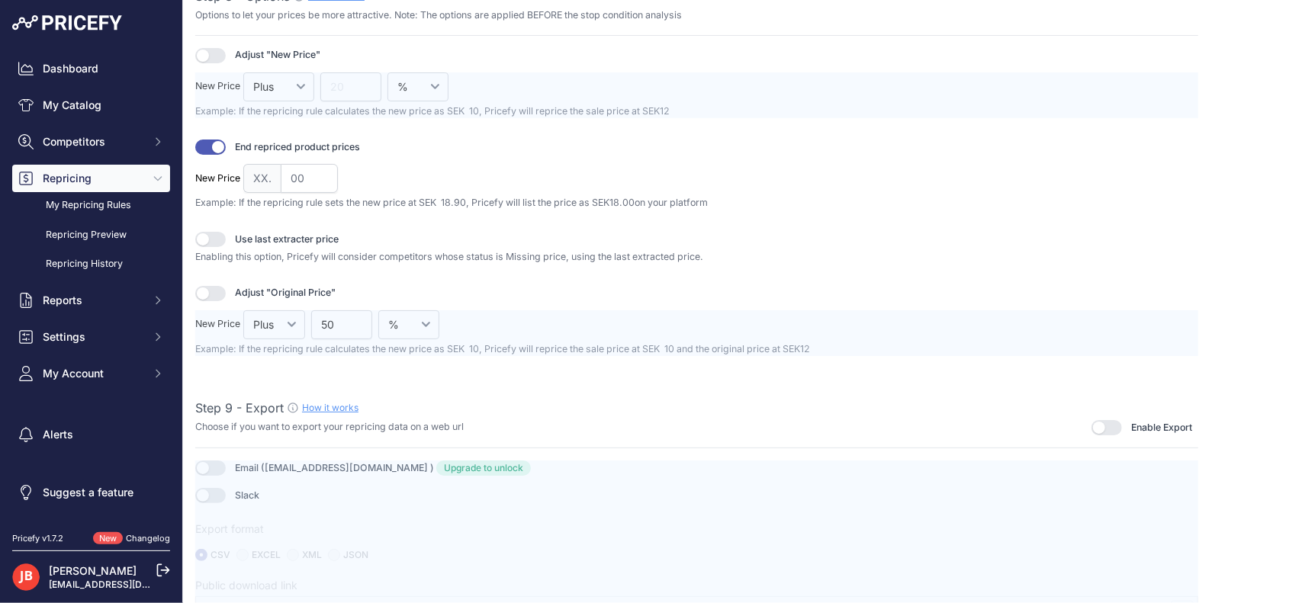
scroll to position [2090, 0]
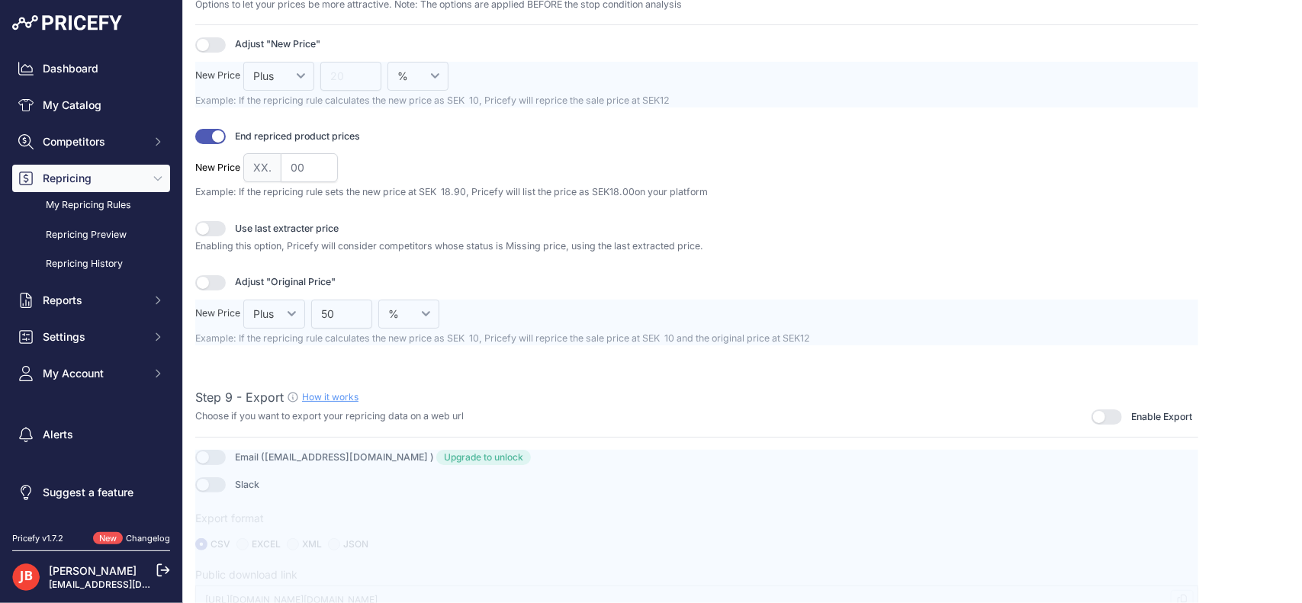
click at [213, 450] on div at bounding box center [696, 532] width 1003 height 165
click at [224, 474] on div at bounding box center [696, 532] width 1003 height 165
click at [217, 472] on div at bounding box center [696, 532] width 1003 height 165
click at [1093, 410] on button "button" at bounding box center [1107, 417] width 31 height 15
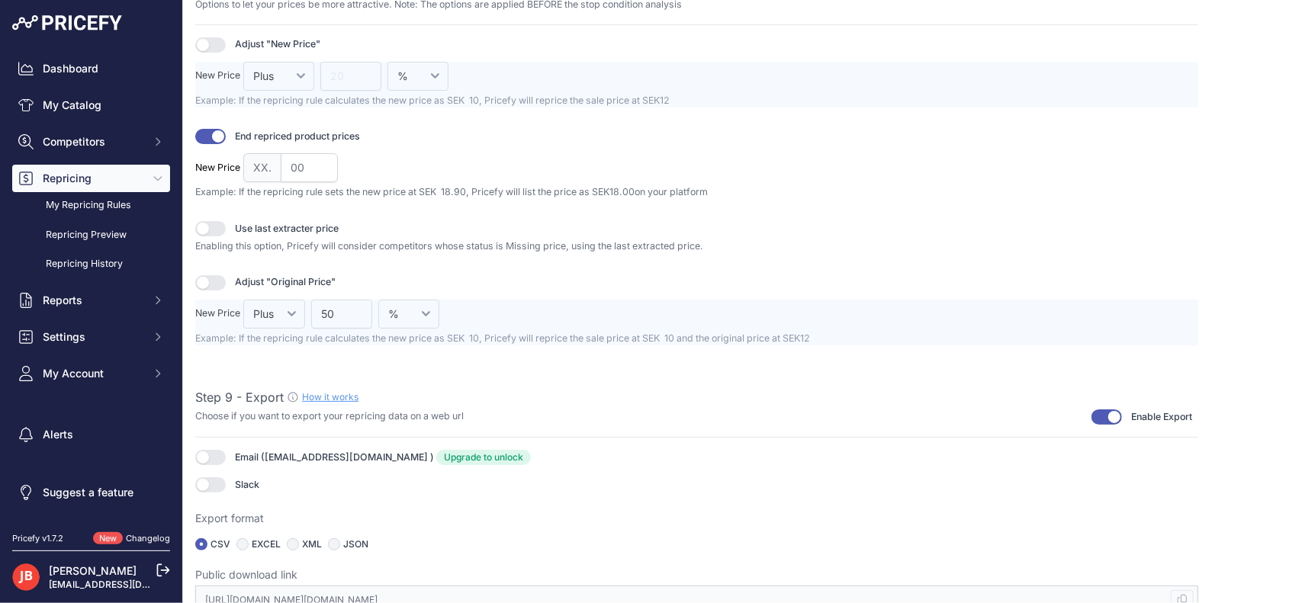
click at [436, 450] on link "Upgrade to unlock" at bounding box center [483, 457] width 95 height 15
click at [220, 478] on button "button" at bounding box center [210, 485] width 31 height 15
click at [217, 478] on button "button" at bounding box center [210, 485] width 31 height 15
click at [246, 539] on input "radio" at bounding box center [243, 545] width 12 height 12
radio input "true"
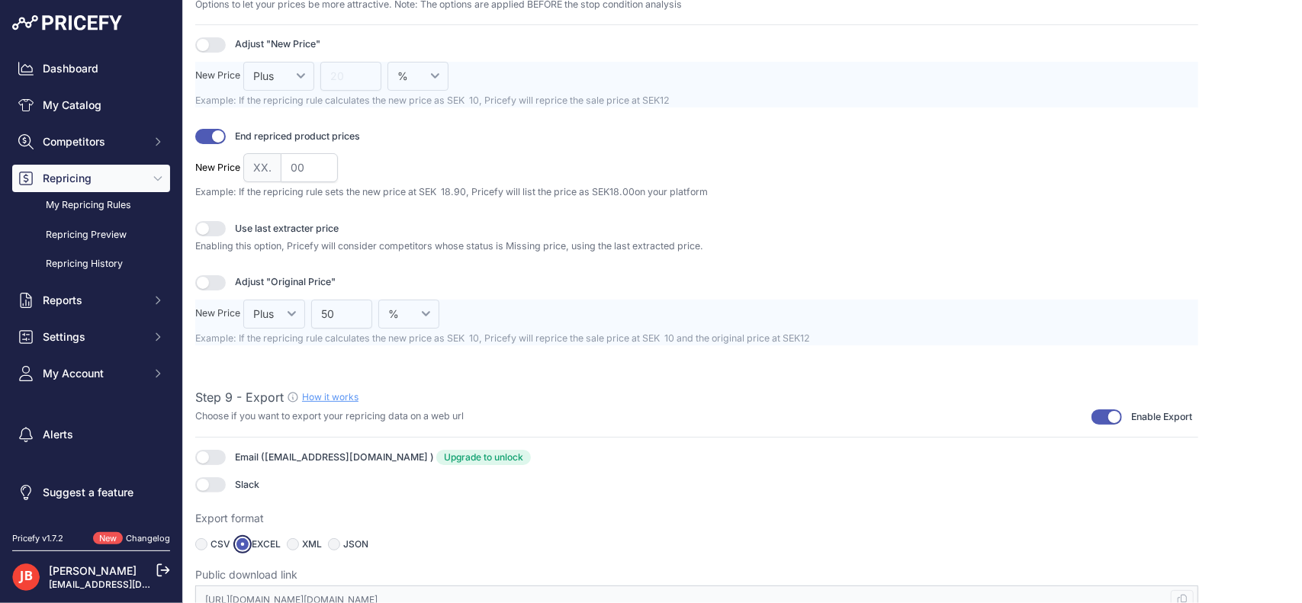
type input "https://s3.us-west-2.amazonaws.com/download.pricefy.io/exports/repricing/4534-9…"
click at [213, 539] on label "CSV" at bounding box center [221, 545] width 20 height 12
drag, startPoint x: 725, startPoint y: 587, endPoint x: 204, endPoint y: 535, distance: 522.9
click at [204, 539] on input "radio" at bounding box center [201, 545] width 12 height 12
radio input "true"
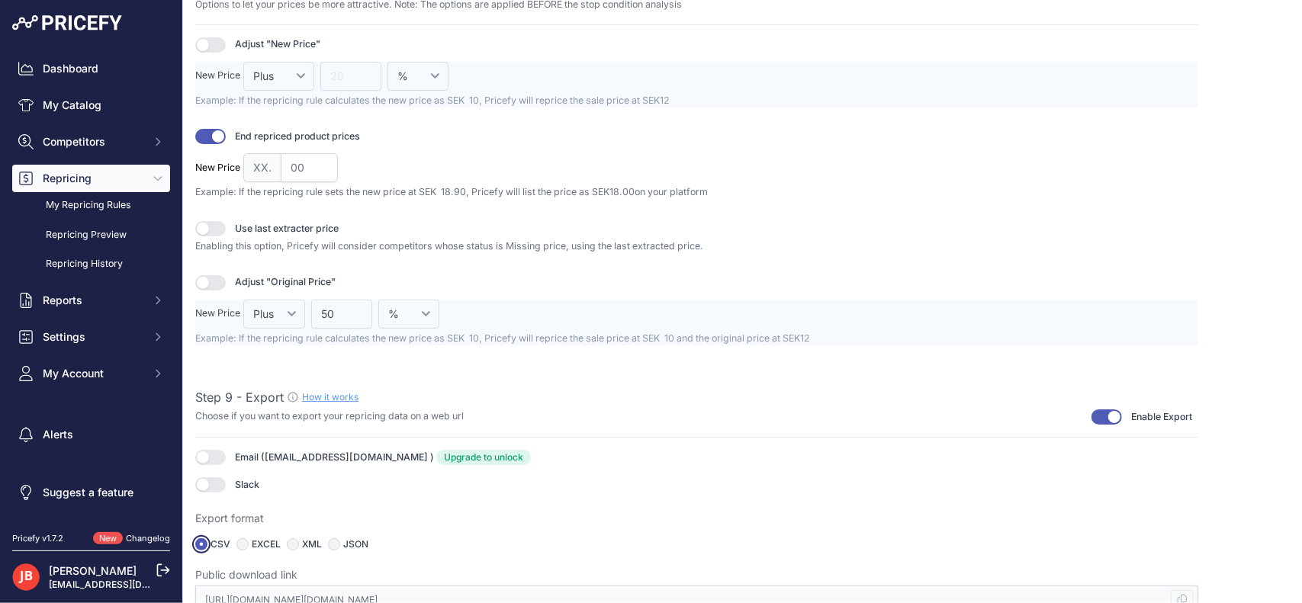
type input "https://s3.us-west-2.amazonaws.com/download.pricefy.io/exports/repricing/4534-9…"
click at [244, 539] on input "radio" at bounding box center [243, 545] width 12 height 12
radio input "true"
type input "https://s3.us-west-2.amazonaws.com/download.pricefy.io/exports/repricing/4534-9…"
click at [205, 539] on input "radio" at bounding box center [201, 545] width 12 height 12
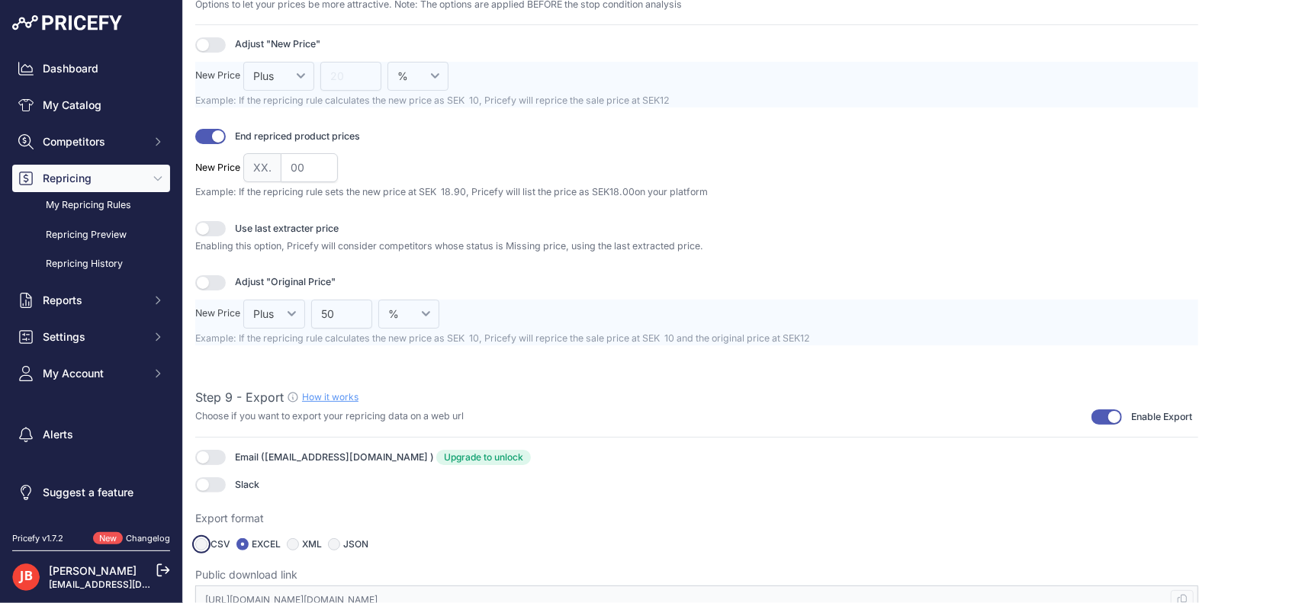
radio input "true"
type input "https://s3.us-west-2.amazonaws.com/download.pricefy.io/exports/repricing/4534-9…"
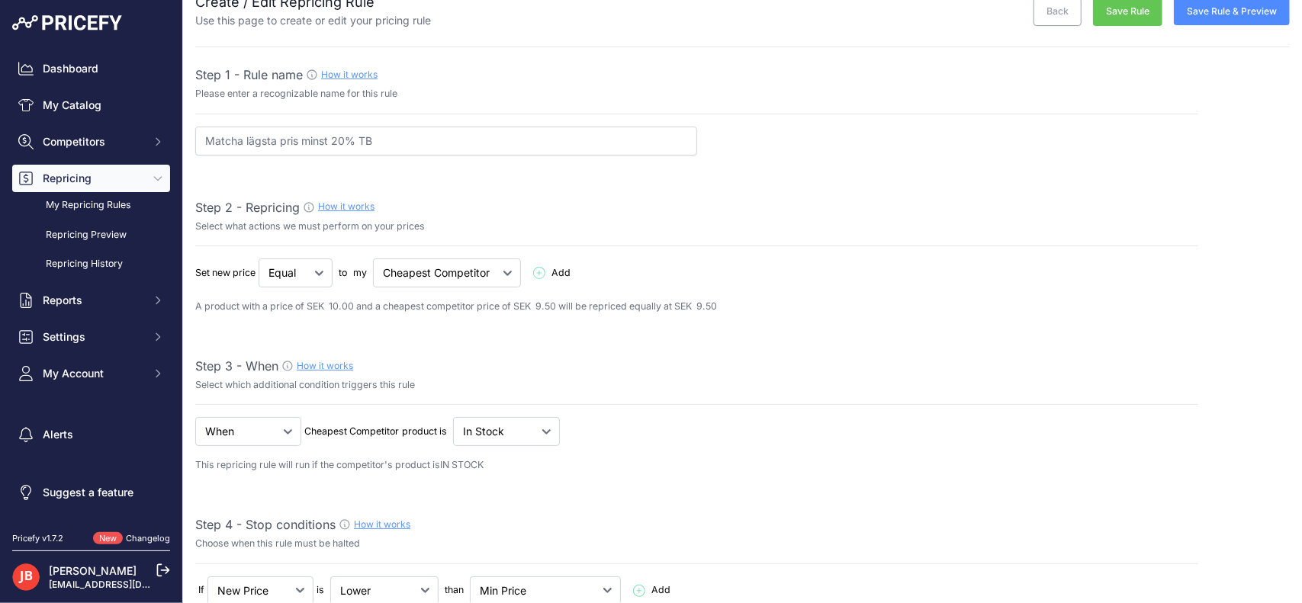
scroll to position [0, 0]
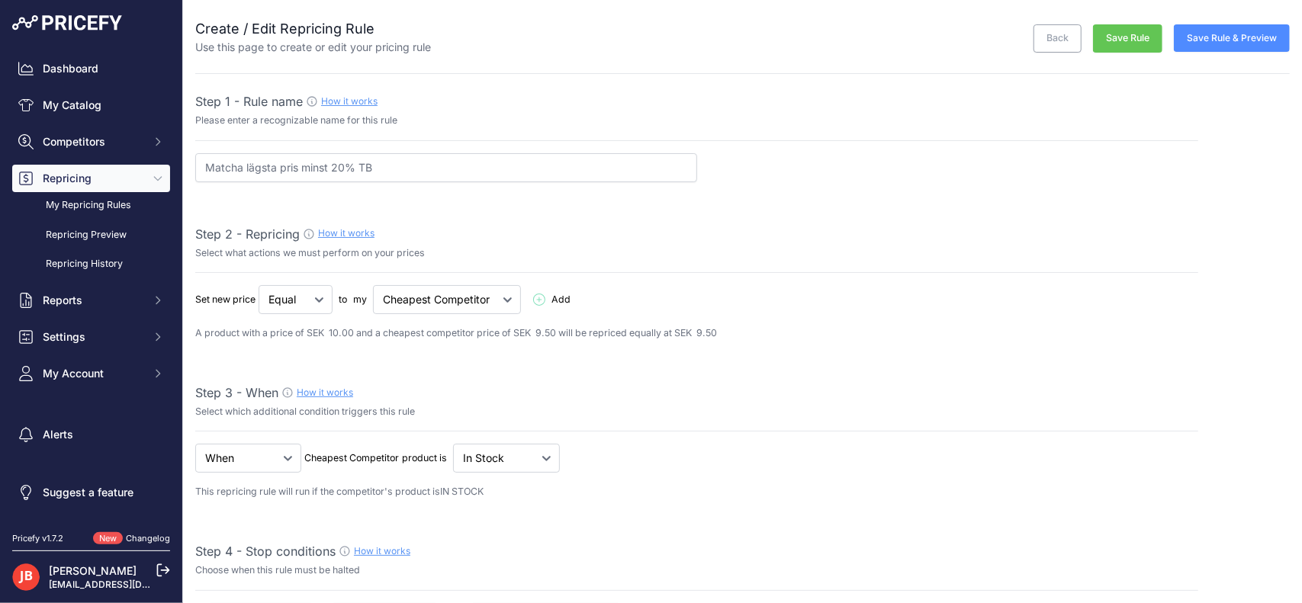
click at [1216, 34] on button "Save Rule & Preview" at bounding box center [1232, 37] width 116 height 27
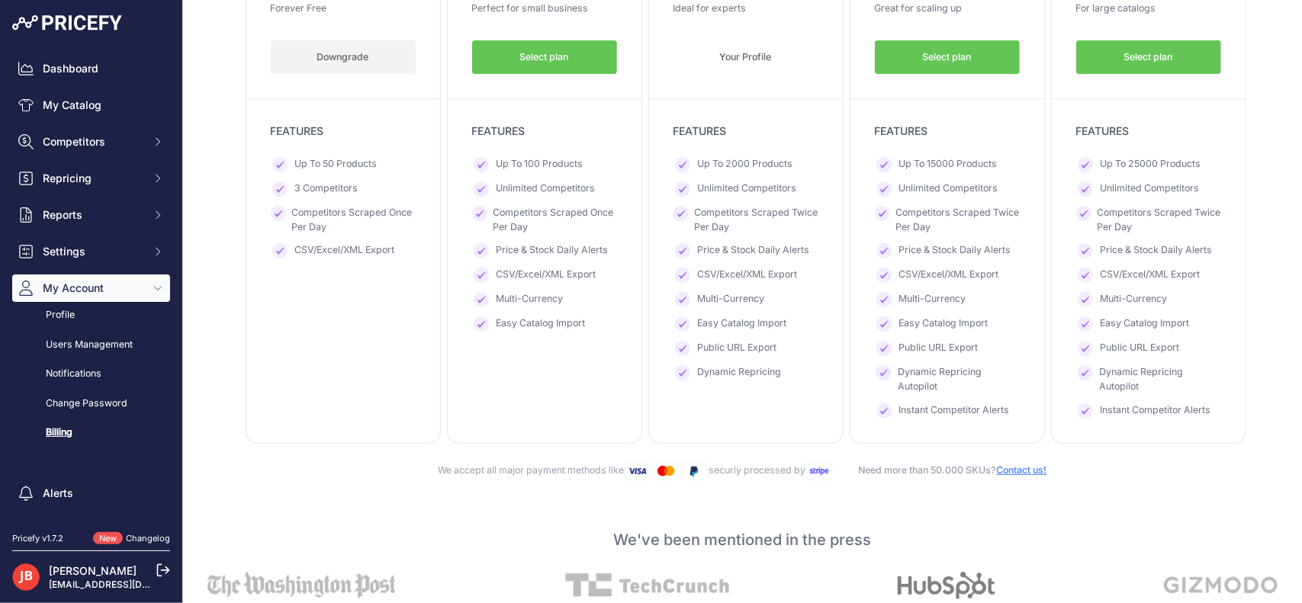
scroll to position [346, 0]
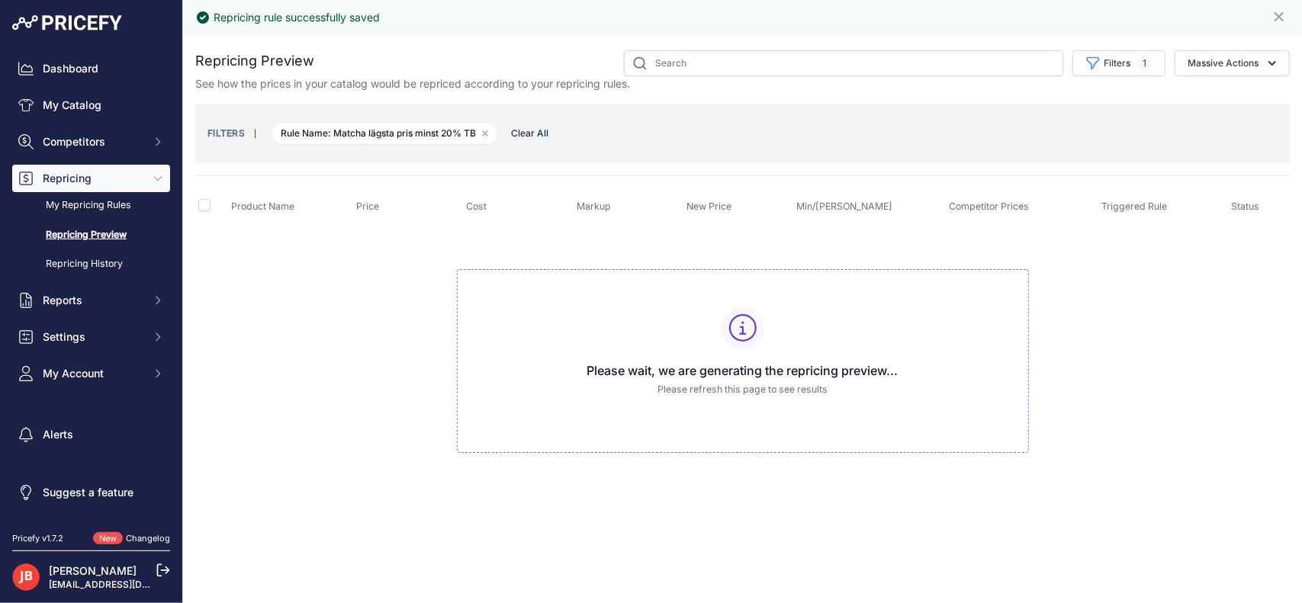
click at [90, 91] on div "Dashboard My Catalog Competitors Competitors Monitored URLs MAP infringements R…" at bounding box center [91, 221] width 158 height 333
click at [84, 105] on link "My Catalog" at bounding box center [91, 105] width 158 height 27
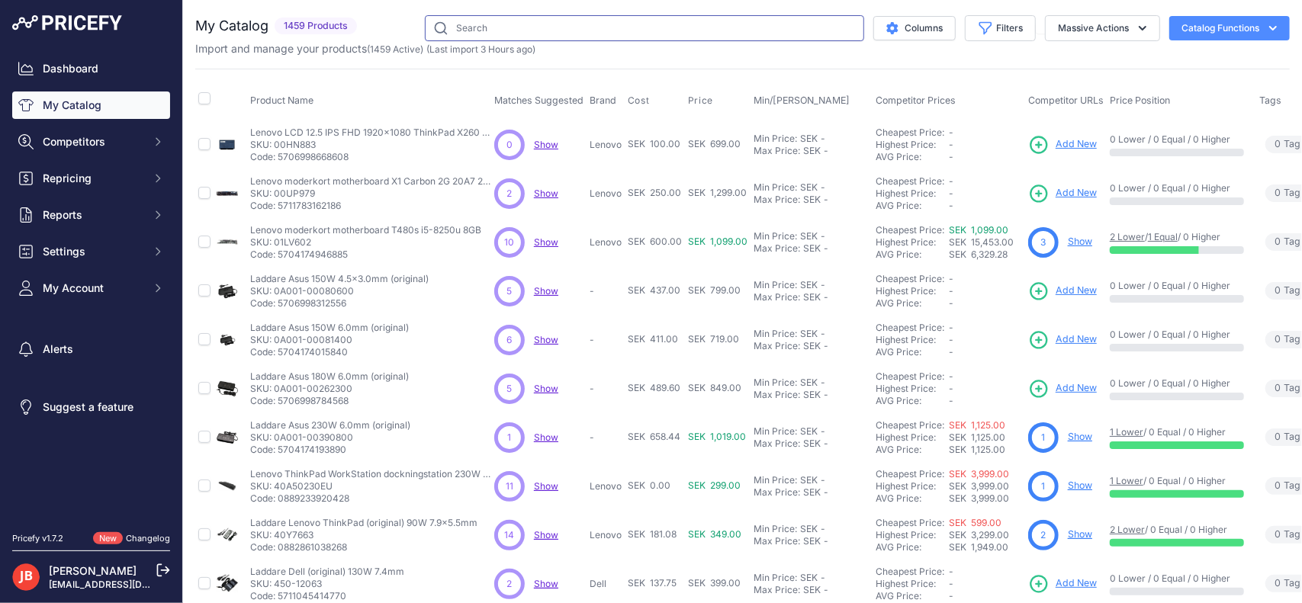
click at [529, 16] on input "text" at bounding box center [644, 28] width 439 height 26
paste input "XNBL-4C"
type input "XNBL-4C"
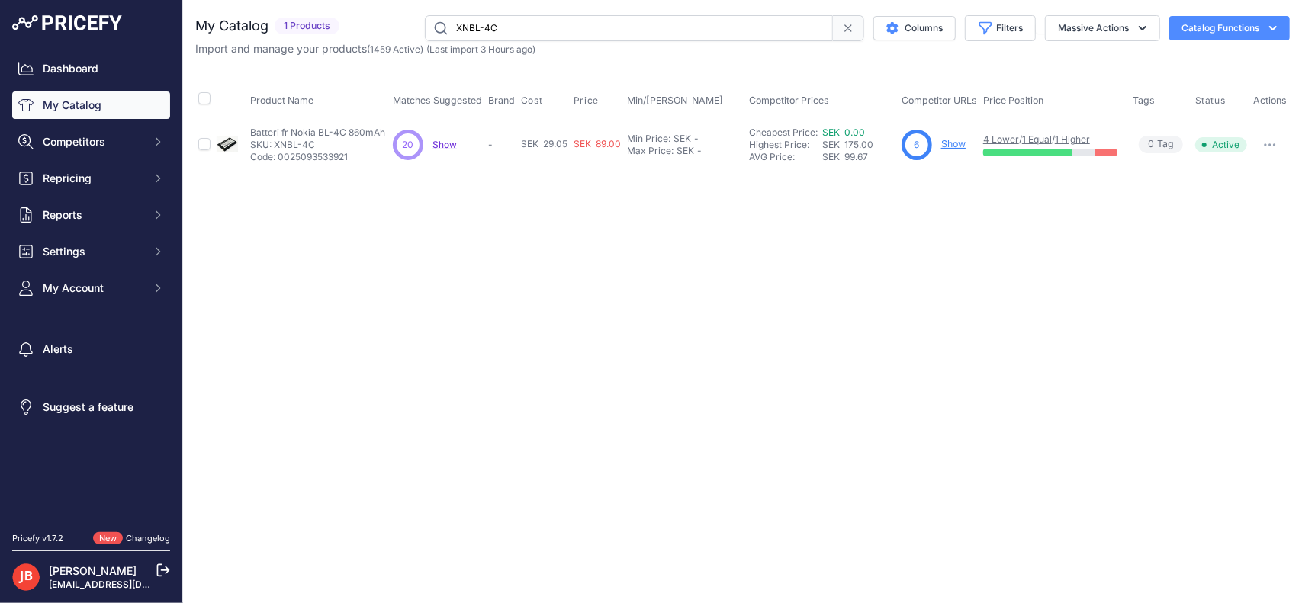
click at [951, 140] on link "Show" at bounding box center [953, 143] width 24 height 11
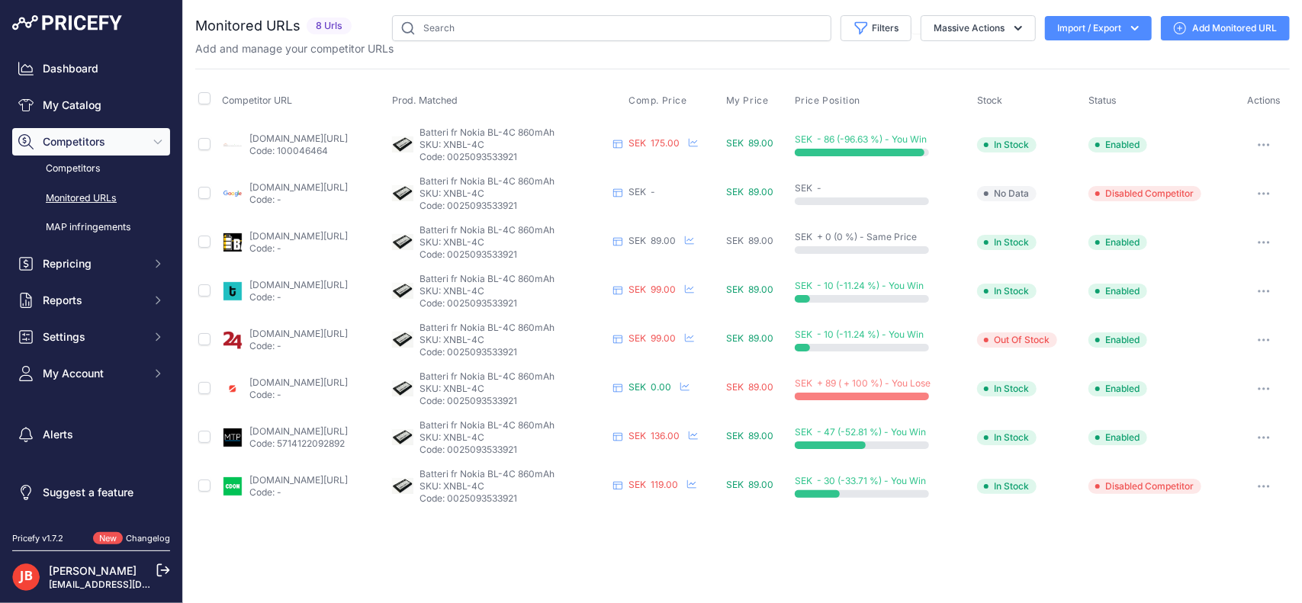
click at [293, 382] on link "[DOMAIN_NAME][URL]" at bounding box center [298, 382] width 98 height 11
click at [1266, 385] on button "button" at bounding box center [1264, 388] width 31 height 21
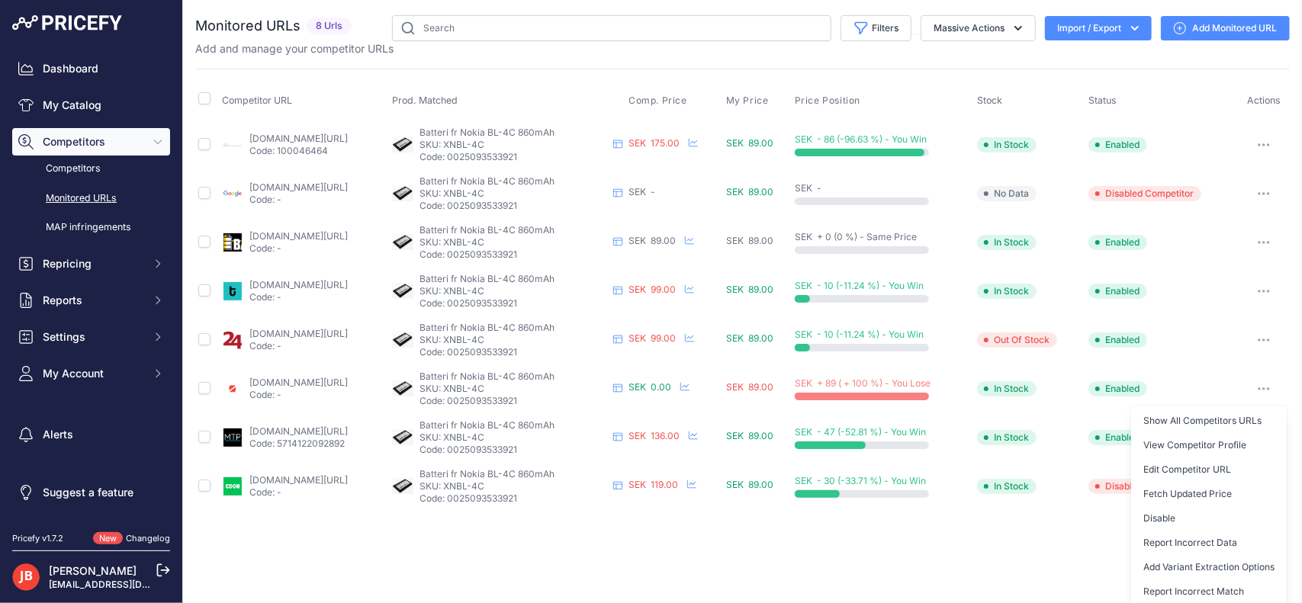
click at [313, 568] on div "Close You are not connected to the internet." at bounding box center [742, 301] width 1119 height 603
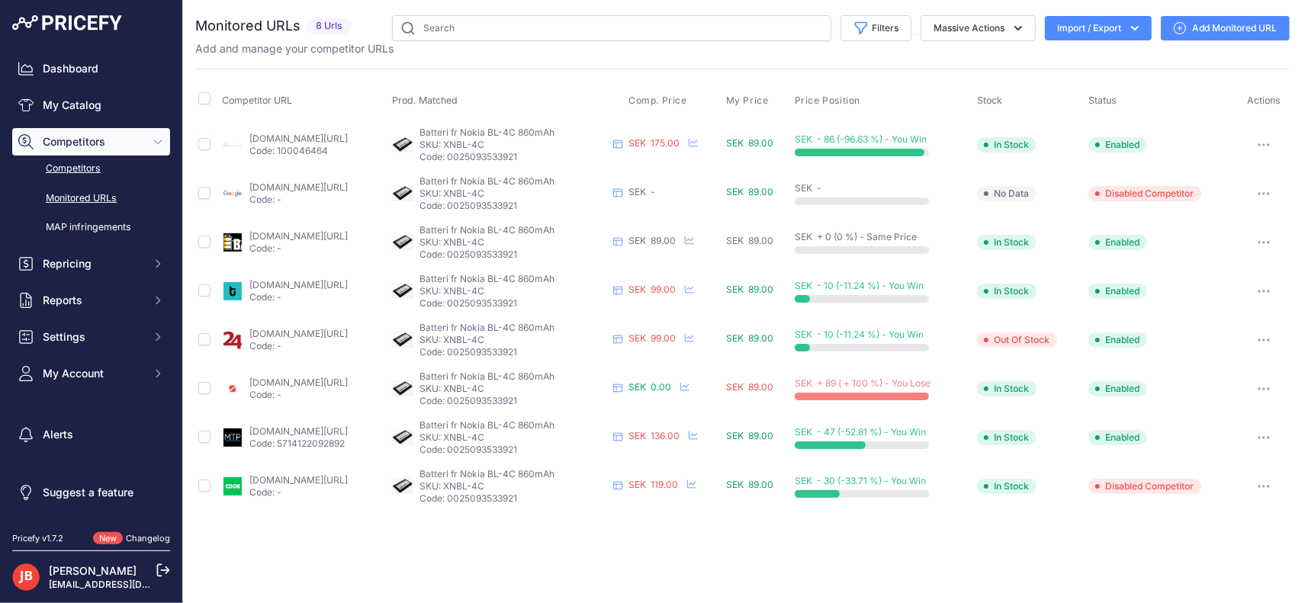
click at [75, 167] on link "Competitors" at bounding box center [91, 169] width 158 height 27
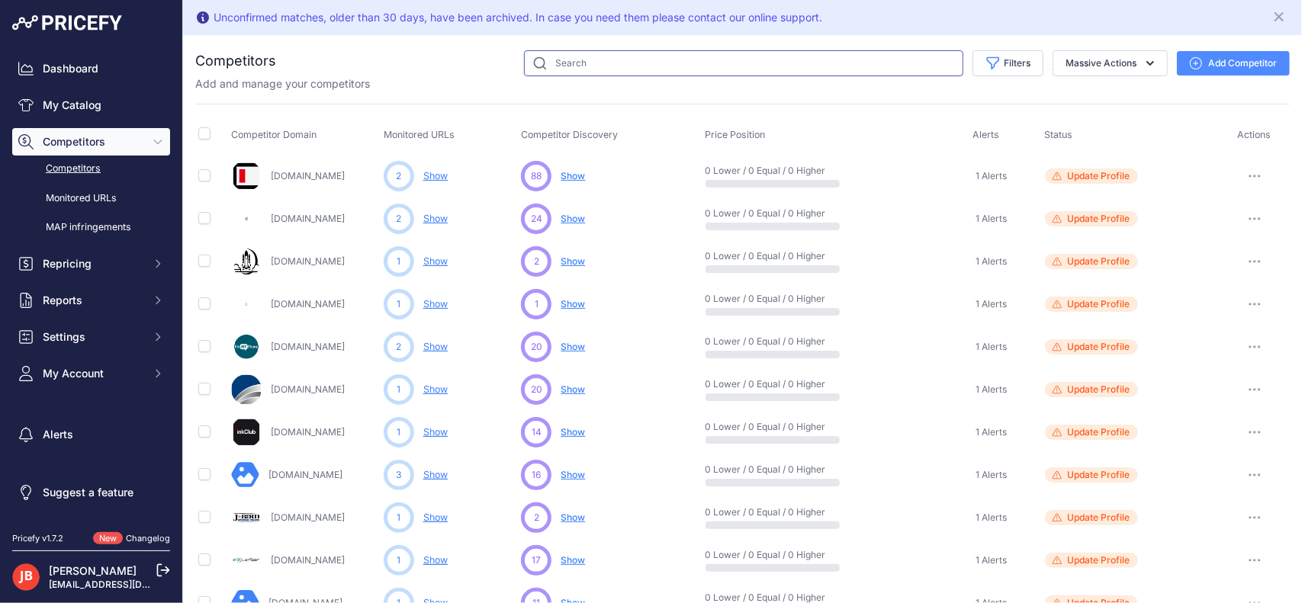
click at [635, 68] on input "text" at bounding box center [743, 63] width 439 height 26
type input "batterigiganten"
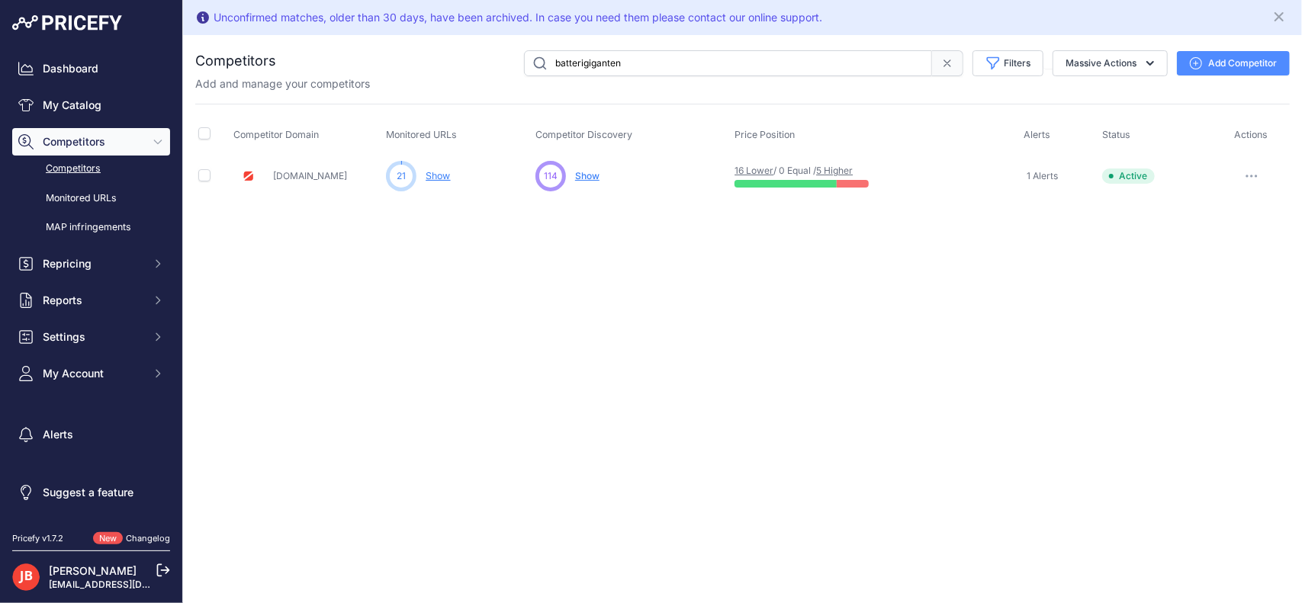
click at [1256, 171] on button "button" at bounding box center [1252, 176] width 31 height 21
click at [1219, 207] on link "View Competitor Profile" at bounding box center [1223, 208] width 127 height 24
click at [1248, 172] on button "button" at bounding box center [1252, 176] width 31 height 21
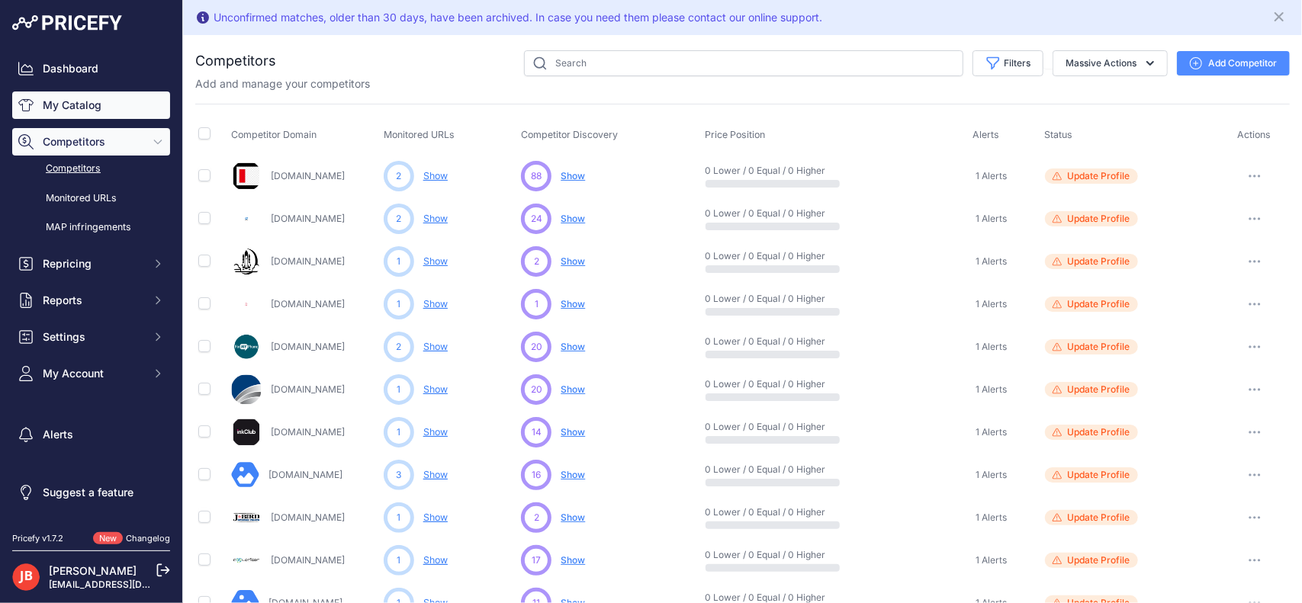
click at [76, 92] on link "My Catalog" at bounding box center [91, 105] width 158 height 27
click at [565, 66] on input "text" at bounding box center [743, 63] width 439 height 26
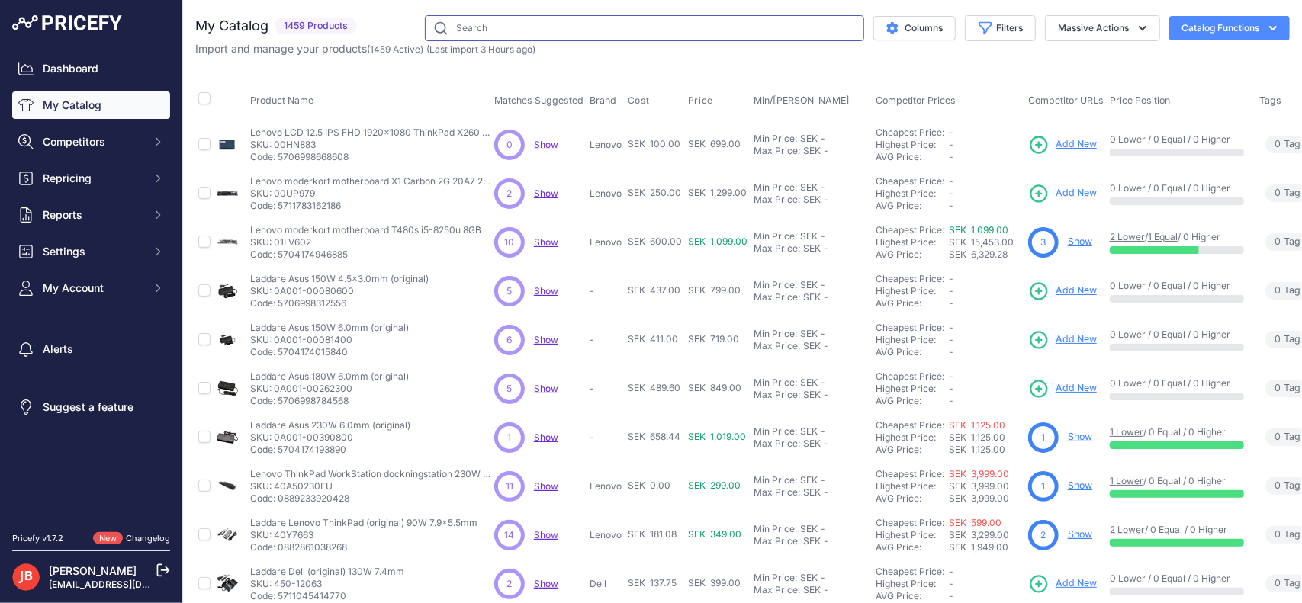
click at [531, 28] on input "text" at bounding box center [644, 28] width 439 height 26
paste input "XNBL-4C"
type input "XNBL-4C"
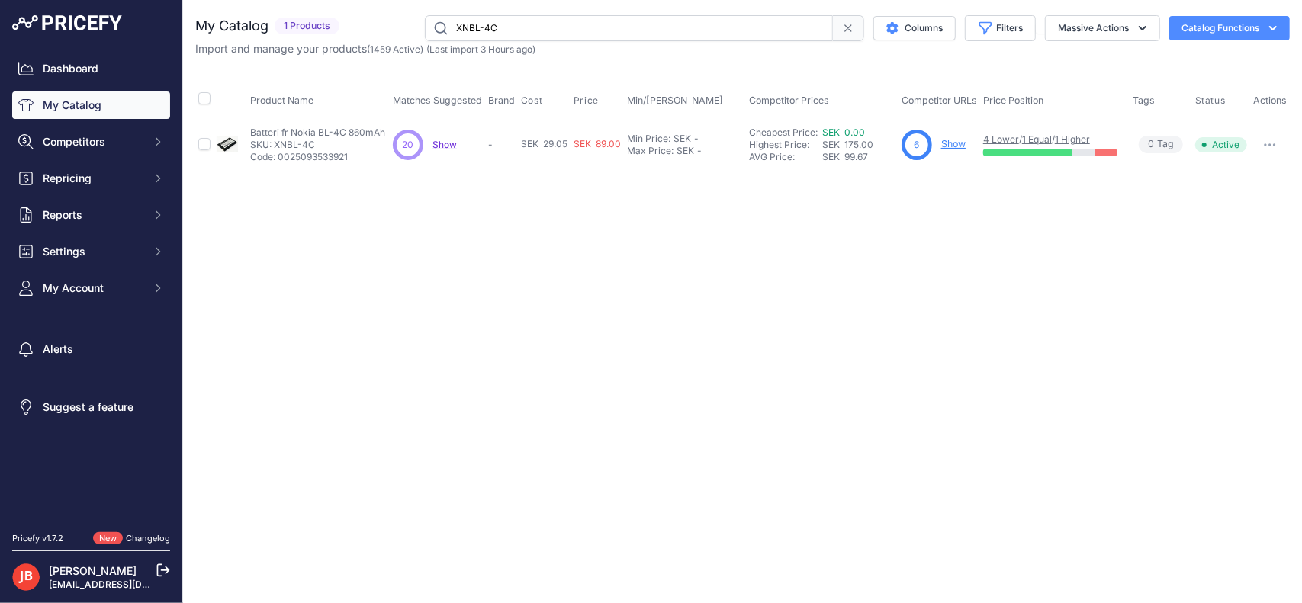
click at [958, 146] on link "Show" at bounding box center [953, 143] width 24 height 11
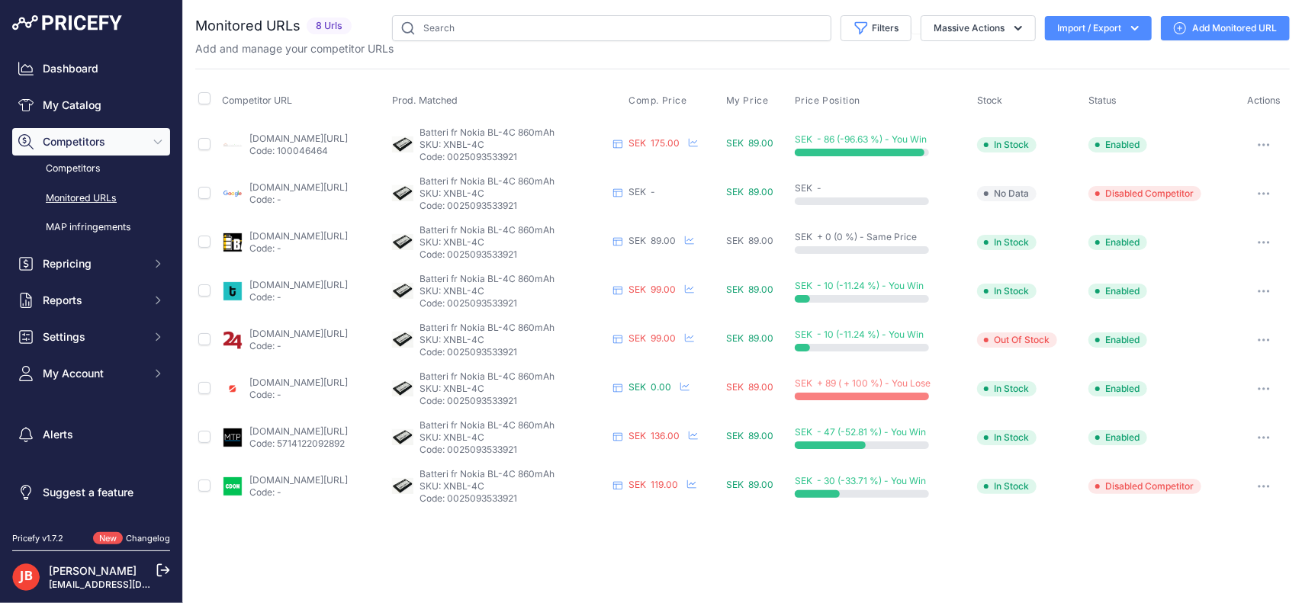
click at [1257, 385] on button "button" at bounding box center [1264, 388] width 31 height 21
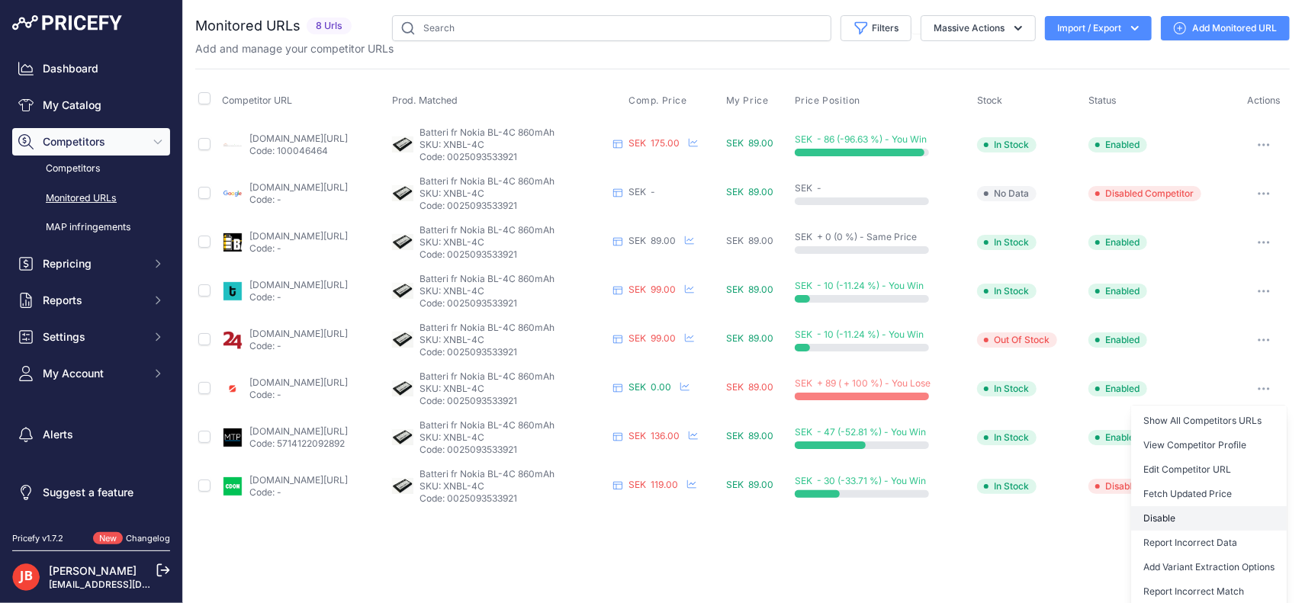
click at [1183, 518] on button "Disable" at bounding box center [1209, 519] width 156 height 24
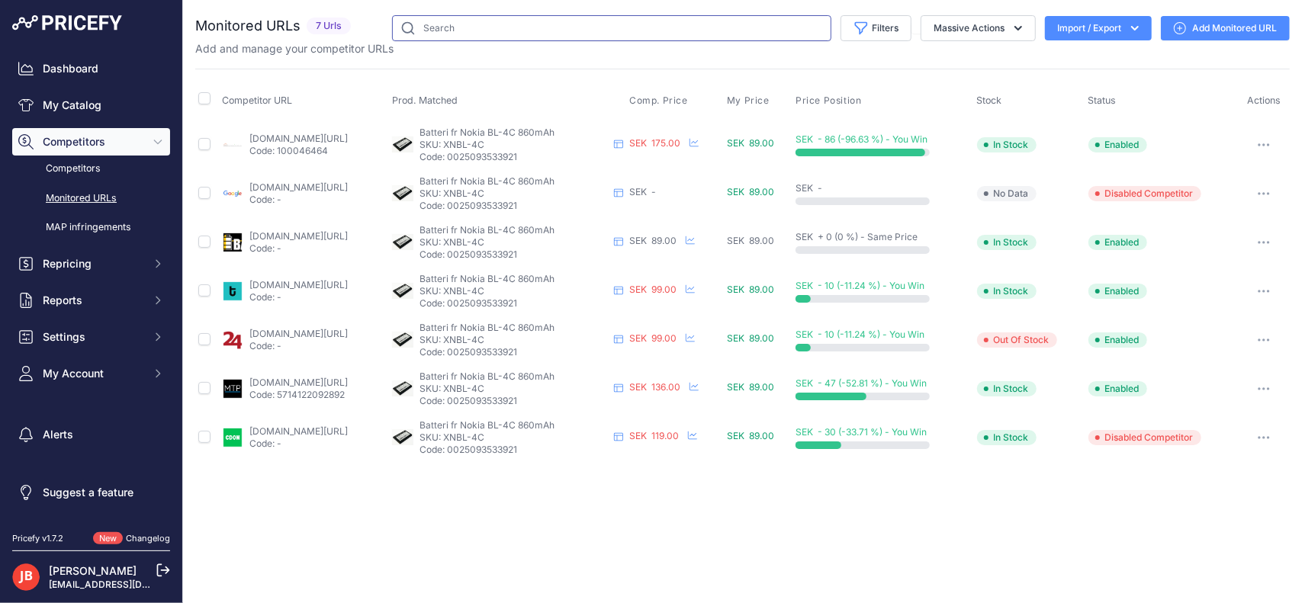
click at [642, 27] on input "text" at bounding box center [611, 28] width 439 height 26
paste input "XN3024"
type input "XN3024"
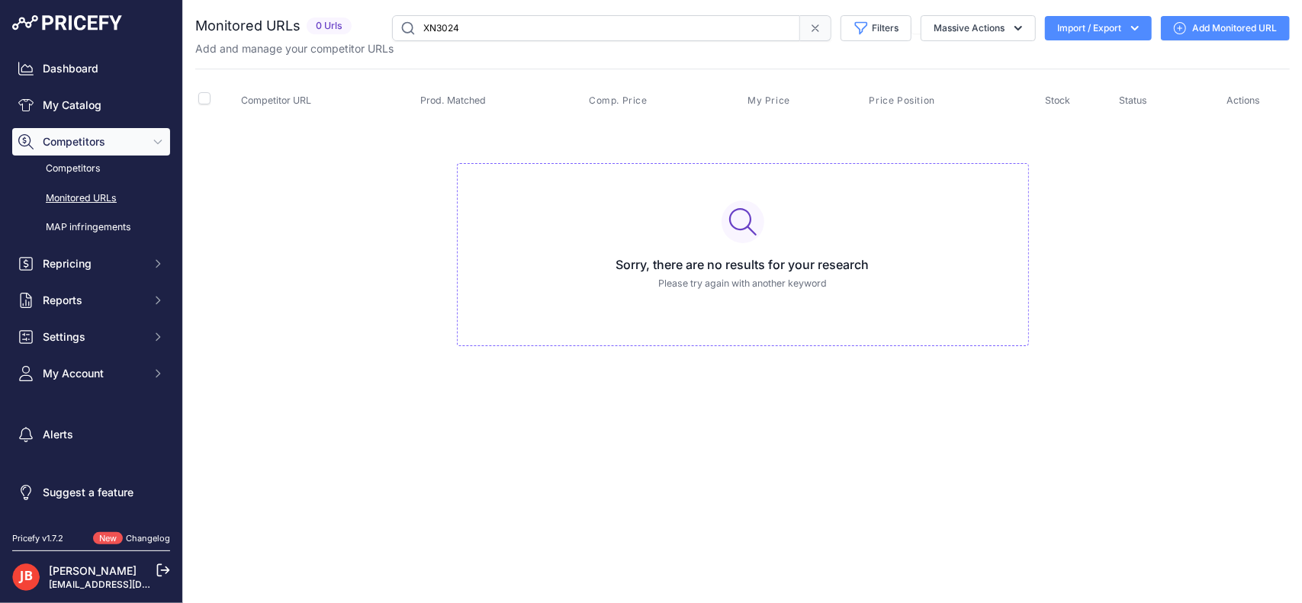
click at [489, 29] on input "XN3024" at bounding box center [596, 28] width 408 height 26
click at [73, 108] on link "My Catalog" at bounding box center [91, 105] width 158 height 27
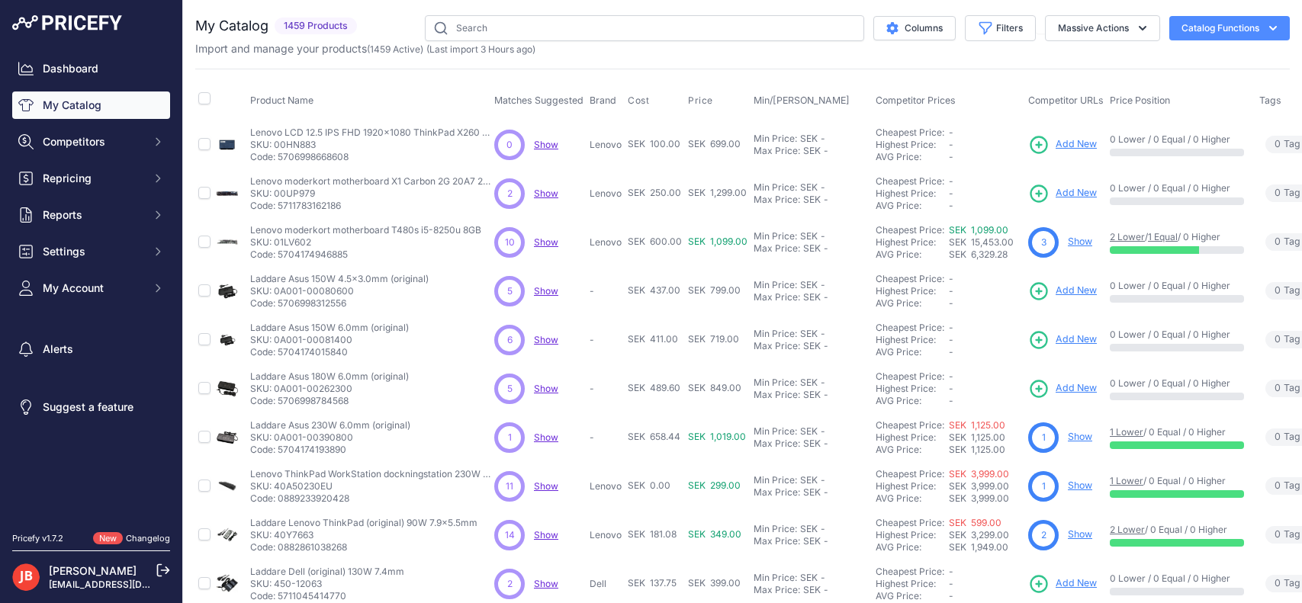
click at [478, 28] on input "text" at bounding box center [644, 28] width 439 height 26
drag, startPoint x: 0, startPoint y: 0, endPoint x: 478, endPoint y: 28, distance: 478.4
click at [478, 28] on input "text" at bounding box center [644, 28] width 439 height 26
type input "XN3024"
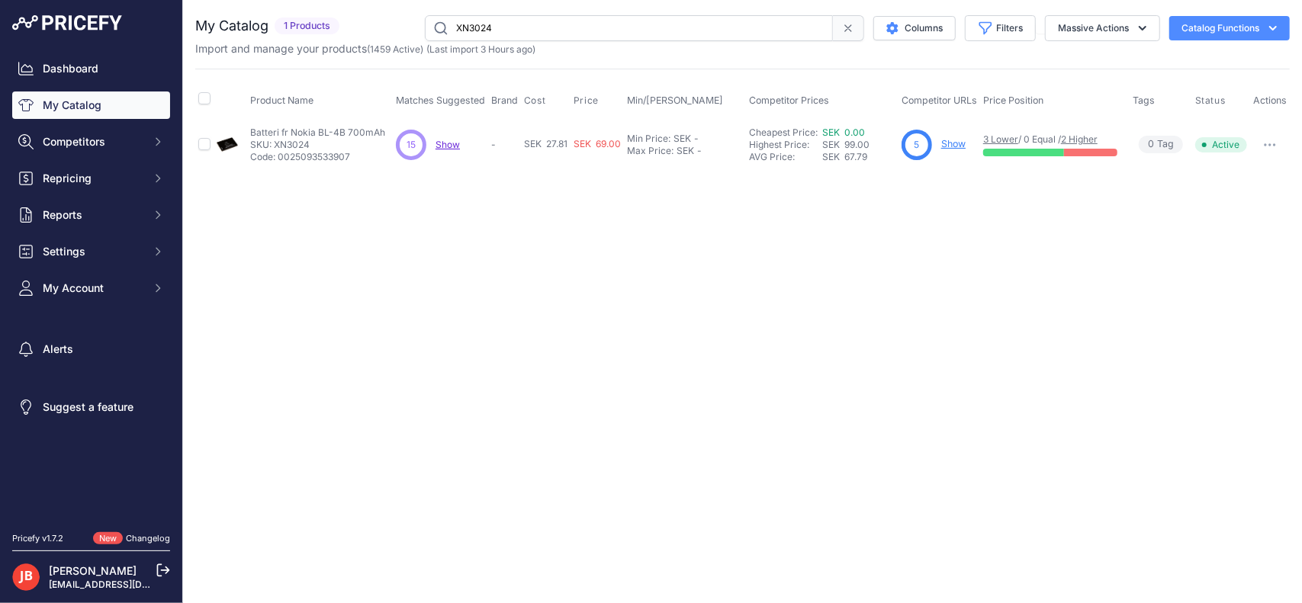
click at [944, 137] on p "Show" at bounding box center [953, 144] width 24 height 14
click at [948, 140] on link "Show" at bounding box center [953, 143] width 24 height 11
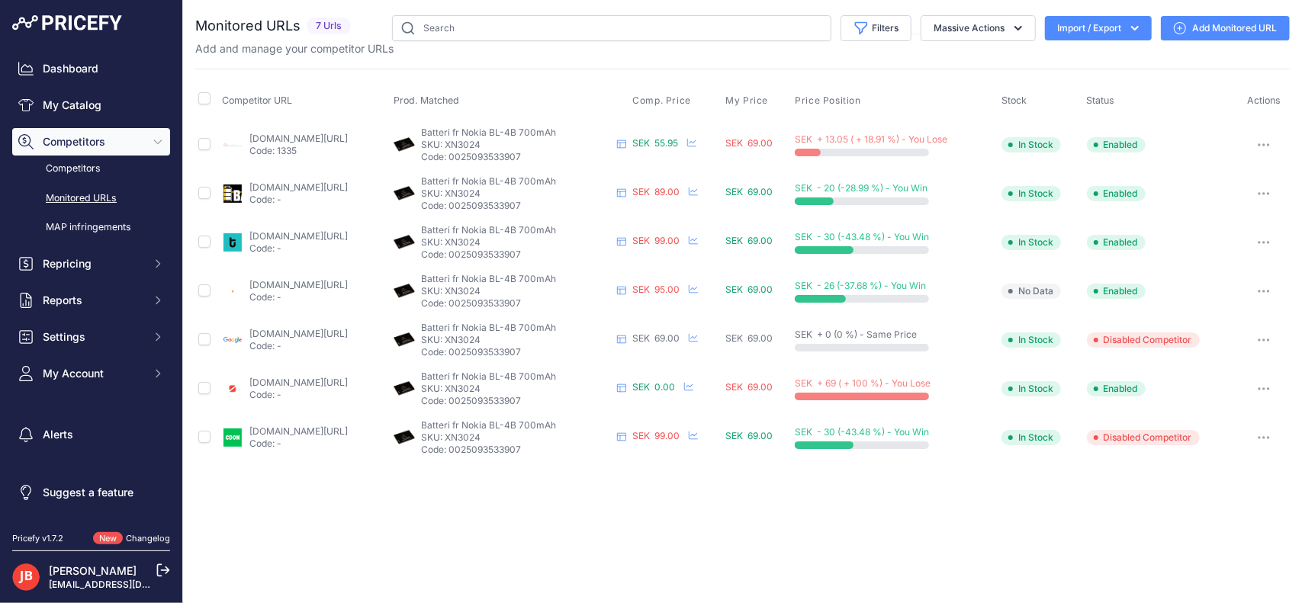
click at [1262, 385] on button "button" at bounding box center [1264, 388] width 31 height 21
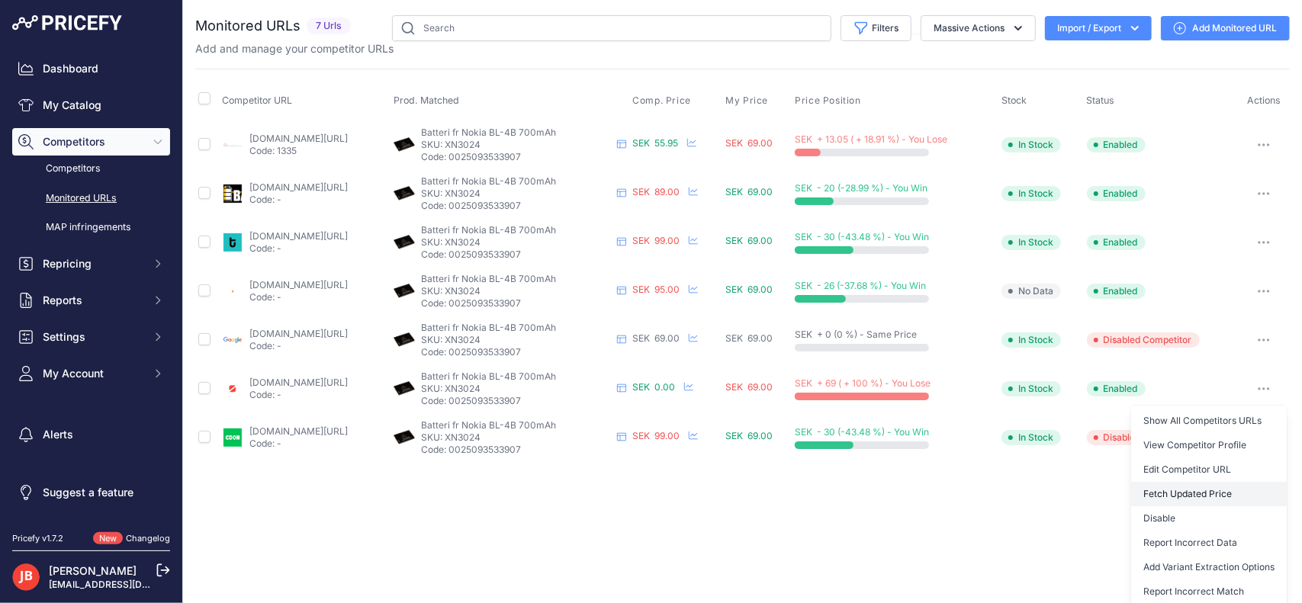
click at [1210, 492] on button "Fetch Updated Price" at bounding box center [1209, 494] width 156 height 24
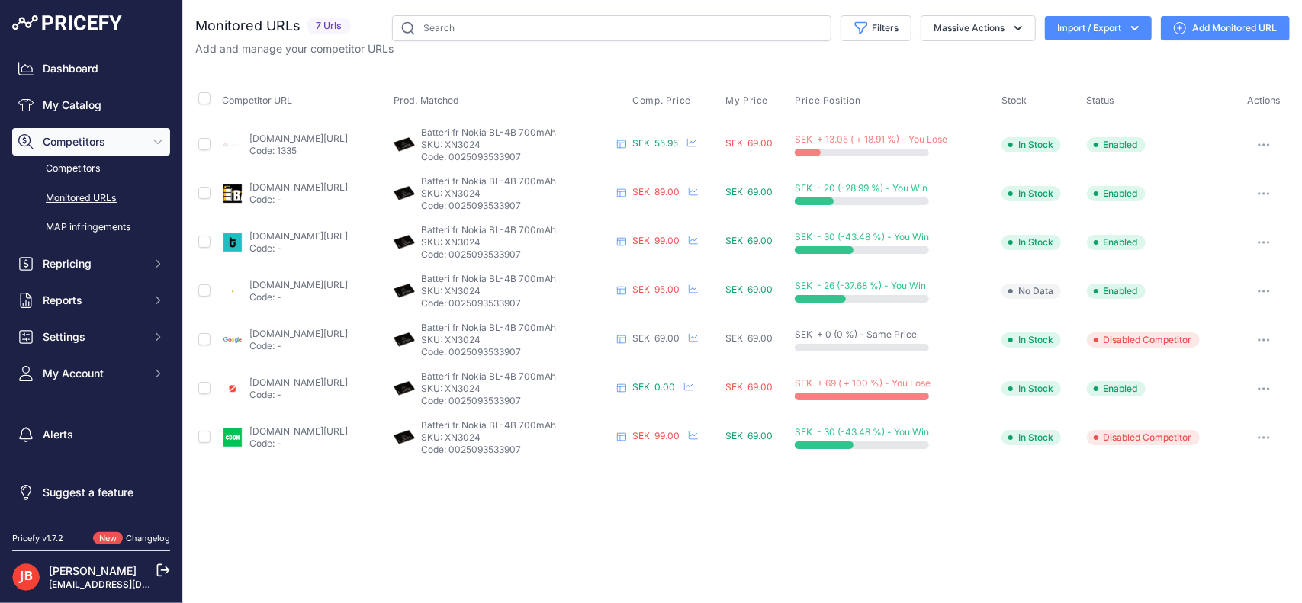
click at [1266, 384] on button "button" at bounding box center [1264, 388] width 31 height 21
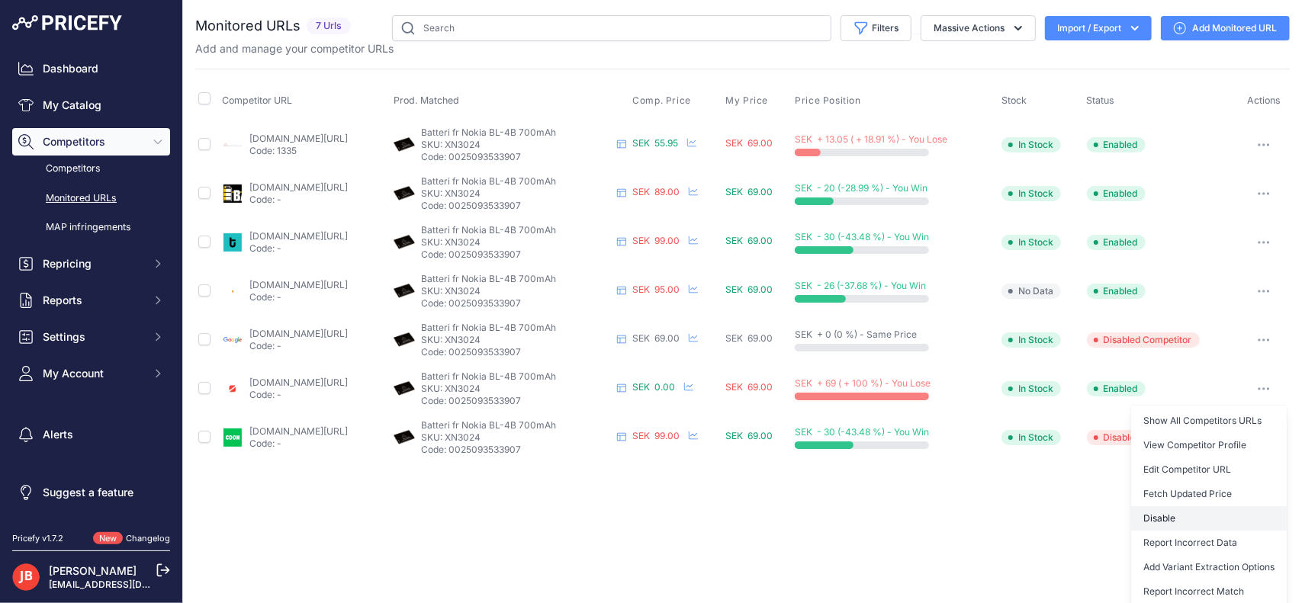
click at [1199, 522] on button "Disable" at bounding box center [1209, 519] width 156 height 24
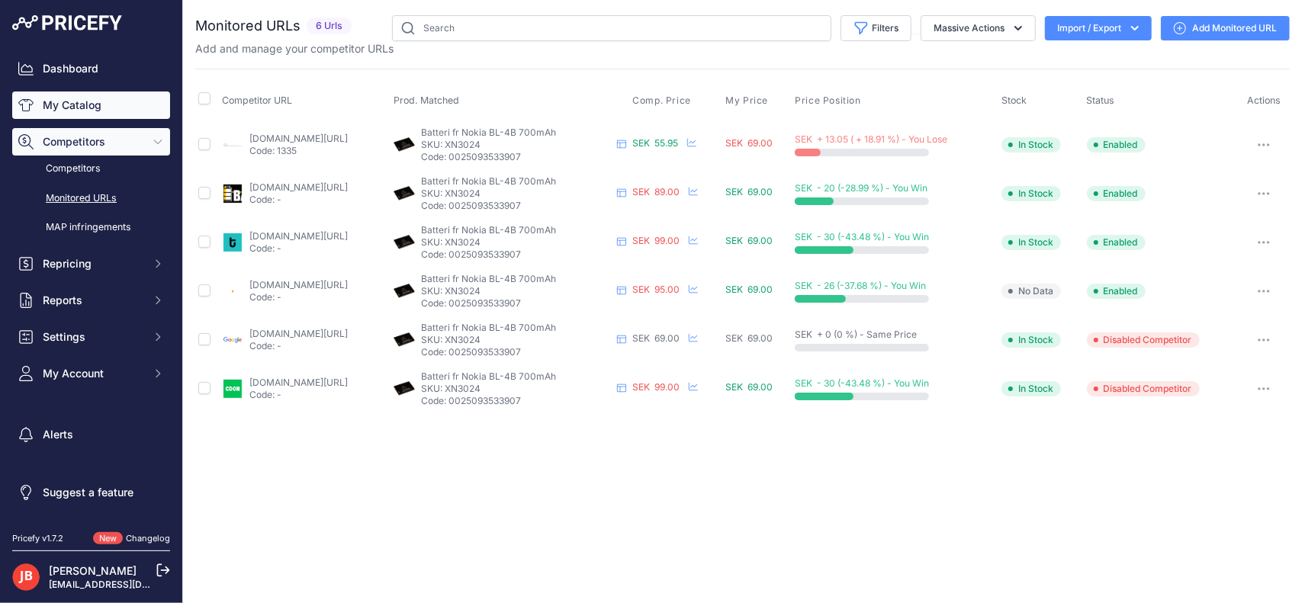
click at [87, 100] on link "My Catalog" at bounding box center [91, 105] width 158 height 27
click at [463, 29] on input "text" at bounding box center [611, 28] width 439 height 26
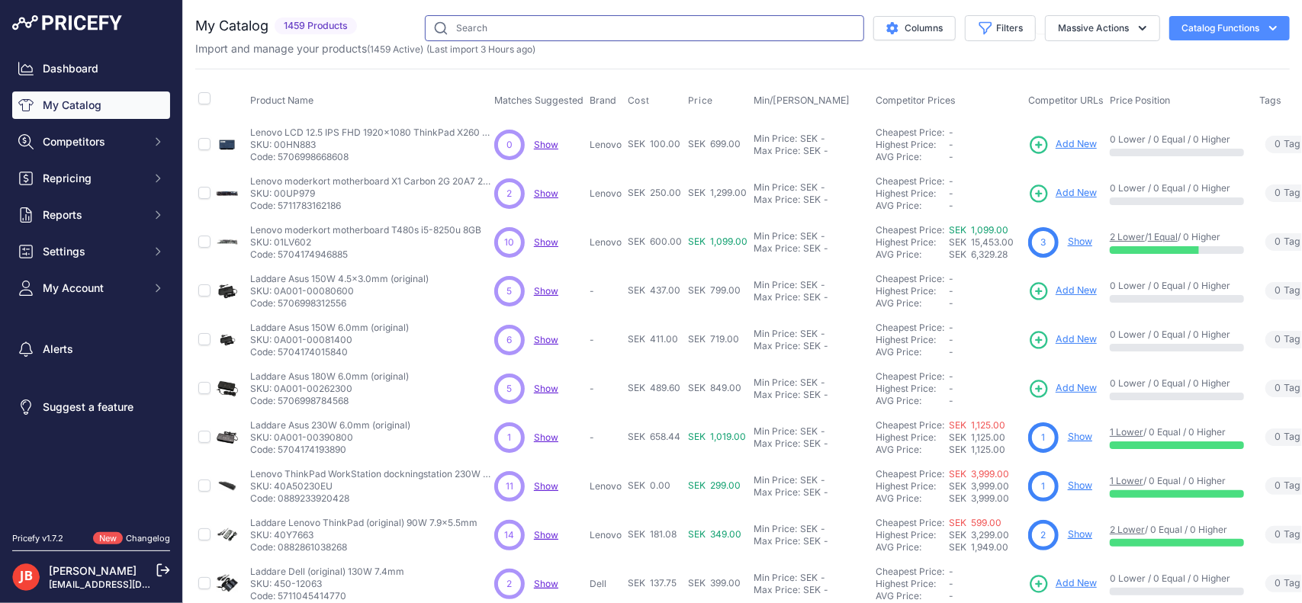
drag, startPoint x: 0, startPoint y: 0, endPoint x: 447, endPoint y: 29, distance: 448.0
click at [447, 29] on input "text" at bounding box center [644, 28] width 439 height 26
paste input "XNBL-5B"
type input "XNBL-5B"
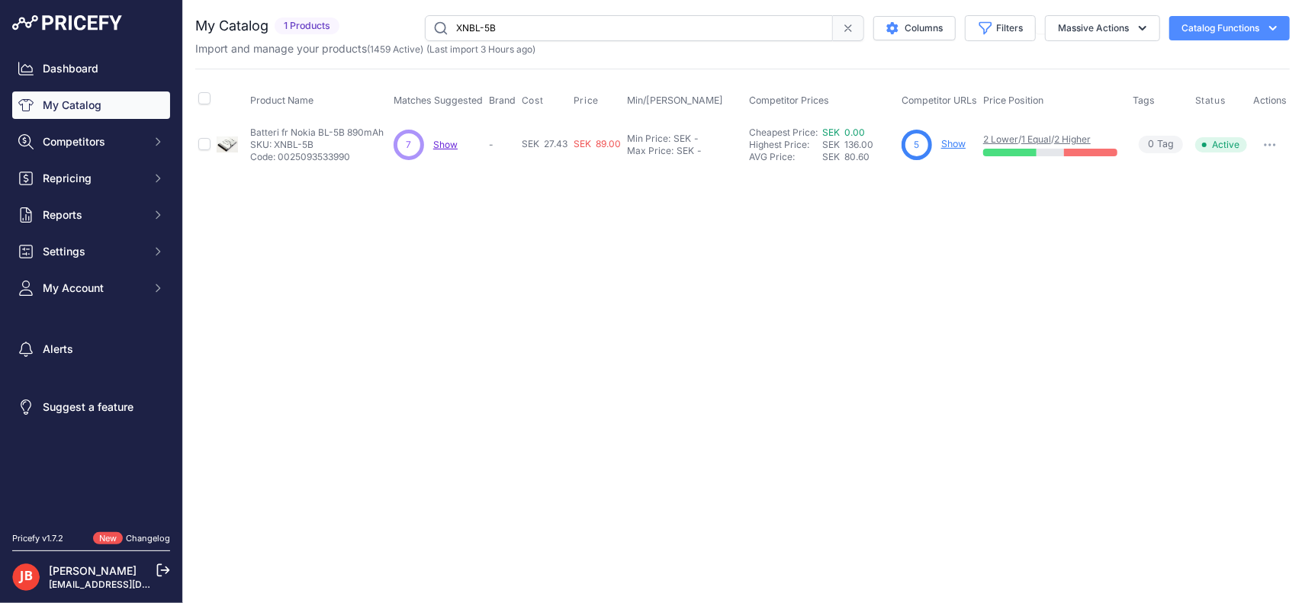
click at [945, 144] on link "Show" at bounding box center [953, 143] width 24 height 11
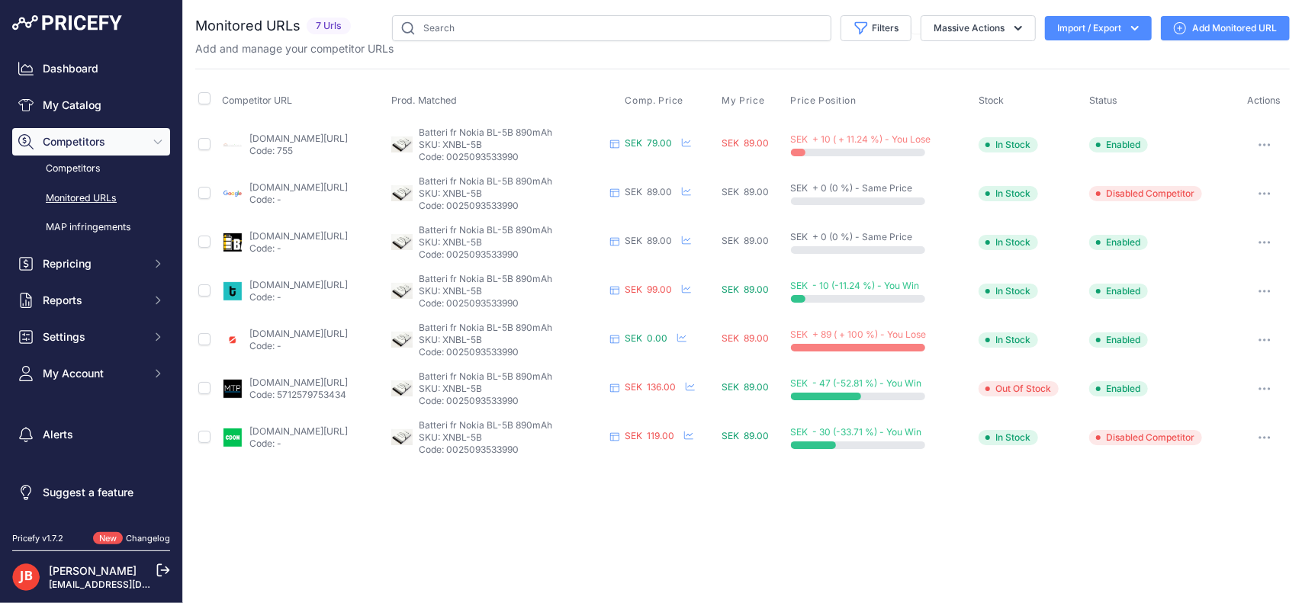
click at [1270, 341] on button "button" at bounding box center [1265, 340] width 31 height 21
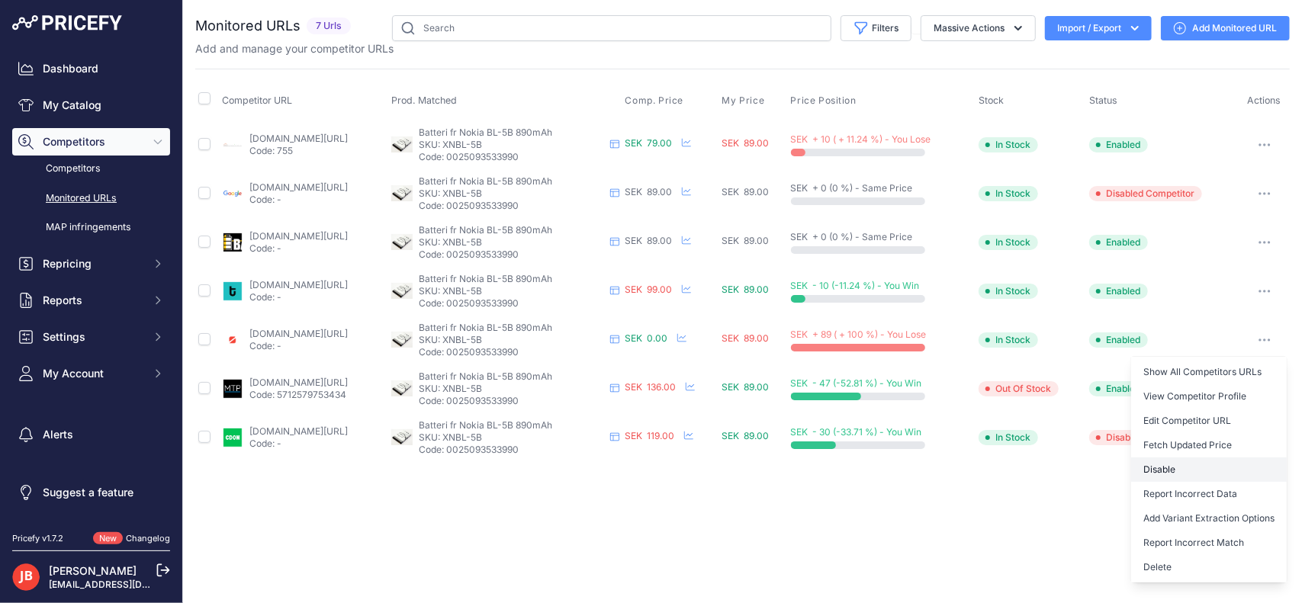
click at [1201, 468] on button "Disable" at bounding box center [1209, 470] width 156 height 24
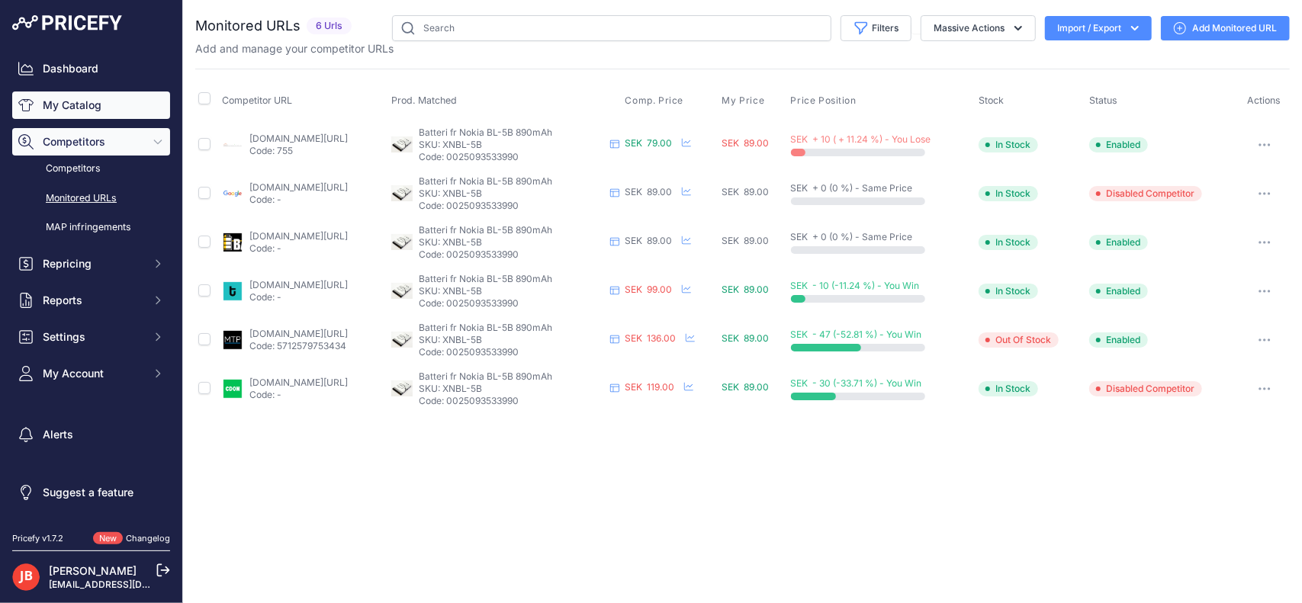
click at [66, 104] on link "My Catalog" at bounding box center [91, 105] width 158 height 27
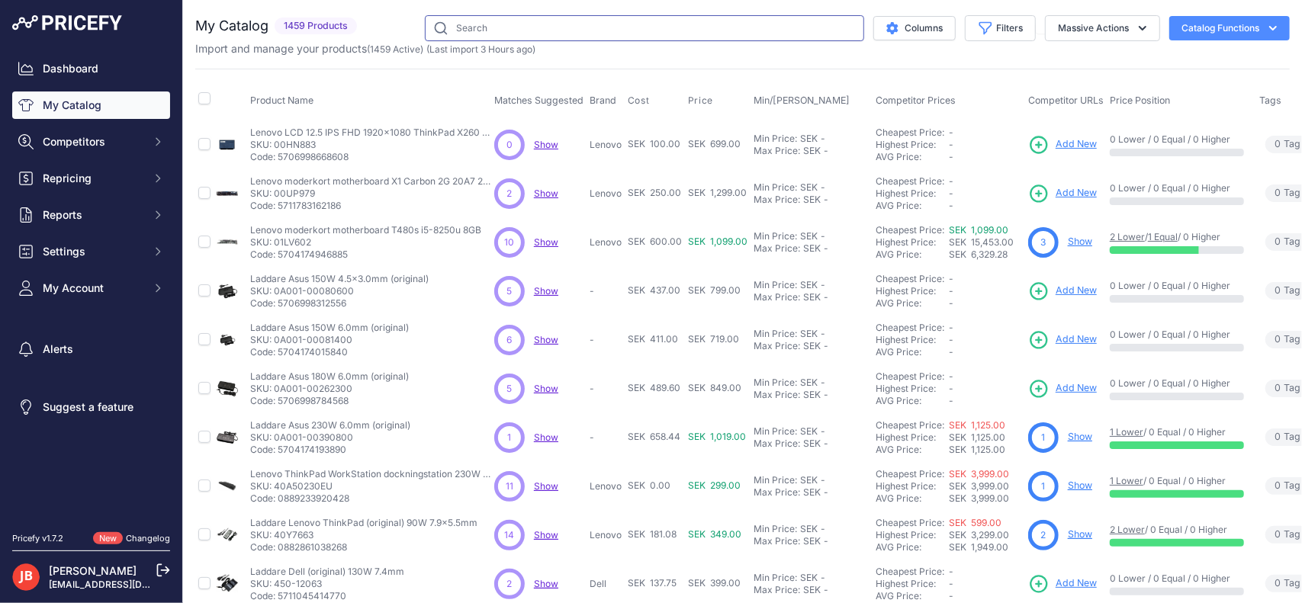
click at [488, 31] on input "text" at bounding box center [644, 28] width 439 height 26
paste input "XNBL-6F"
type input "XNBL-6F"
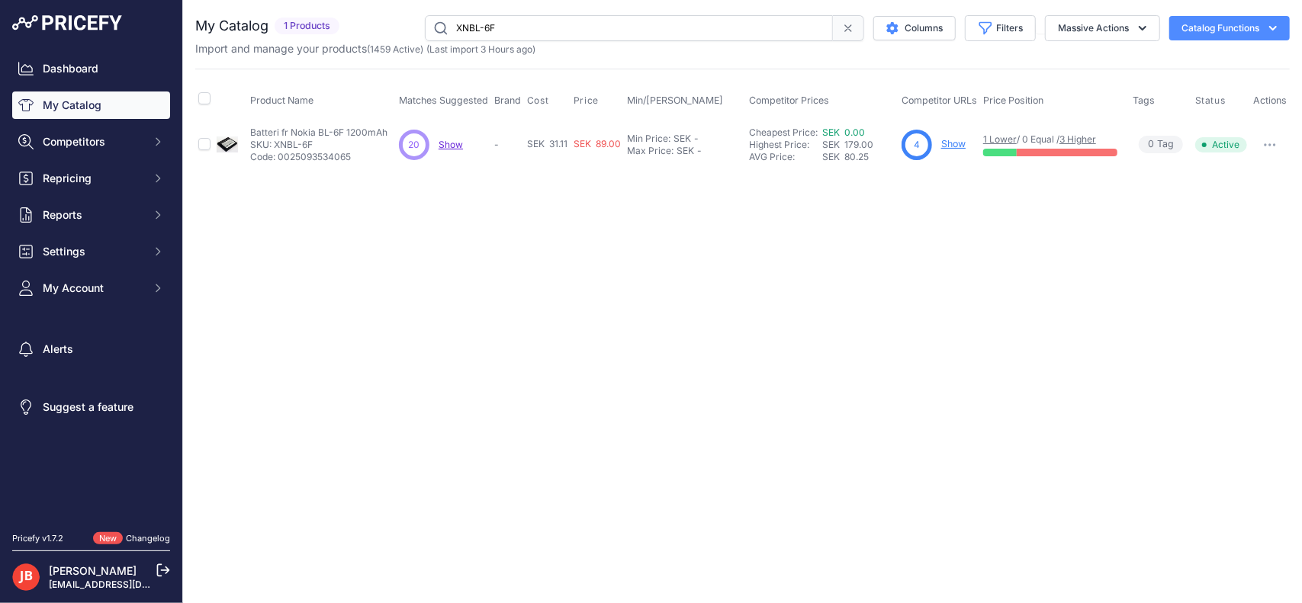
click at [954, 144] on link "Show" at bounding box center [953, 143] width 24 height 11
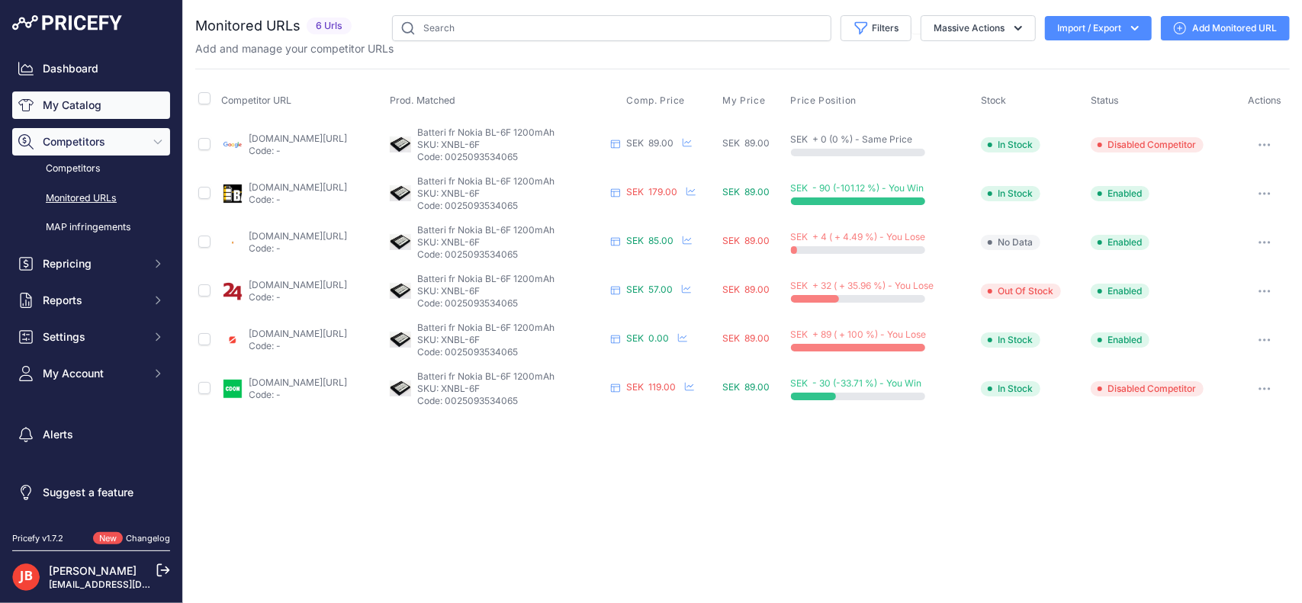
click at [63, 100] on link "My Catalog" at bounding box center [91, 105] width 158 height 27
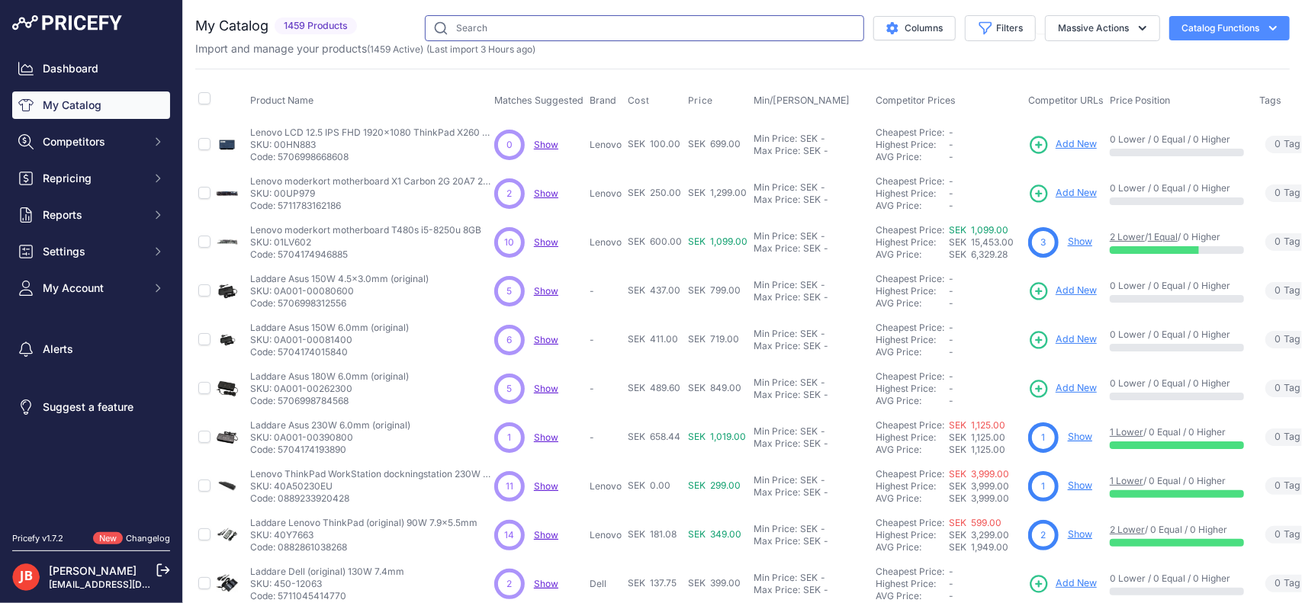
click at [530, 25] on input "text" at bounding box center [644, 28] width 439 height 26
click at [63, 136] on span "Competitors" at bounding box center [93, 141] width 100 height 15
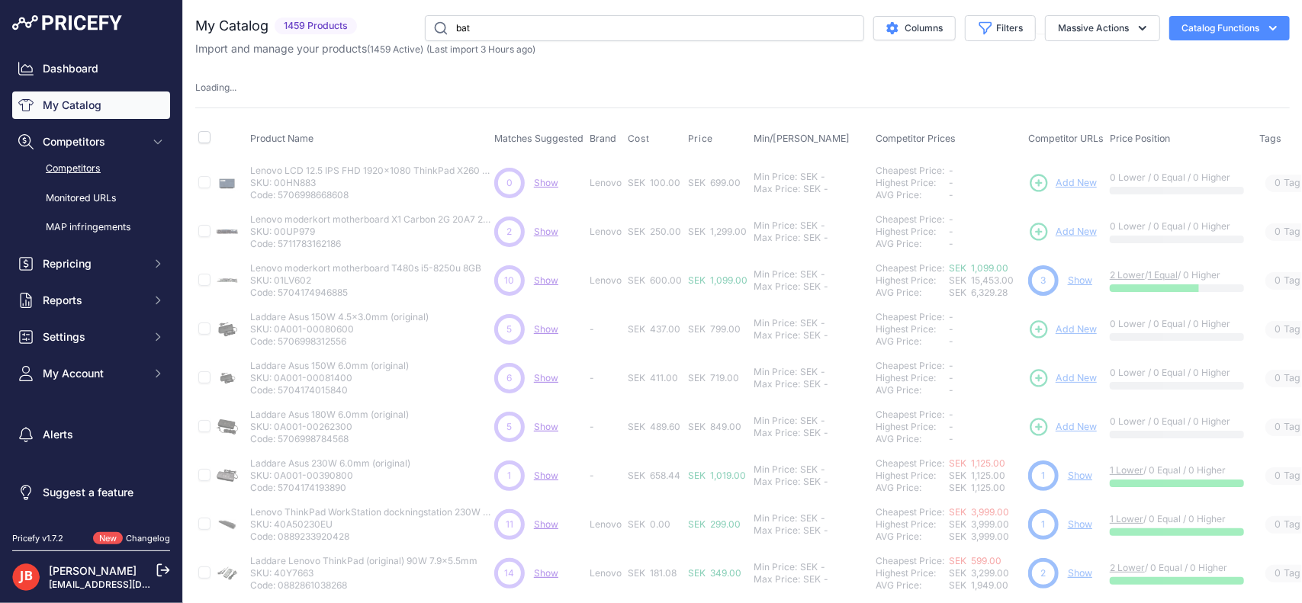
click at [104, 169] on link "Competitors" at bounding box center [91, 169] width 158 height 27
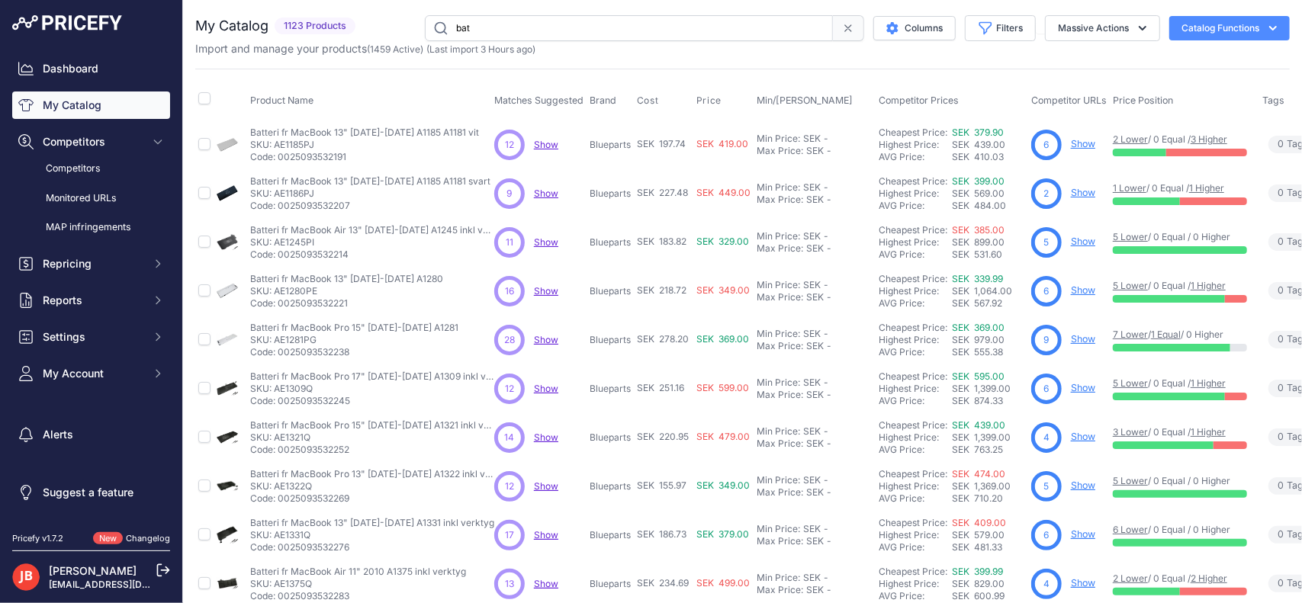
click at [581, 24] on input "bat" at bounding box center [629, 28] width 408 height 26
type input "batter"
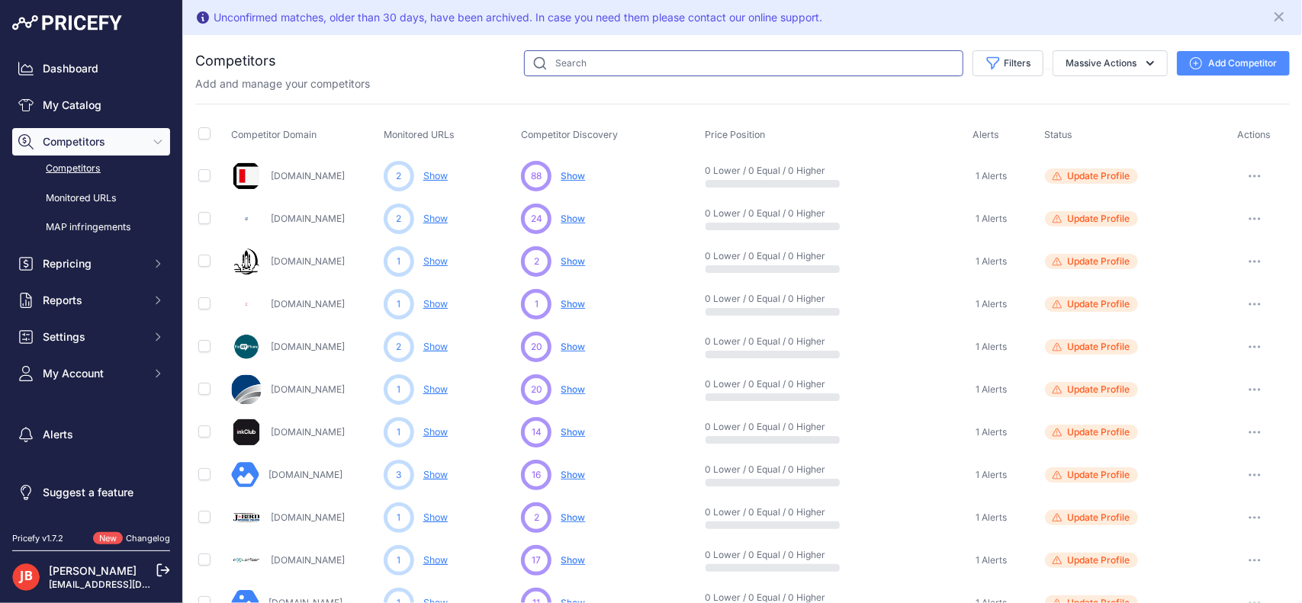
click at [619, 69] on input "text" at bounding box center [743, 63] width 439 height 26
type input "batterigiganten"
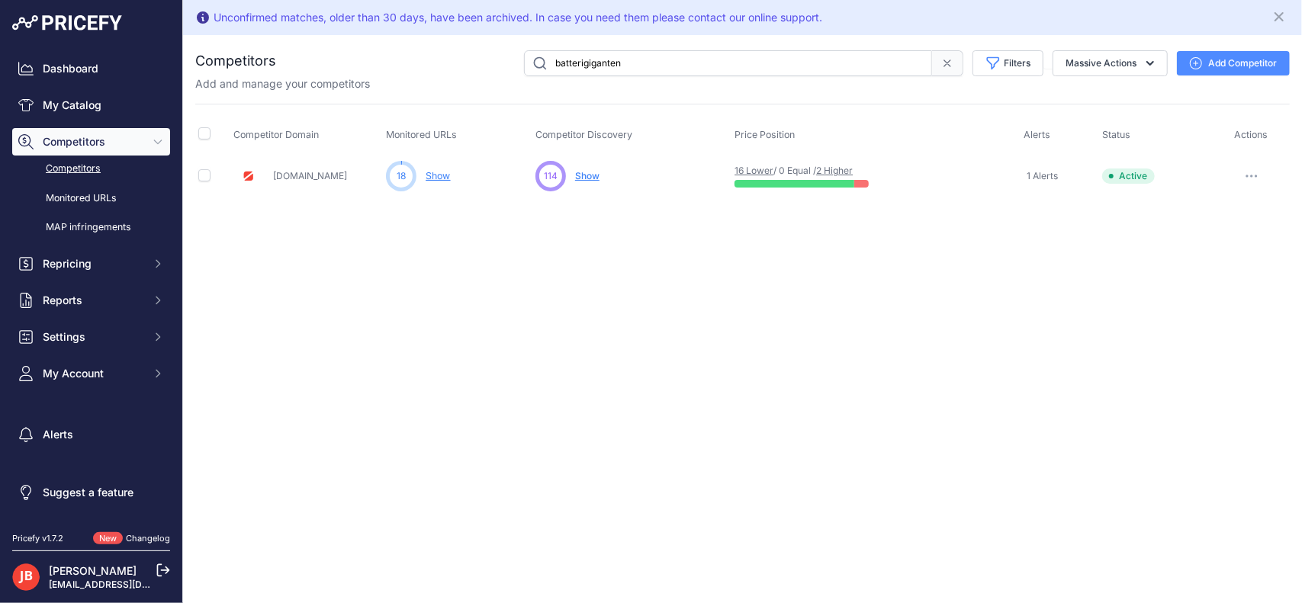
click at [1259, 174] on button "button" at bounding box center [1252, 176] width 31 height 21
click at [1215, 231] on button "Disable" at bounding box center [1223, 232] width 127 height 24
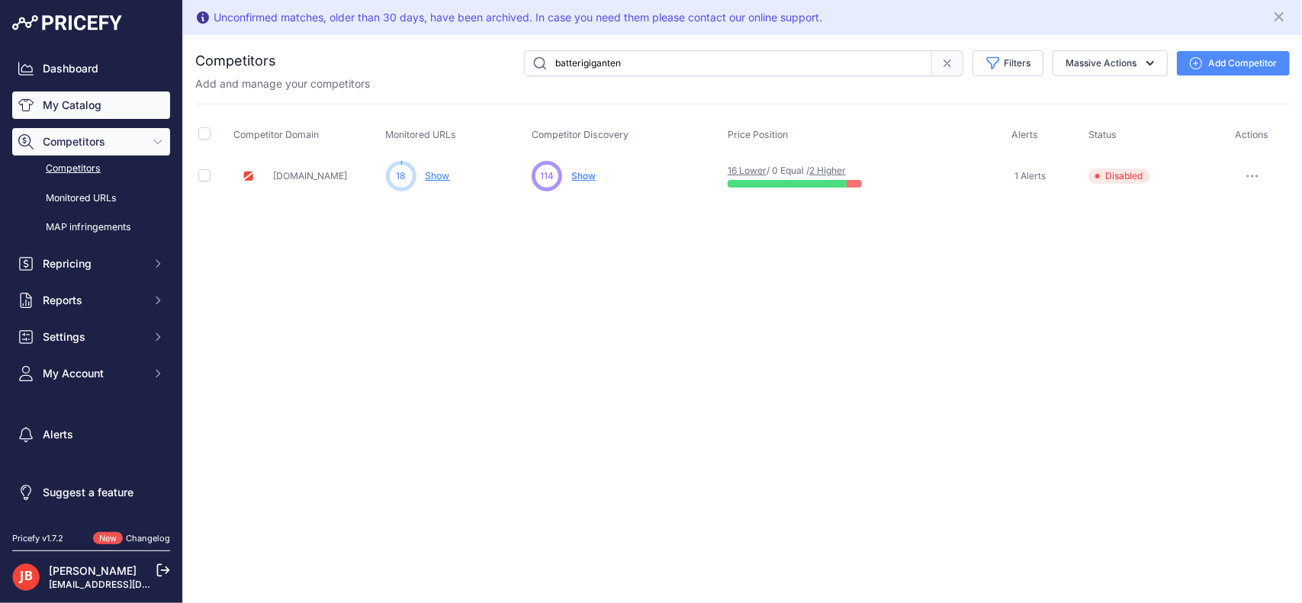
click at [89, 103] on link "My Catalog" at bounding box center [91, 105] width 158 height 27
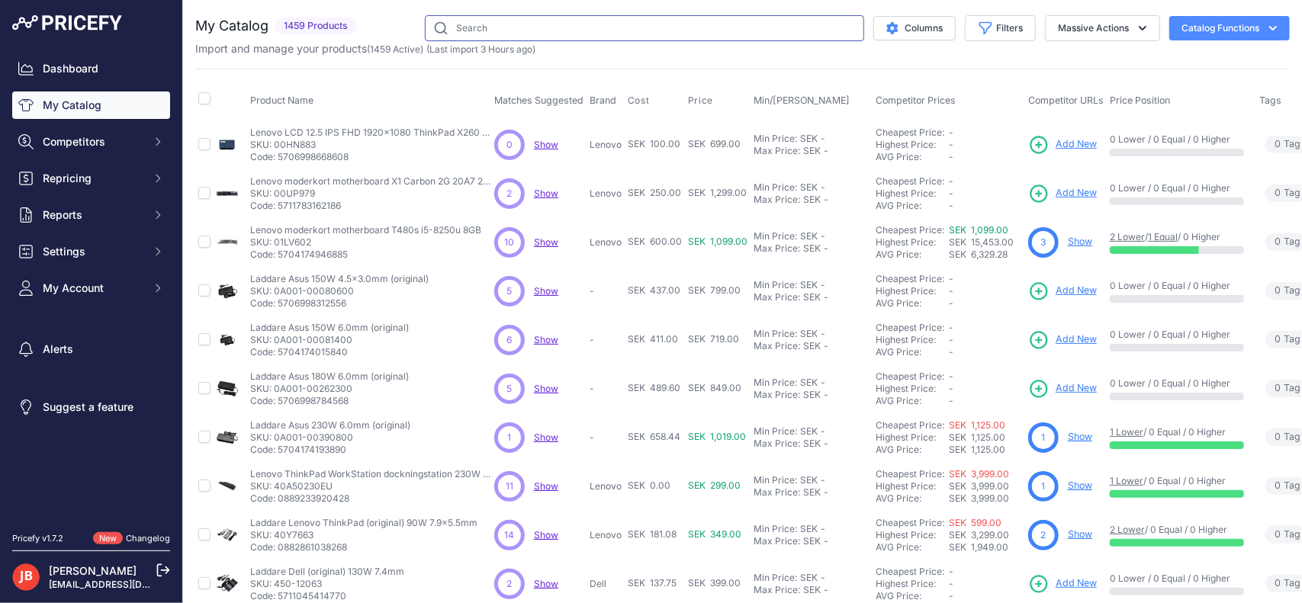
click at [565, 18] on input "text" at bounding box center [644, 28] width 439 height 26
paste input "XNBP-4L"
type input "XNBP-4L"
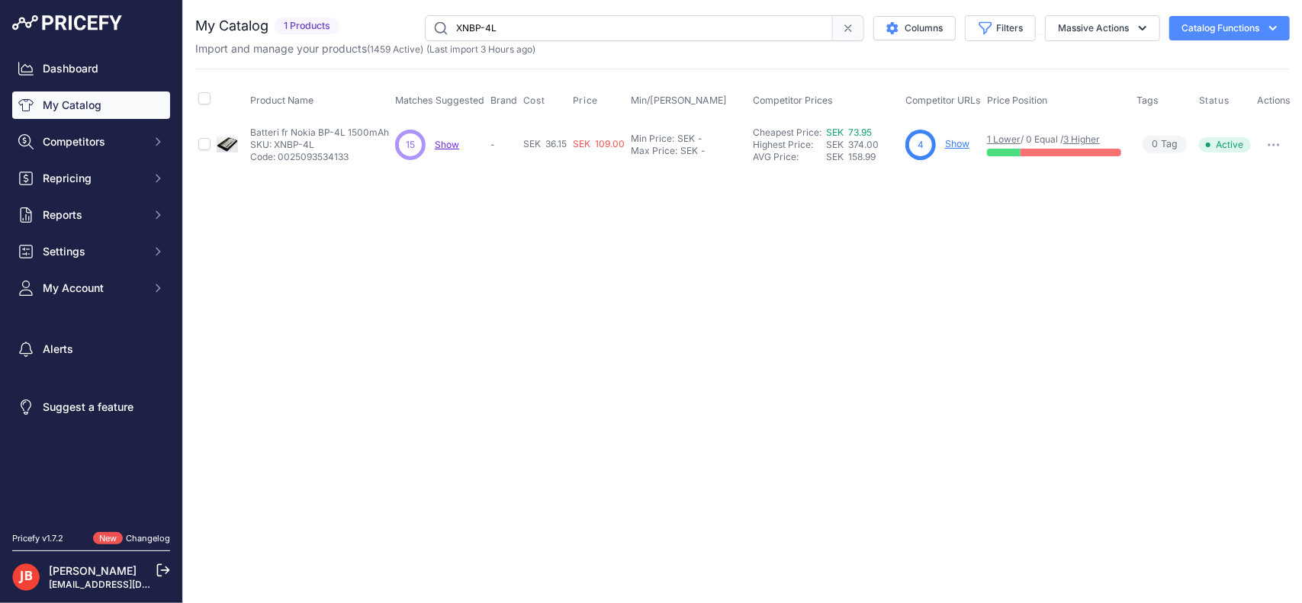
click at [957, 145] on link "Show" at bounding box center [957, 143] width 24 height 11
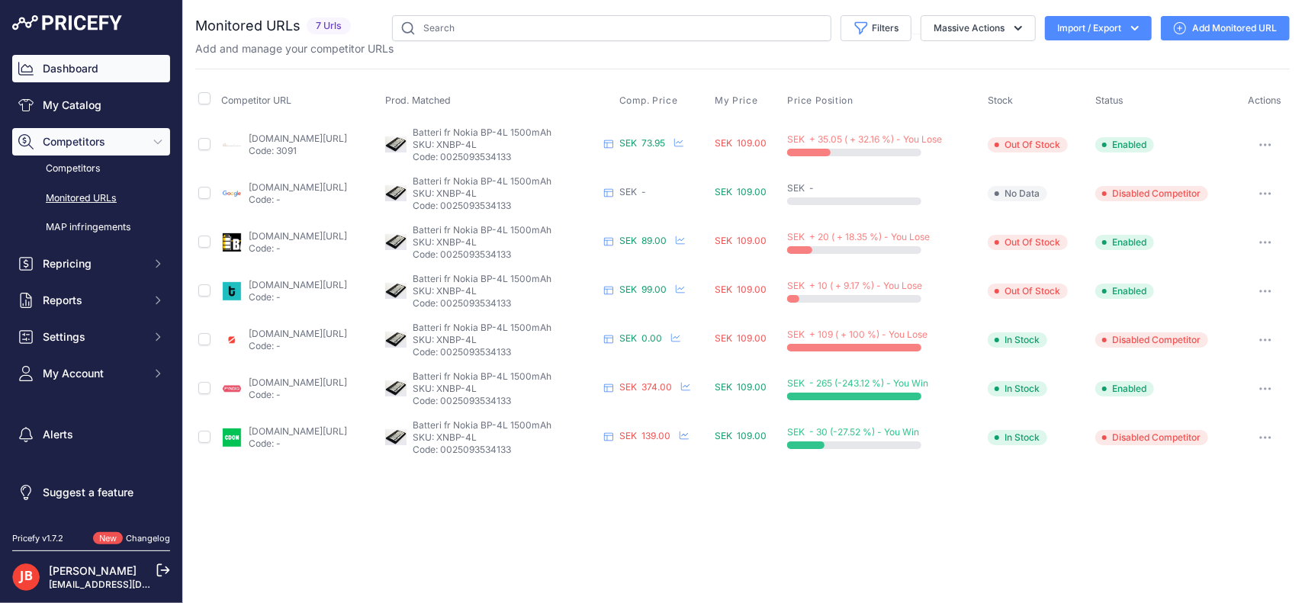
click at [67, 62] on link "Dashboard" at bounding box center [91, 68] width 158 height 27
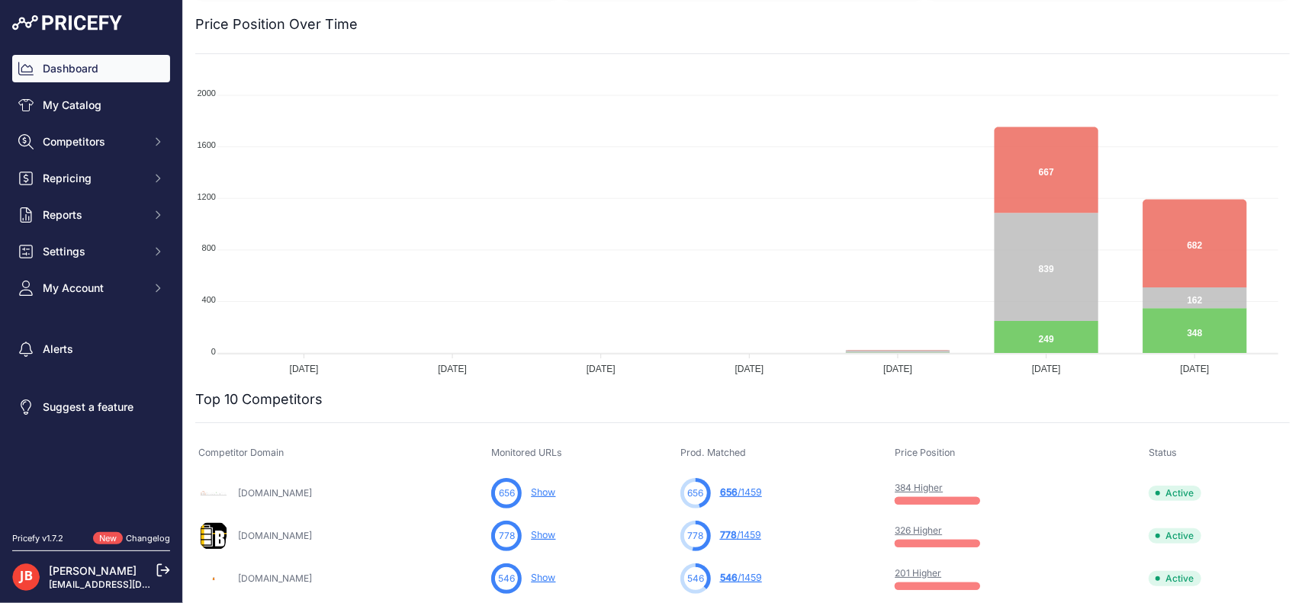
scroll to position [107, 0]
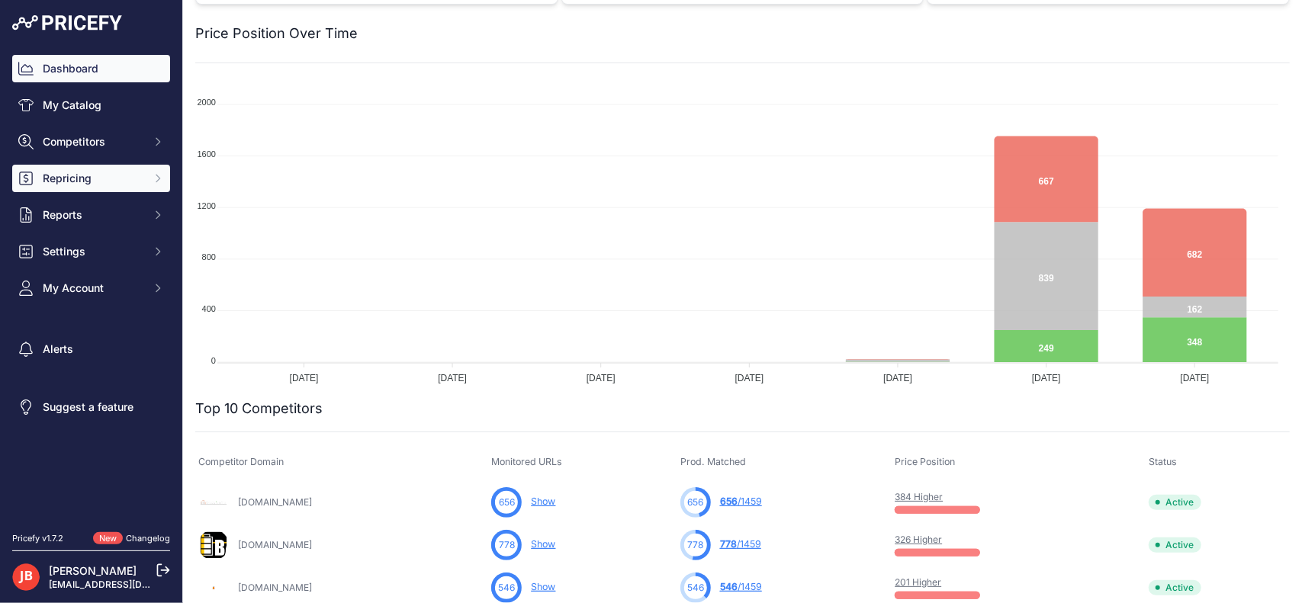
click at [121, 181] on span "Repricing" at bounding box center [93, 178] width 100 height 15
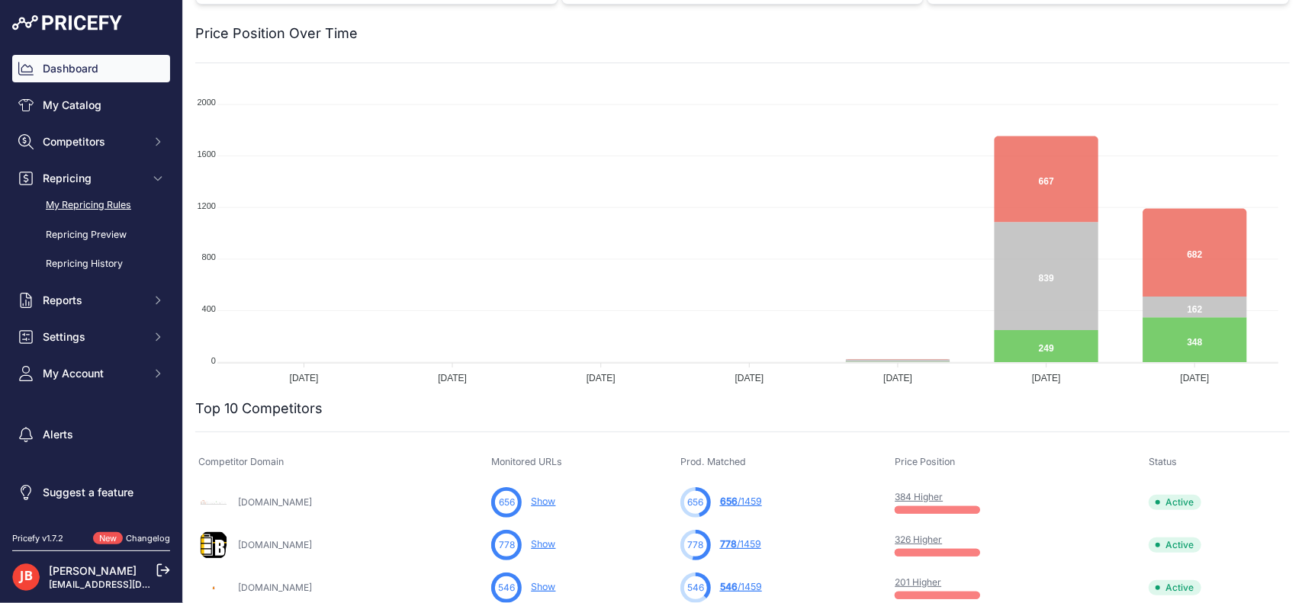
click at [85, 208] on link "My Repricing Rules" at bounding box center [91, 205] width 158 height 27
